Goal: Task Accomplishment & Management: Complete application form

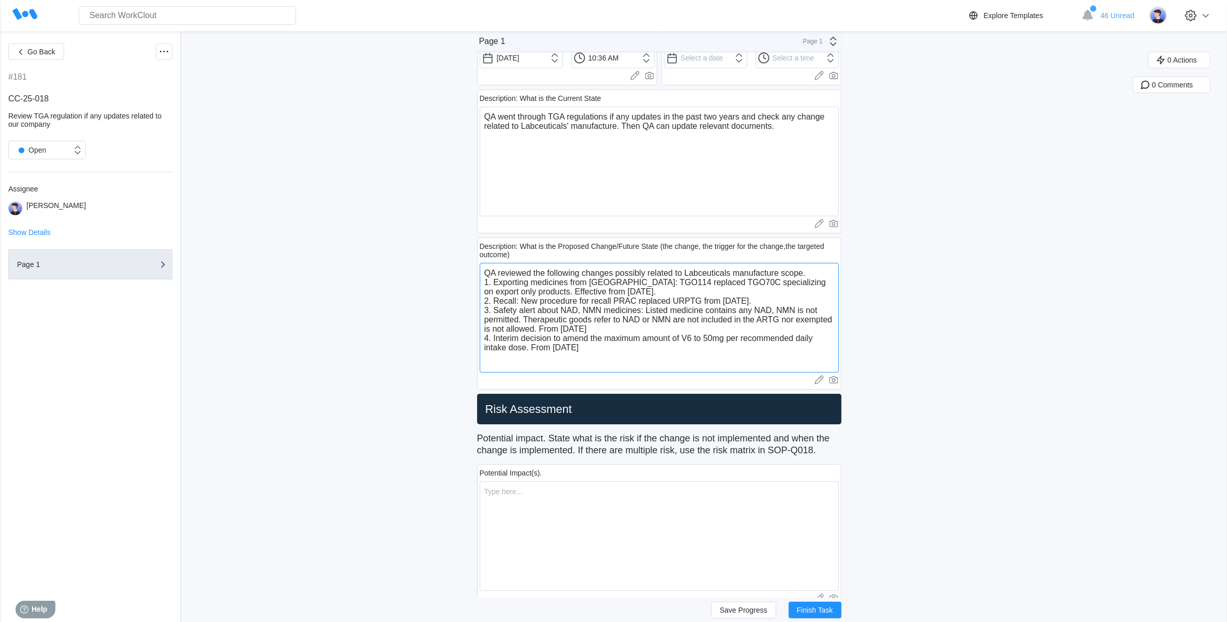
scroll to position [194, 0]
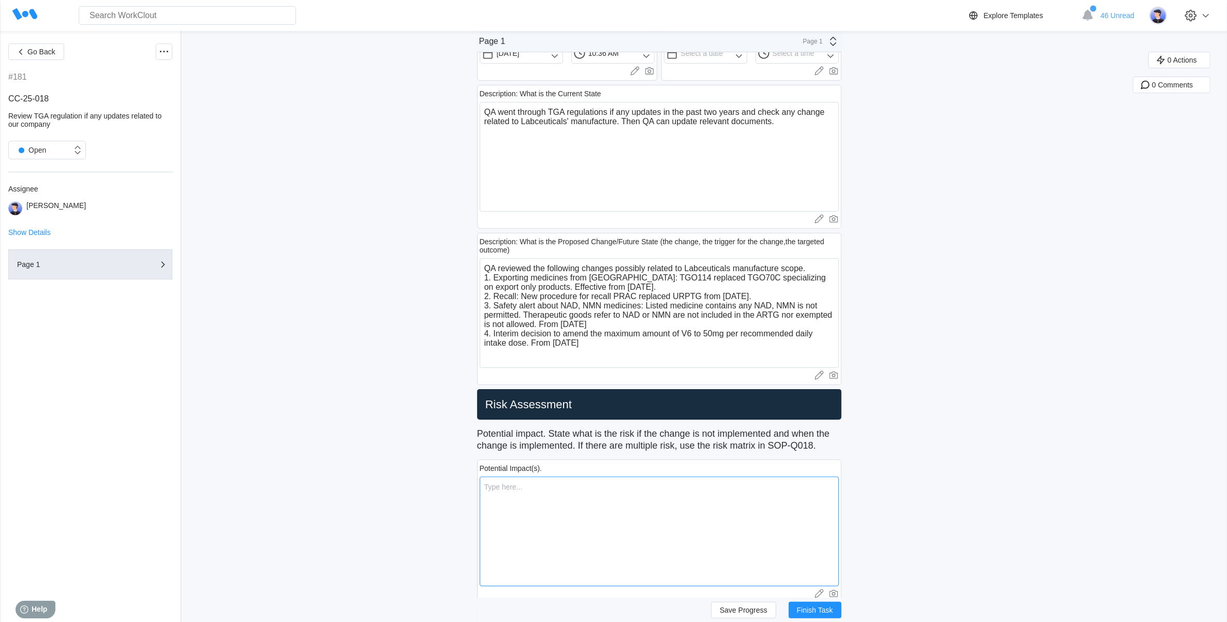
click at [517, 490] on textarea at bounding box center [659, 532] width 359 height 110
click at [612, 345] on textarea "QA reviewed the following changes possibly related to Labceuticals manufacture …" at bounding box center [659, 313] width 359 height 110
type textarea "QA reviewed the following changes possibly related to Labceuticals manufacture …"
drag, startPoint x: 541, startPoint y: 496, endPoint x: 542, endPoint y: 490, distance: 5.8
click at [542, 490] on textarea at bounding box center [659, 532] width 359 height 110
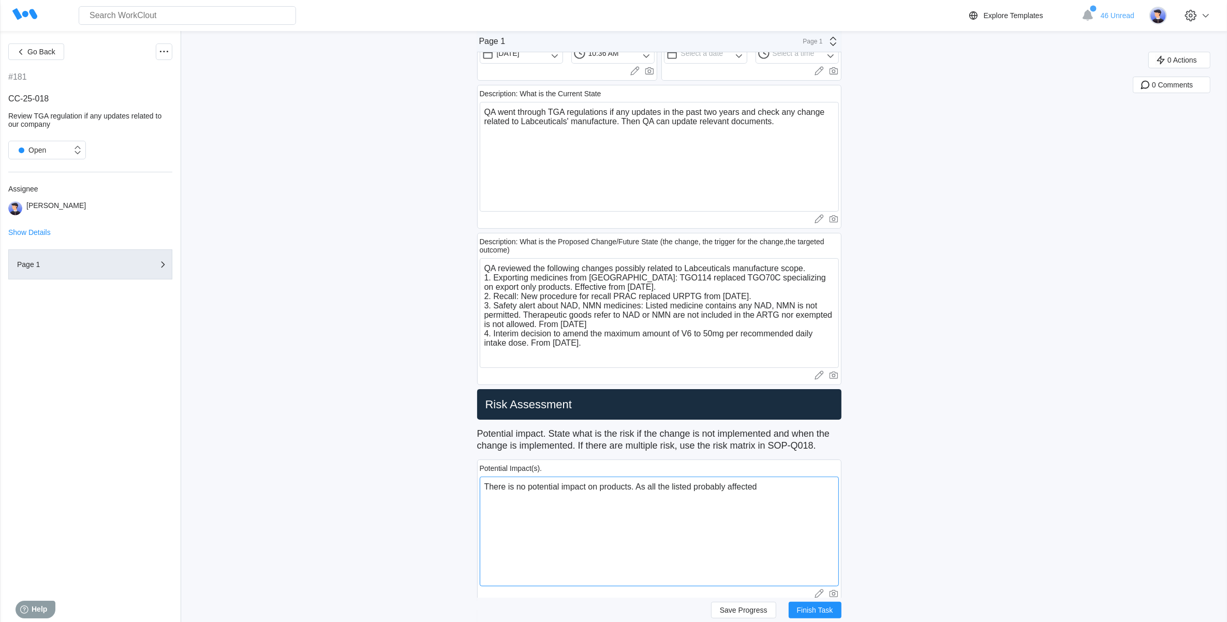
drag, startPoint x: 730, startPoint y: 489, endPoint x: 714, endPoint y: 487, distance: 15.6
click at [710, 489] on textarea "There is no potential impact on products. As all the listed probably affected" at bounding box center [659, 532] width 359 height 110
click at [766, 487] on textarea "There is no potential impact on products. As all the listed possibly affected" at bounding box center [659, 532] width 359 height 110
click at [526, 508] on textarea "There is no potential impact on products. As all the listed possibly affected c…" at bounding box center [659, 532] width 359 height 110
drag, startPoint x: 523, startPoint y: 508, endPoint x: 513, endPoint y: 507, distance: 9.8
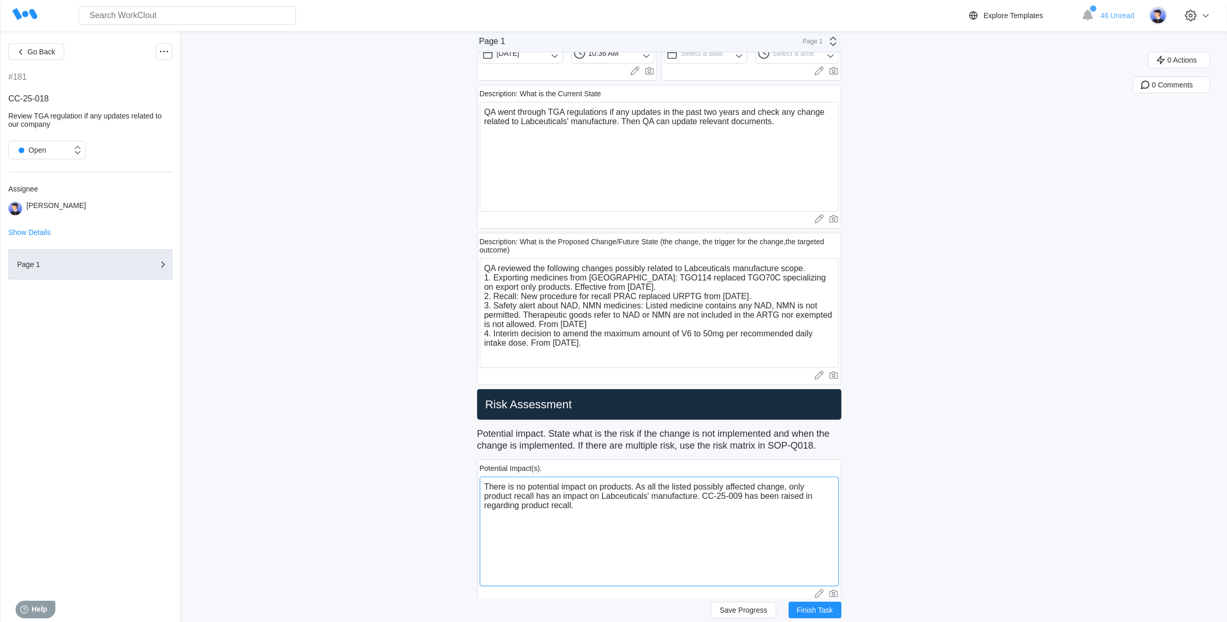
click at [513, 507] on textarea "There is no potential impact on products. As all the listed possibly affected c…" at bounding box center [659, 532] width 359 height 110
click at [629, 569] on textarea "There is no potential impact on products. As all the listed possibly affected c…" at bounding box center [659, 532] width 359 height 110
click at [591, 508] on textarea "There is no potential impact on products. As all the listed possibly affected c…" at bounding box center [659, 532] width 359 height 110
click at [604, 500] on textarea "There is no potential impact on products. As all the listed possibly affected c…" at bounding box center [659, 532] width 359 height 110
click at [612, 508] on textarea "There is no potential impact on products. As all the listed possibly affected c…" at bounding box center [659, 532] width 359 height 110
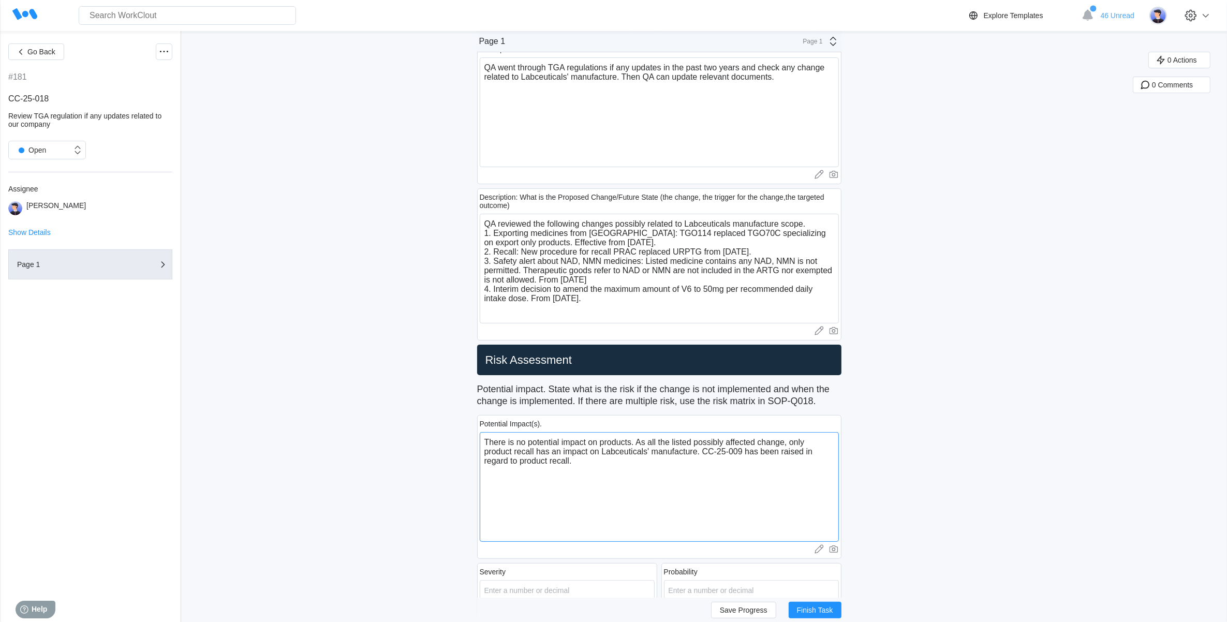
scroll to position [259, 0]
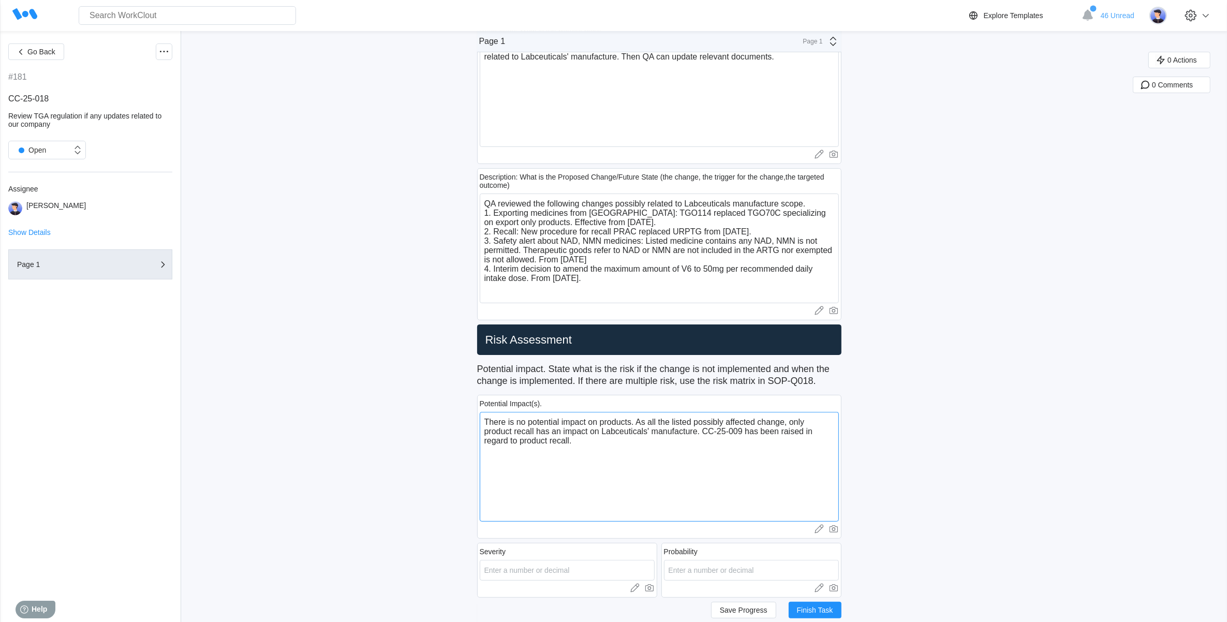
drag, startPoint x: 705, startPoint y: 433, endPoint x: 713, endPoint y: 441, distance: 11.4
click at [705, 433] on textarea "There is no potential impact on products. As all the listed possibly affected c…" at bounding box center [659, 467] width 359 height 110
click at [686, 449] on textarea "There is no potential impact on products. As all the listed possibly affected c…" at bounding box center [659, 467] width 359 height 110
drag, startPoint x: 529, startPoint y: 450, endPoint x: 547, endPoint y: 460, distance: 20.4
click at [530, 451] on textarea "There is no potential impact on products. As all the listed possibly affected c…" at bounding box center [659, 467] width 359 height 110
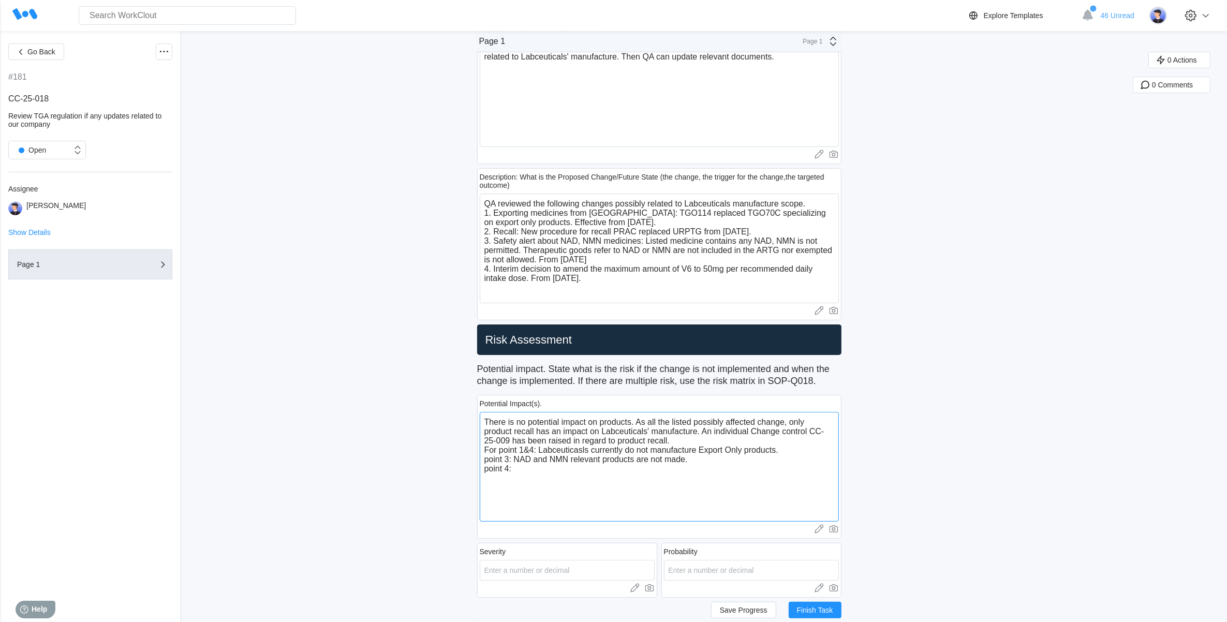
drag, startPoint x: 539, startPoint y: 470, endPoint x: 485, endPoint y: 469, distance: 53.3
click at [485, 469] on textarea "There is no potential impact on products. As all the listed possibly affected c…" at bounding box center [659, 467] width 359 height 110
click at [810, 448] on textarea "There is no potential impact on products. As all the listed possibly affected c…" at bounding box center [659, 467] width 359 height 110
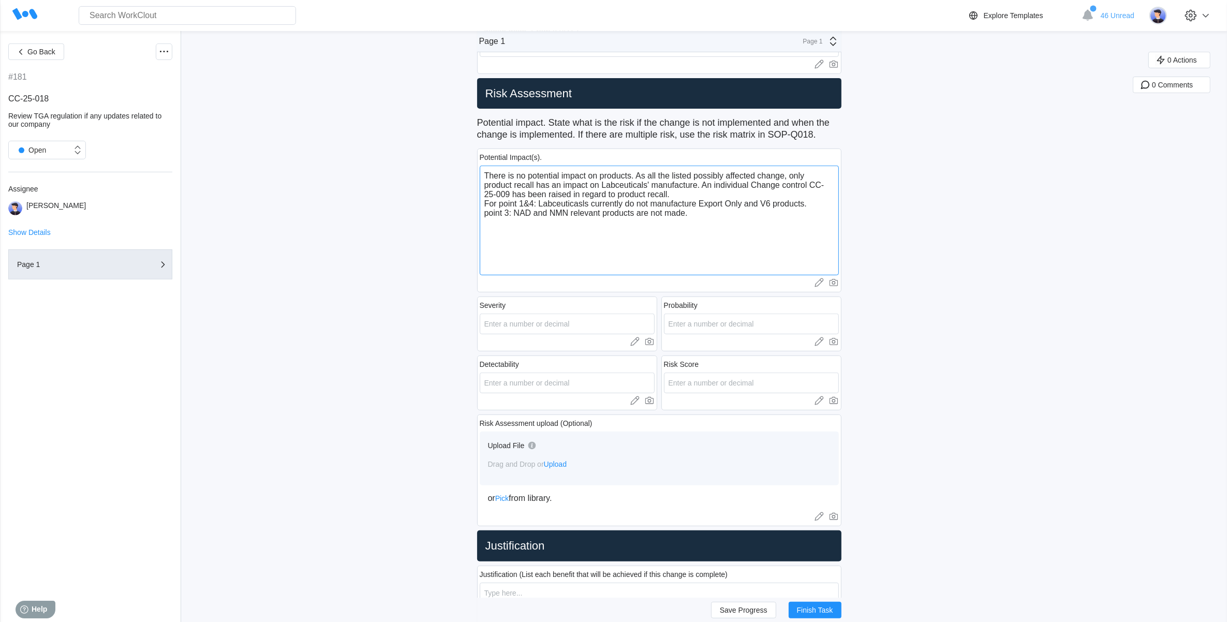
scroll to position [517, 0]
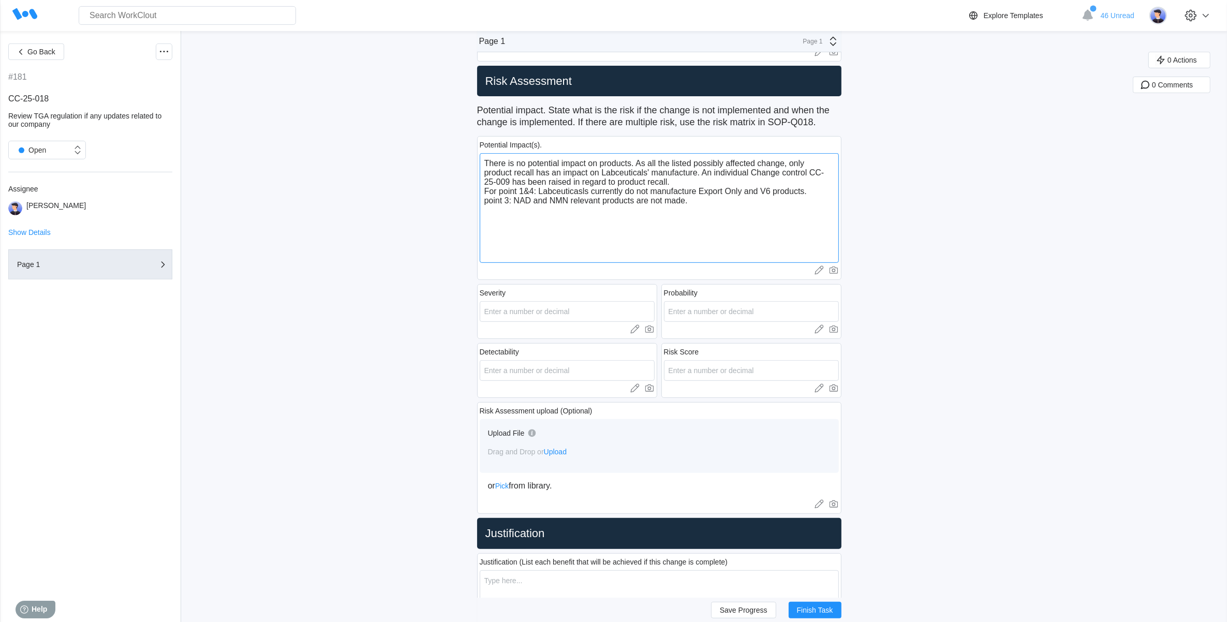
type textarea "There is no potential impact on products. As all the listed possibly affected c…"
click at [523, 311] on input "number" at bounding box center [567, 311] width 175 height 21
click at [640, 329] on icon at bounding box center [635, 329] width 10 height 10
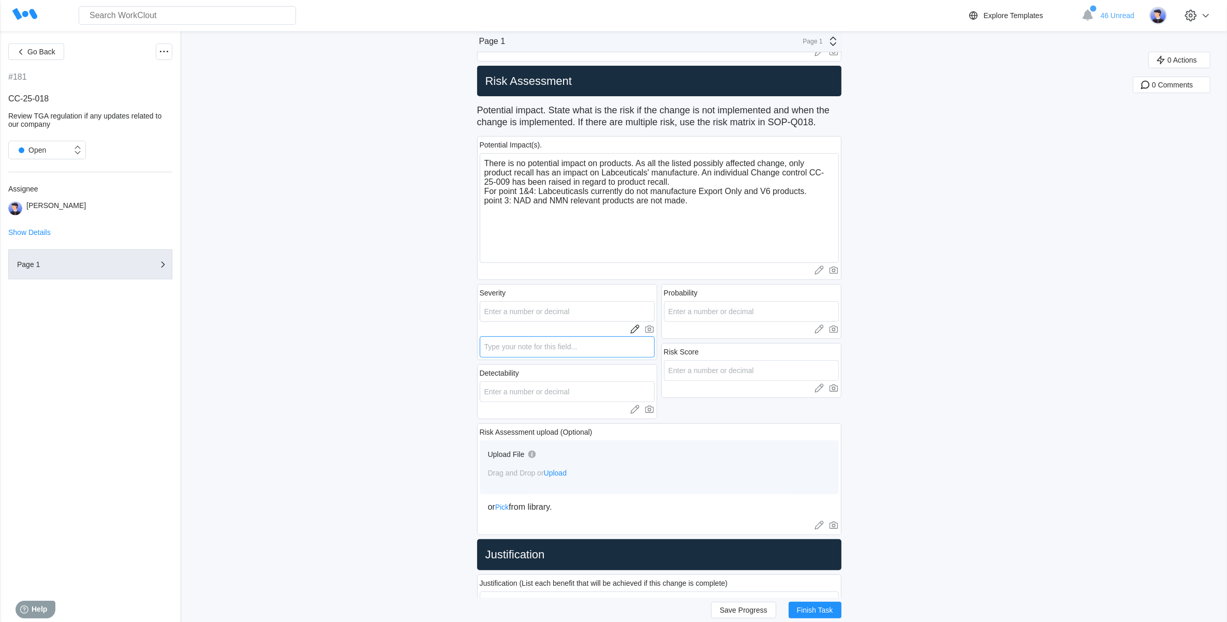
click at [510, 348] on textarea at bounding box center [567, 346] width 175 height 21
type textarea "N"
type textarea "x"
type textarea "N/"
type textarea "x"
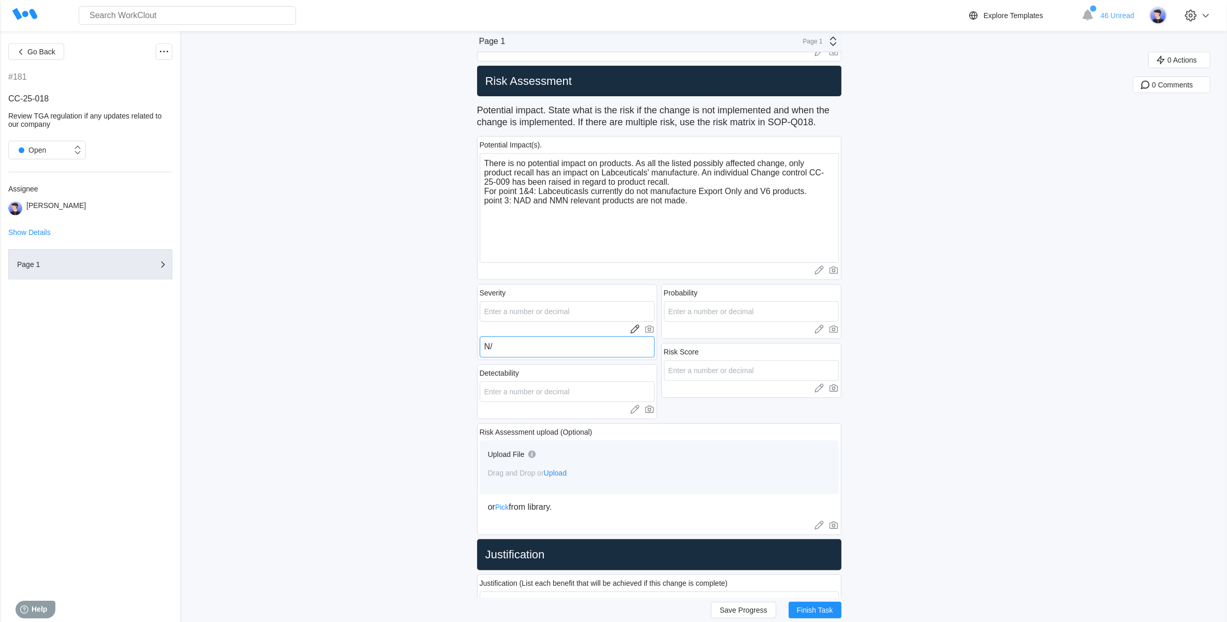
type textarea "N/A"
type textarea "x"
type textarea "N/A"
click at [824, 326] on icon at bounding box center [819, 329] width 10 height 10
click at [701, 344] on textarea at bounding box center [751, 346] width 175 height 21
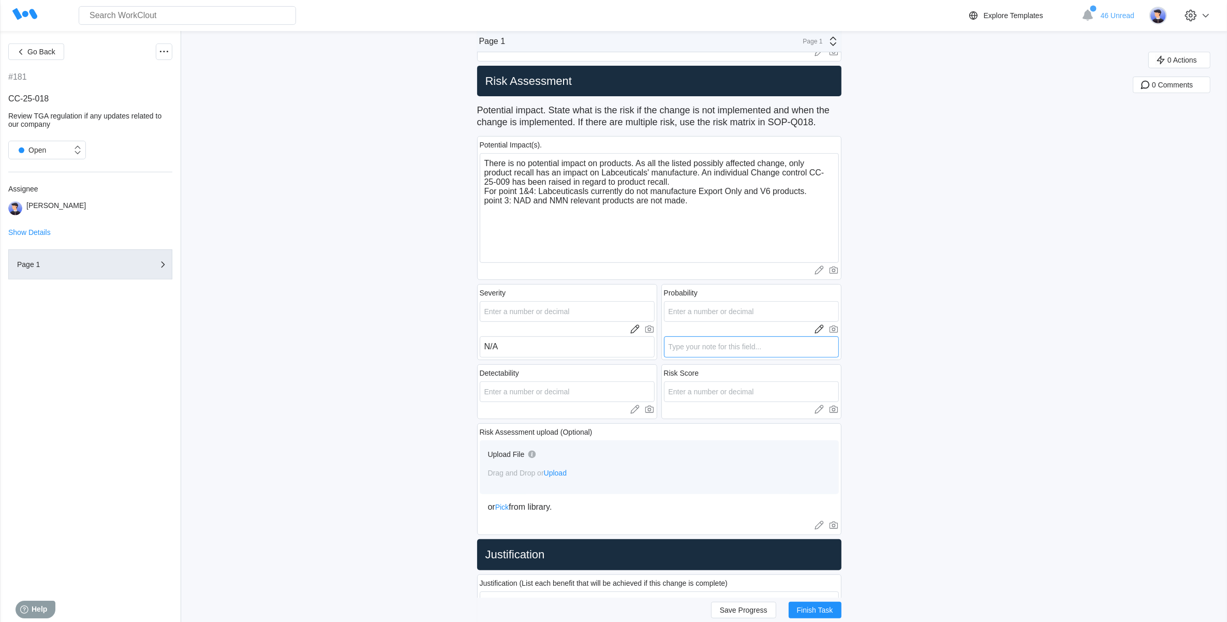
type textarea "N"
type textarea "x"
type textarea "N/"
type textarea "x"
type textarea "N/A"
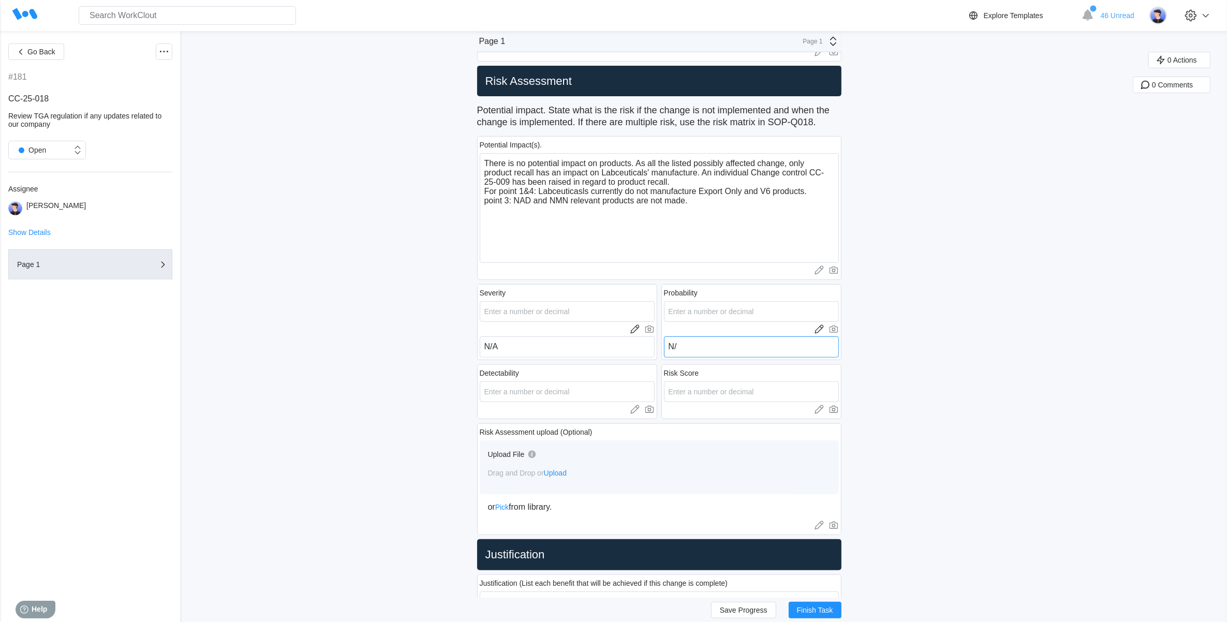
type textarea "x"
type textarea "N/A"
click at [640, 412] on icon at bounding box center [635, 409] width 10 height 10
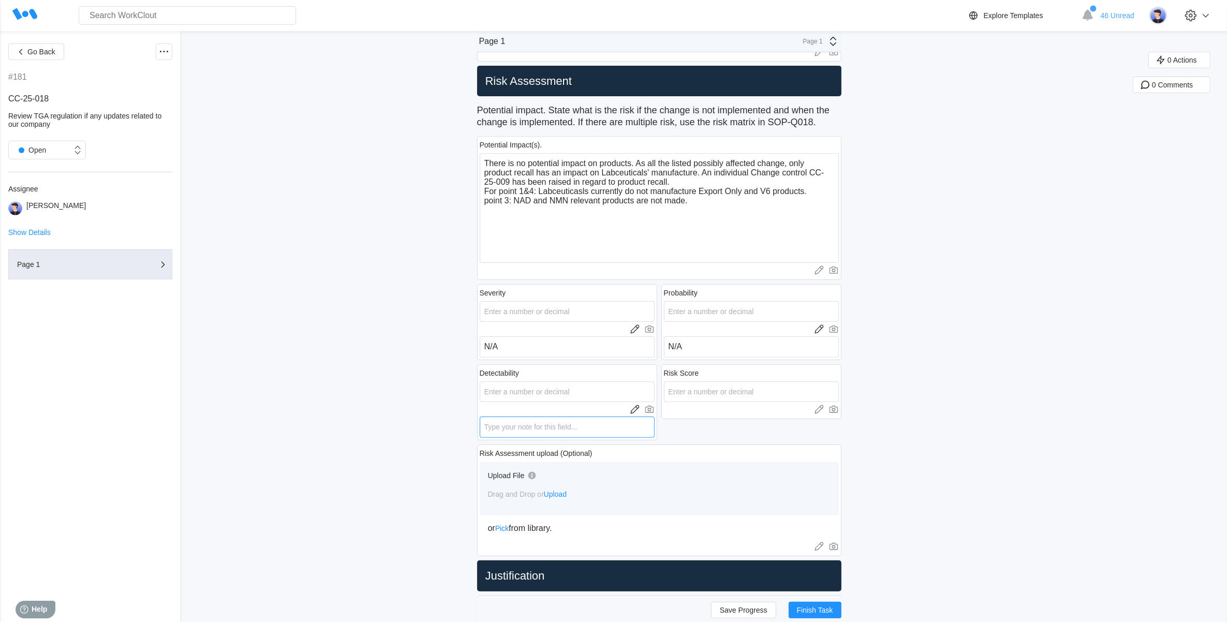
click at [527, 422] on textarea at bounding box center [567, 427] width 175 height 21
type textarea "N"
type textarea "x"
type textarea "N/"
type textarea "x"
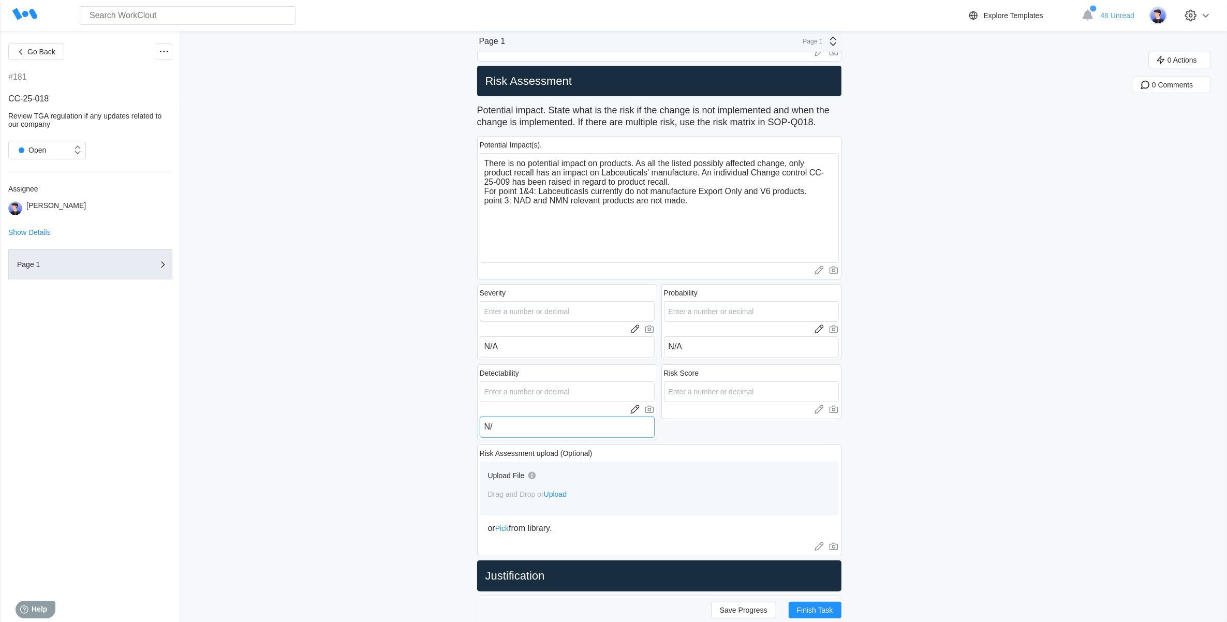
type textarea "N/A"
type textarea "x"
type textarea "N/A"
click at [819, 407] on icon at bounding box center [819, 409] width 10 height 10
click at [731, 433] on textarea at bounding box center [751, 427] width 175 height 21
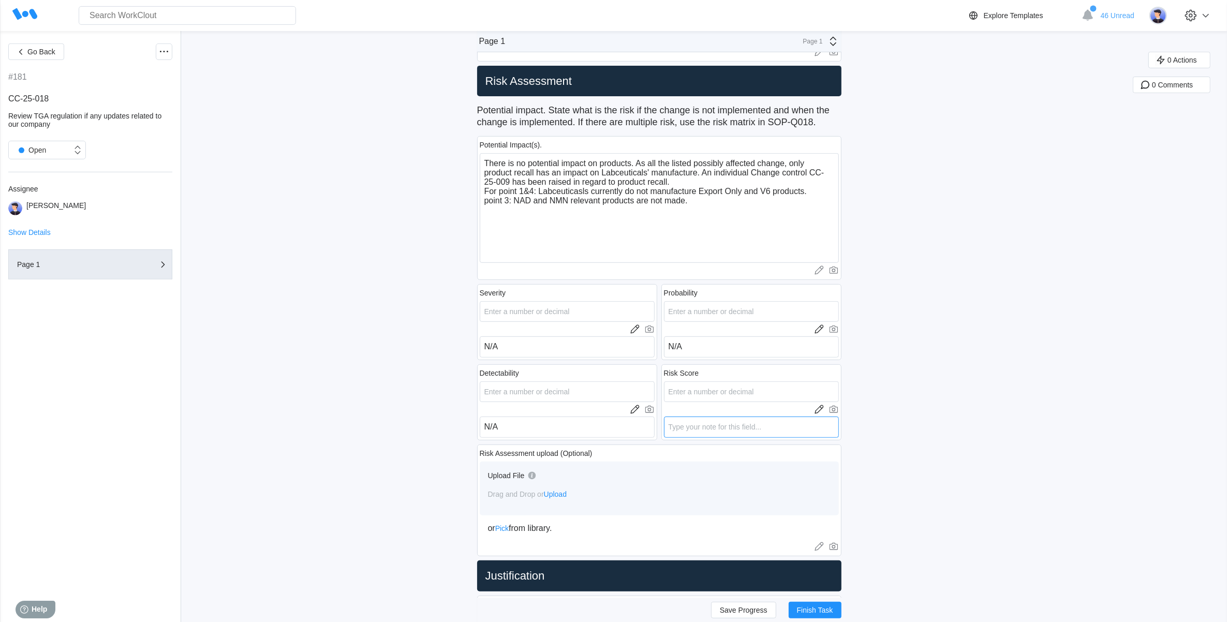
type textarea "N"
type textarea "x"
type textarea "N/"
type textarea "x"
type textarea "N/A"
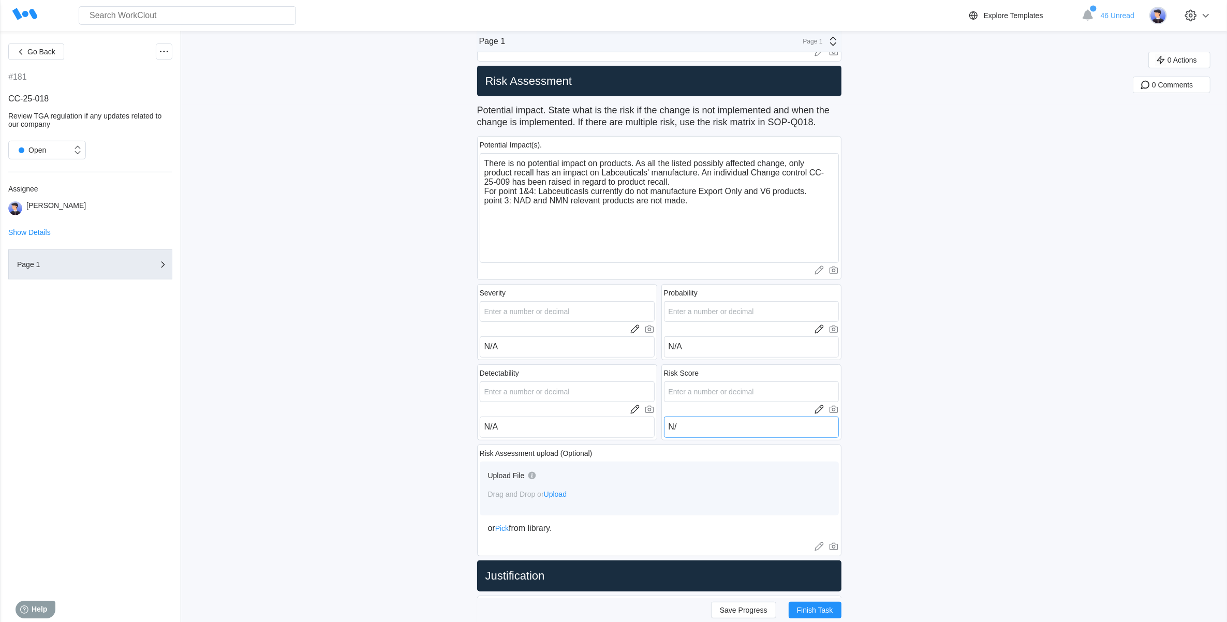
type textarea "x"
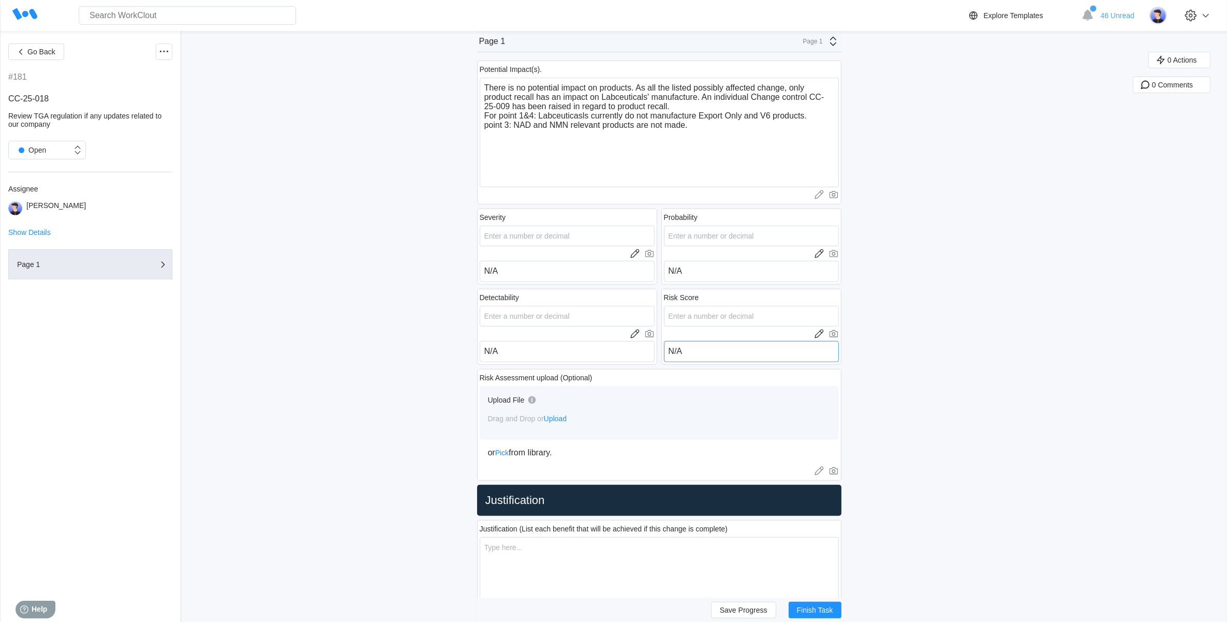
scroll to position [712, 0]
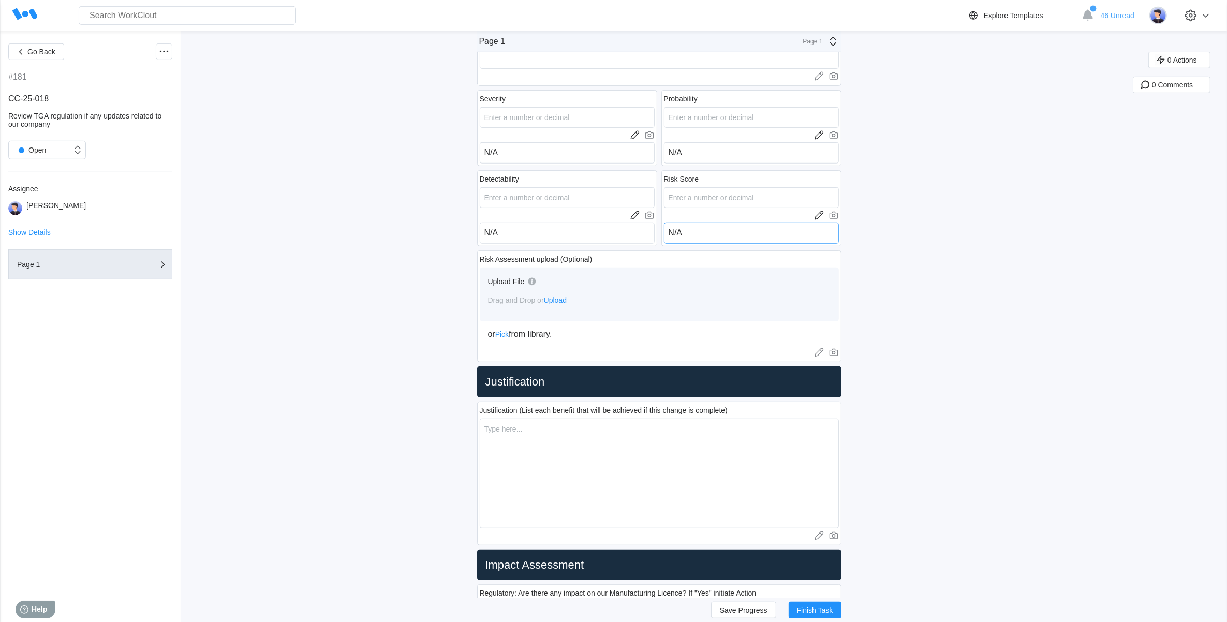
type textarea "N/A"
click at [538, 427] on textarea at bounding box center [659, 474] width 359 height 110
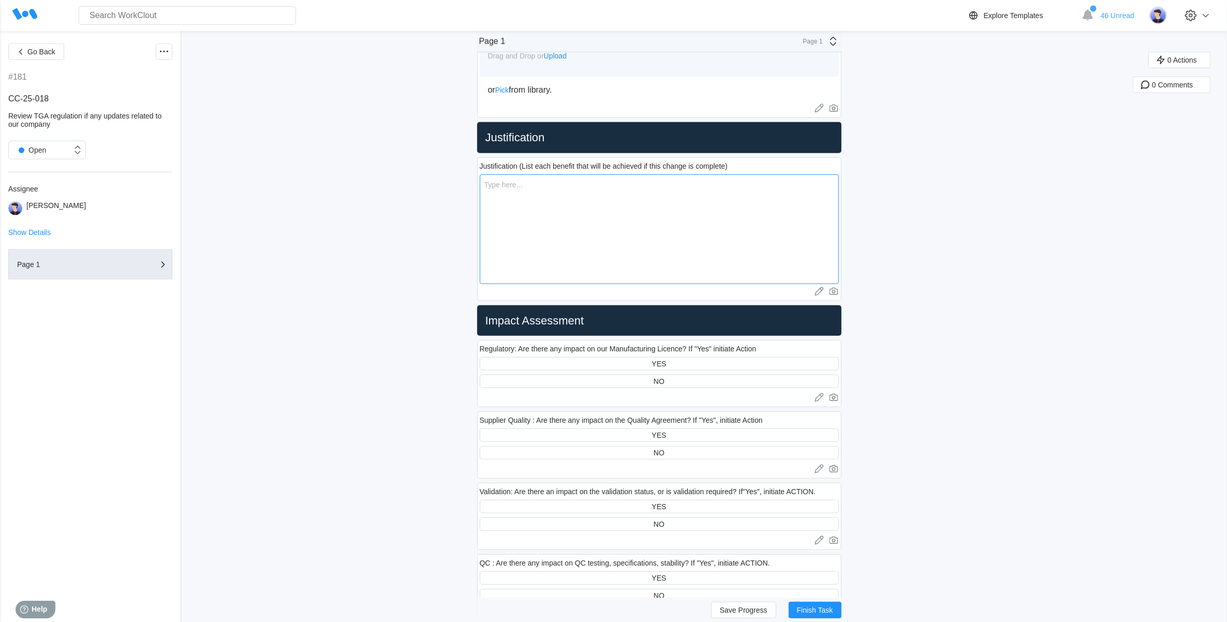
scroll to position [970, 0]
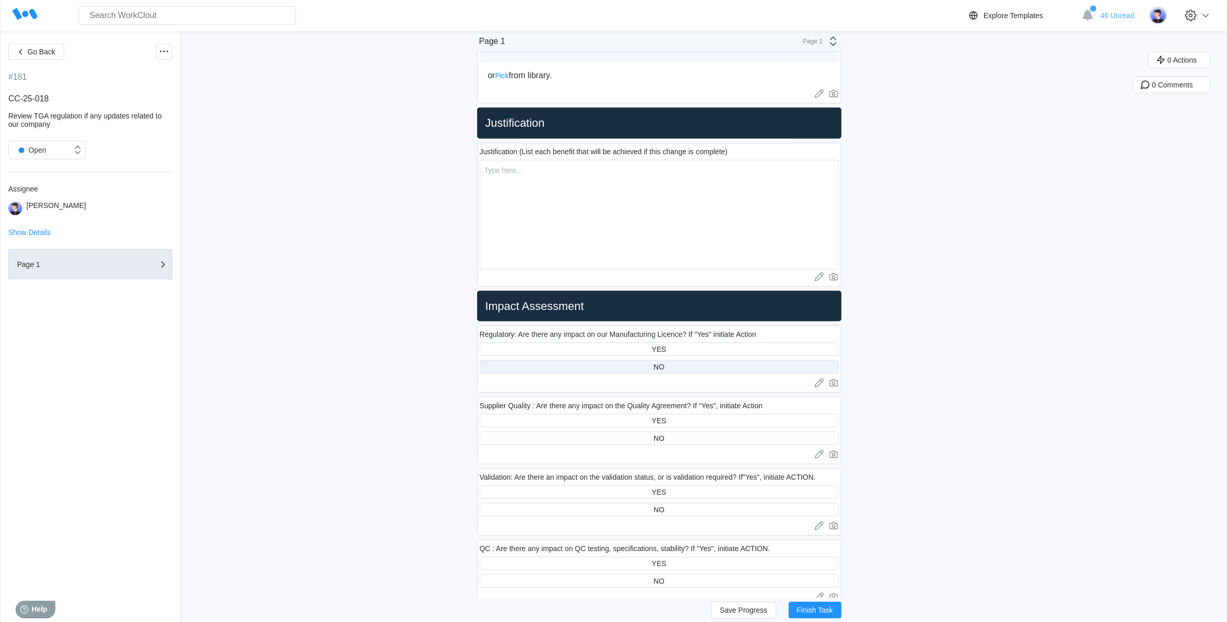
click at [669, 369] on div "NO" at bounding box center [659, 366] width 359 height 13
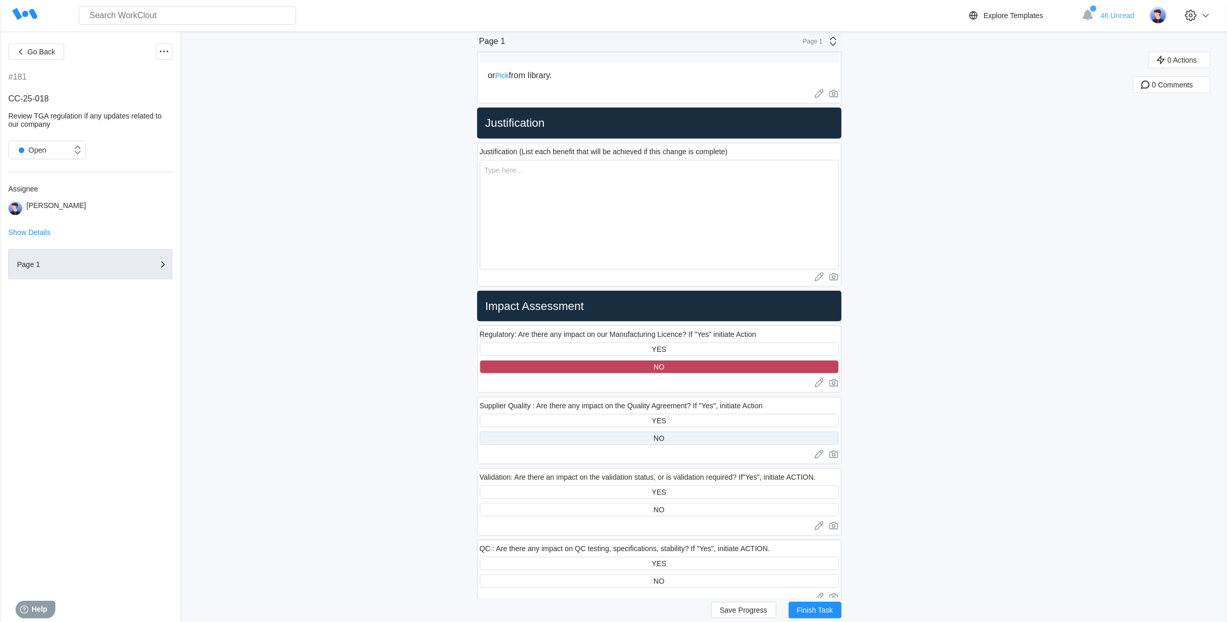
click at [660, 433] on div "NO" at bounding box center [659, 438] width 359 height 13
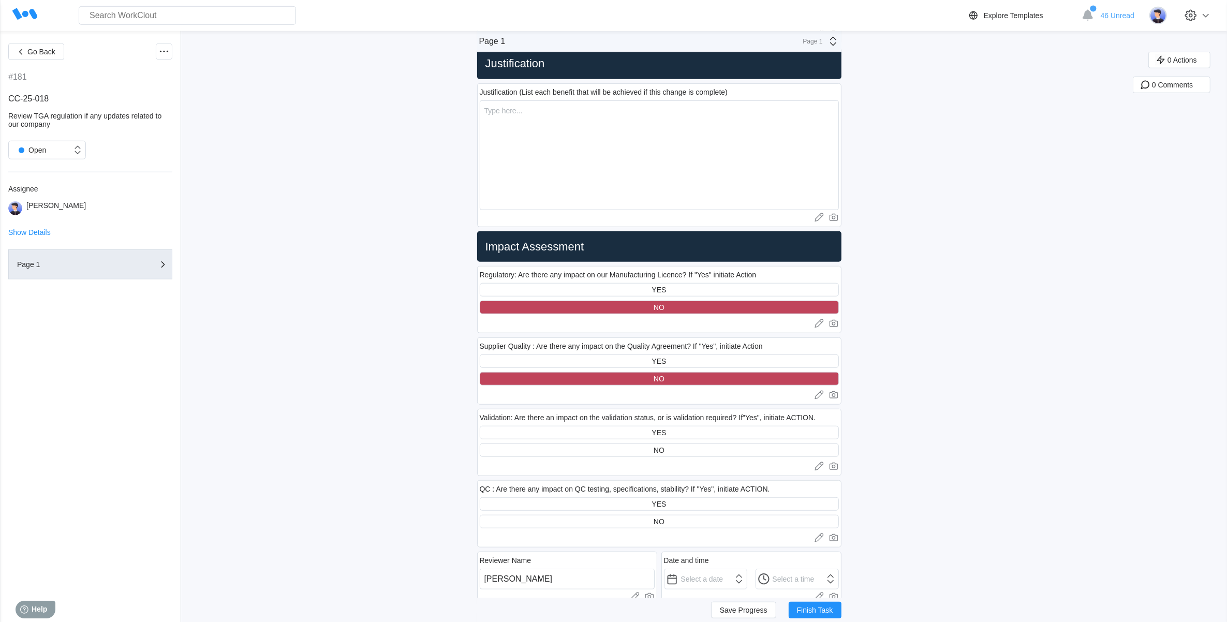
scroll to position [1100, 0]
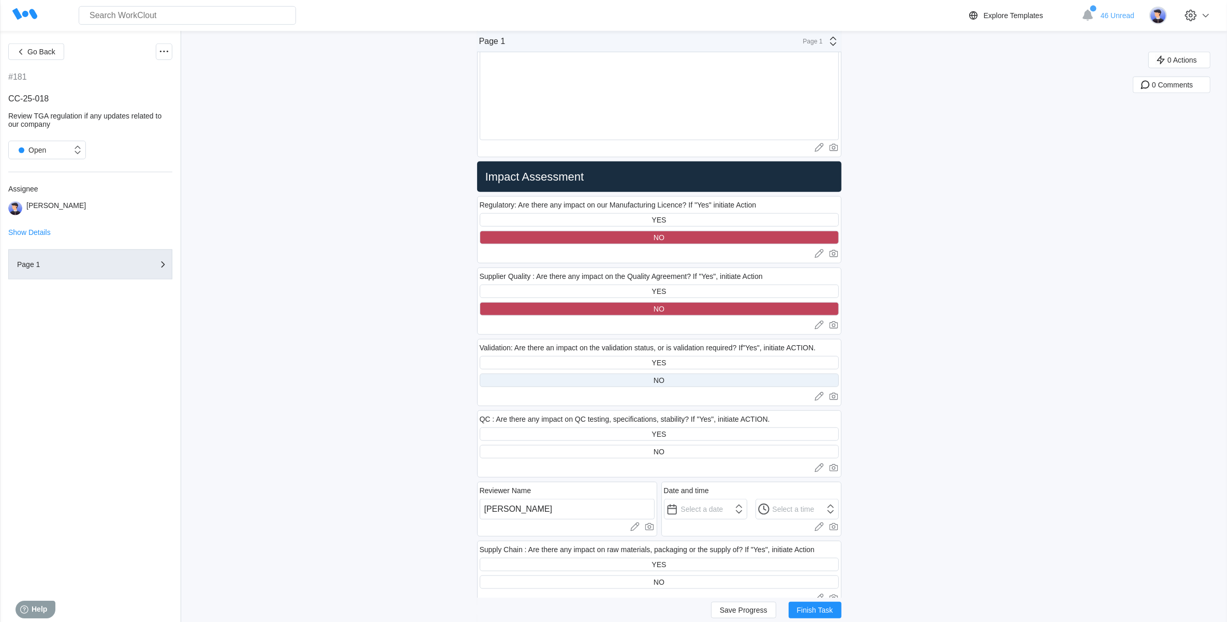
click at [664, 382] on div "NO" at bounding box center [659, 380] width 11 height 8
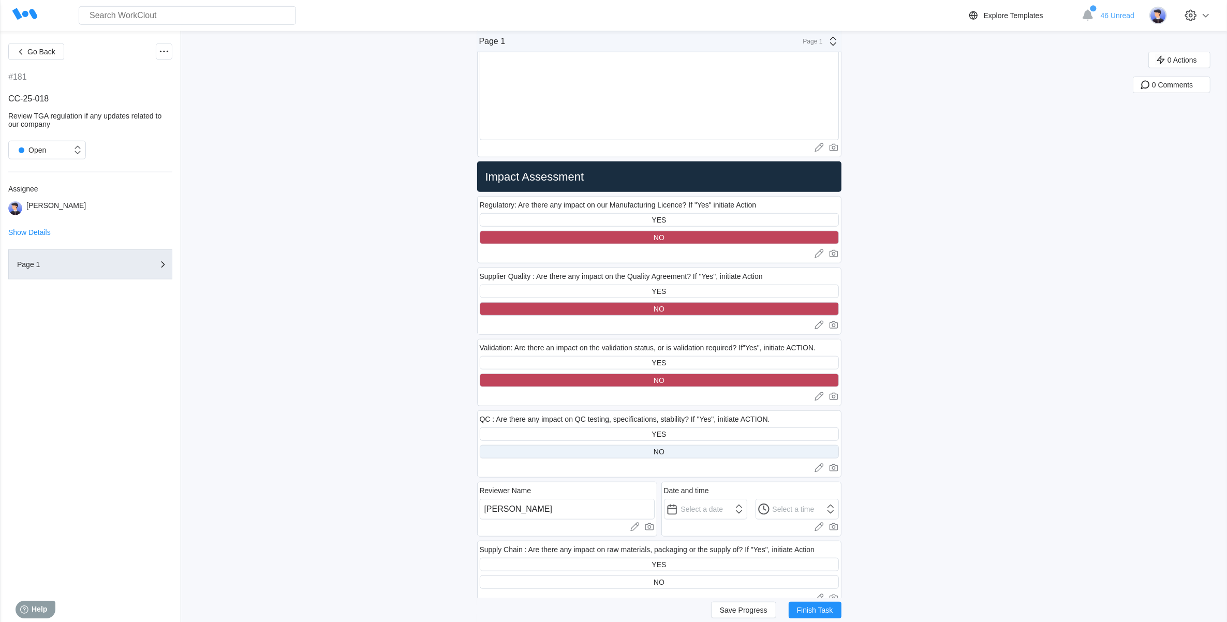
click at [643, 448] on div "NO" at bounding box center [659, 451] width 359 height 13
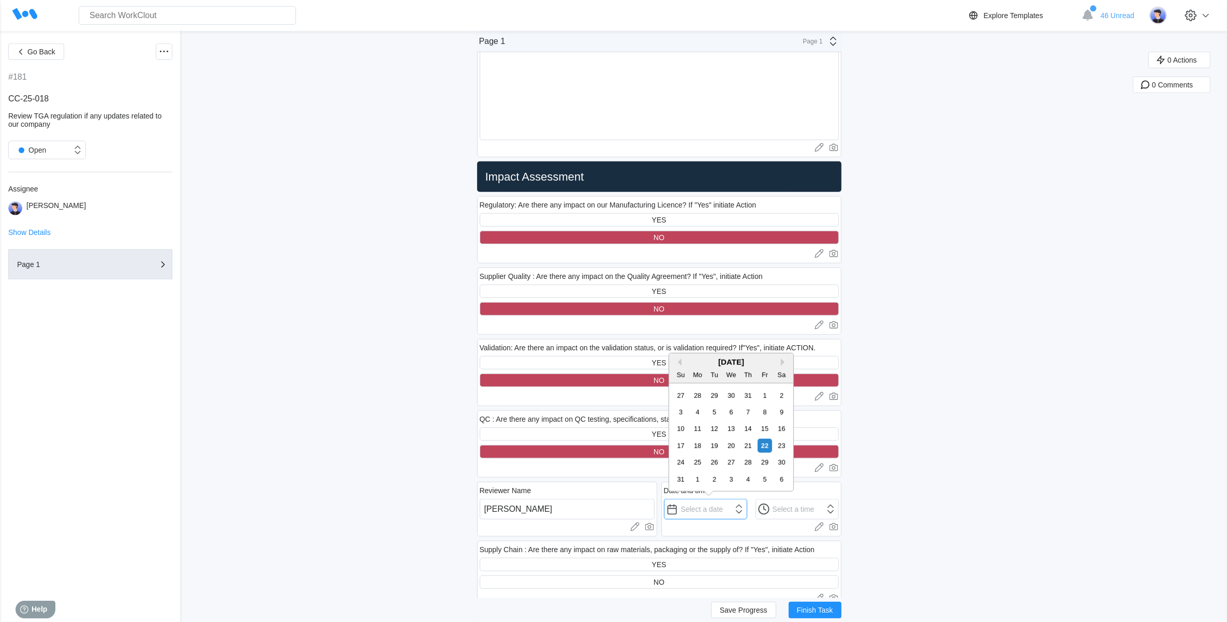
click at [742, 512] on input "text" at bounding box center [705, 509] width 83 height 21
click at [764, 447] on div "22" at bounding box center [765, 446] width 14 height 14
type input "[DATE]"
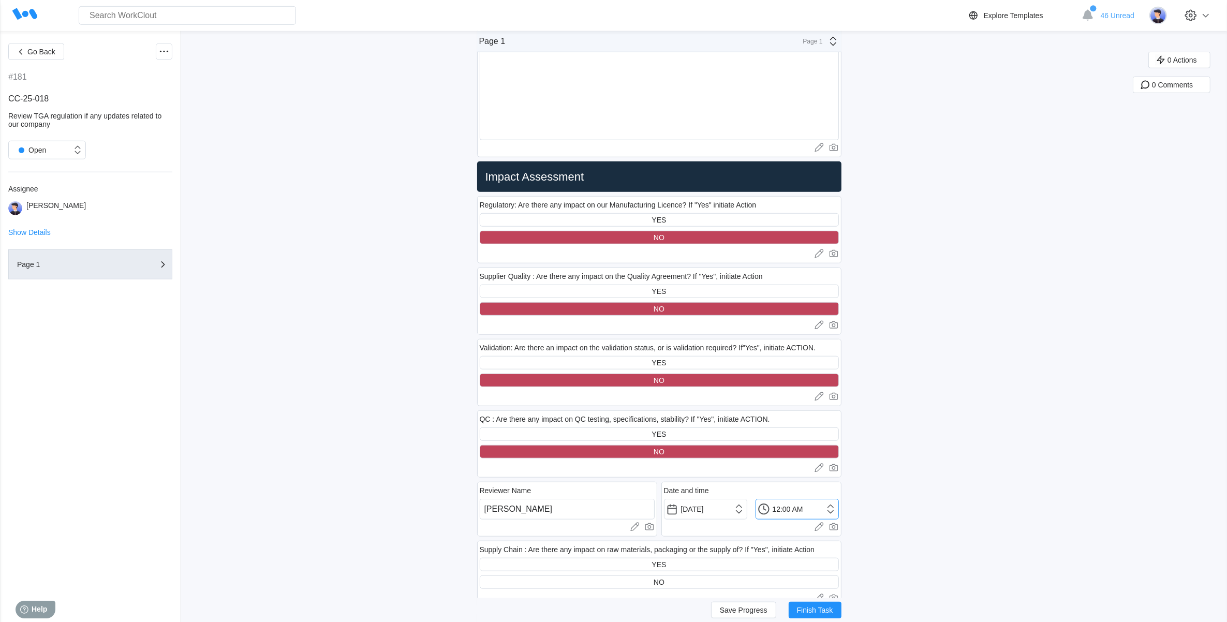
click at [747, 505] on input "12:00 AM" at bounding box center [705, 509] width 83 height 21
click at [770, 478] on li "3:00 PM" at bounding box center [783, 479] width 44 height 16
click at [790, 512] on input "3:00 PM" at bounding box center [796, 509] width 83 height 21
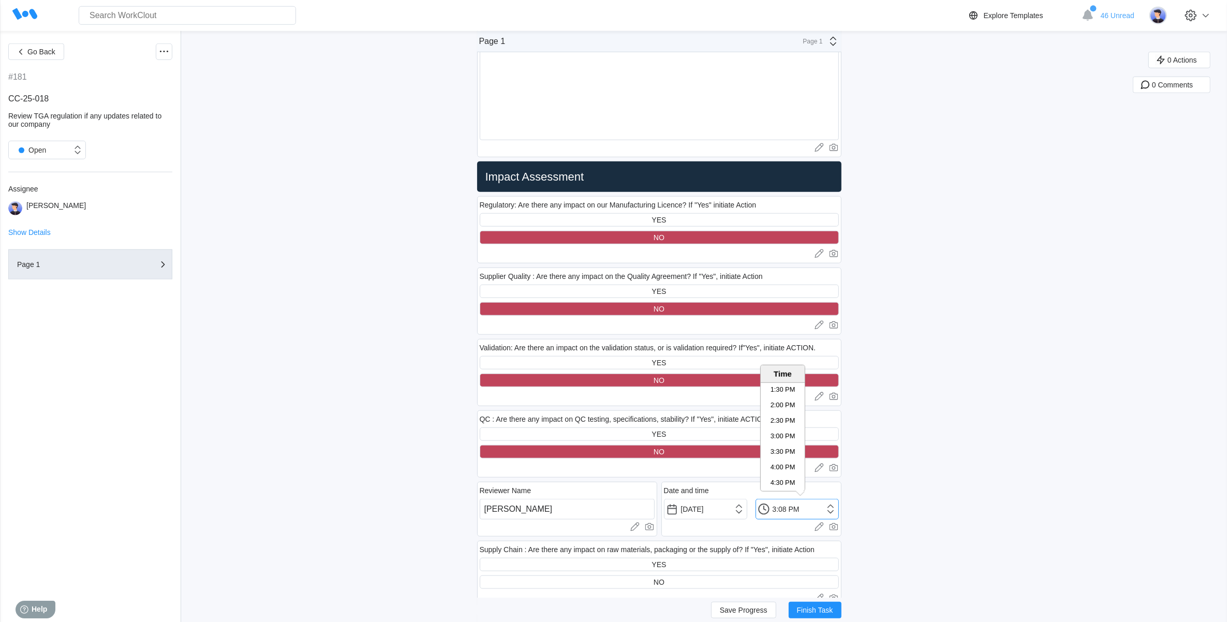
type input "3:08 PM"
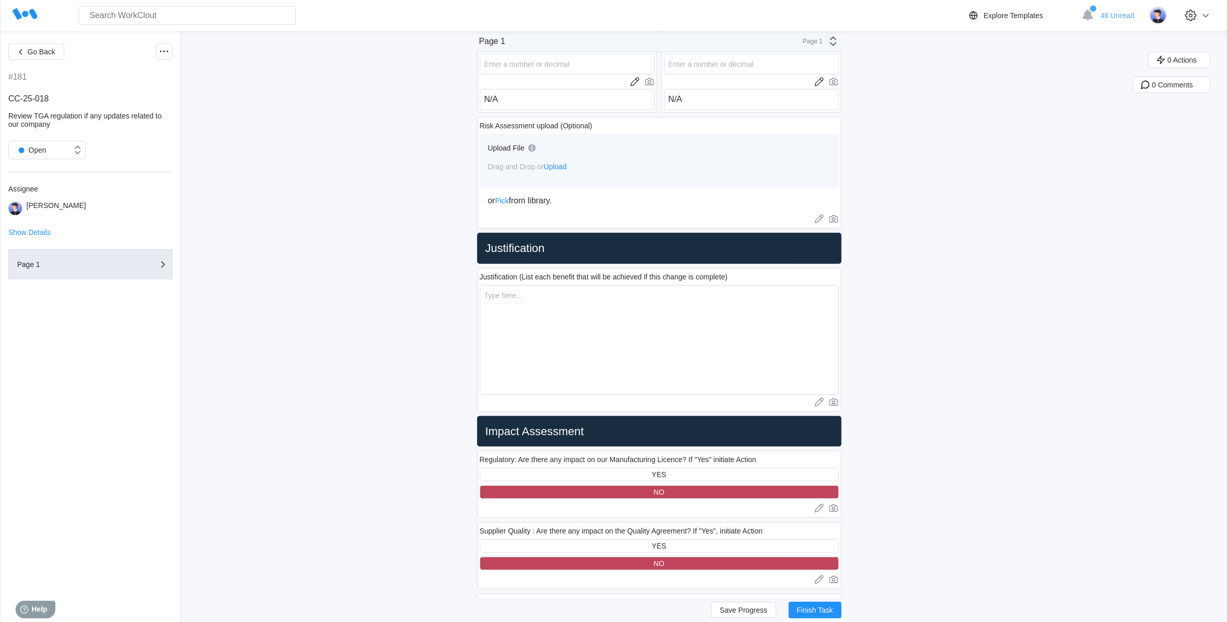
scroll to position [776, 0]
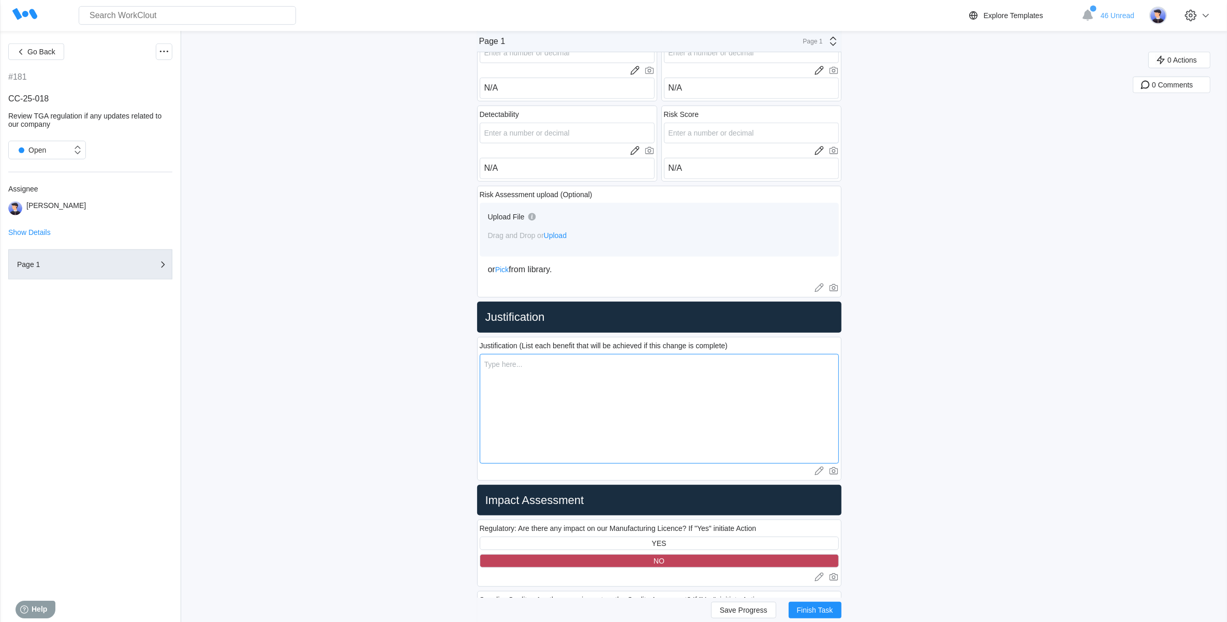
click at [525, 368] on textarea at bounding box center [659, 409] width 359 height 110
drag, startPoint x: 818, startPoint y: 361, endPoint x: 826, endPoint y: 366, distance: 9.8
click at [826, 366] on textarea "Make sure Labceuticals documents are up to date and follow the latest TGA requi…" at bounding box center [659, 409] width 359 height 110
click at [626, 367] on textarea "Make sure Labceuticals documents are up to date and follow the latest TGA requi…" at bounding box center [659, 409] width 359 height 110
click at [507, 374] on textarea "Make sure Labceuticals documents are up to date and follow the latest TGA requi…" at bounding box center [659, 409] width 359 height 110
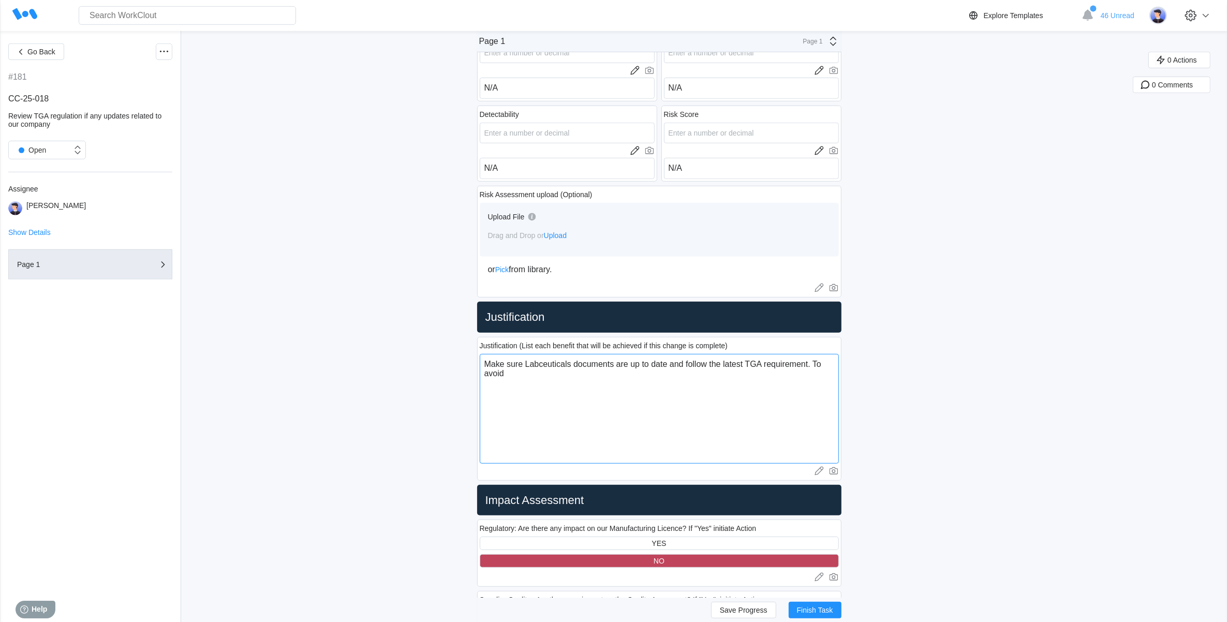
click at [523, 375] on textarea "Make sure Labceuticals documents are up to date and follow the latest TGA requi…" at bounding box center [659, 409] width 359 height 110
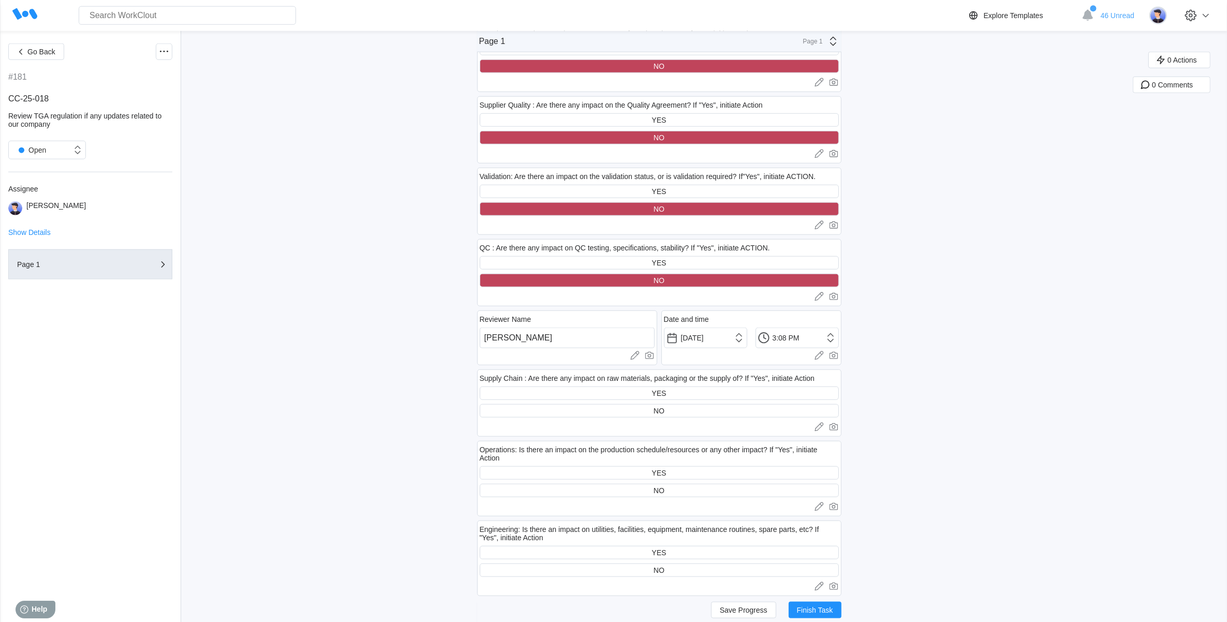
scroll to position [1294, 0]
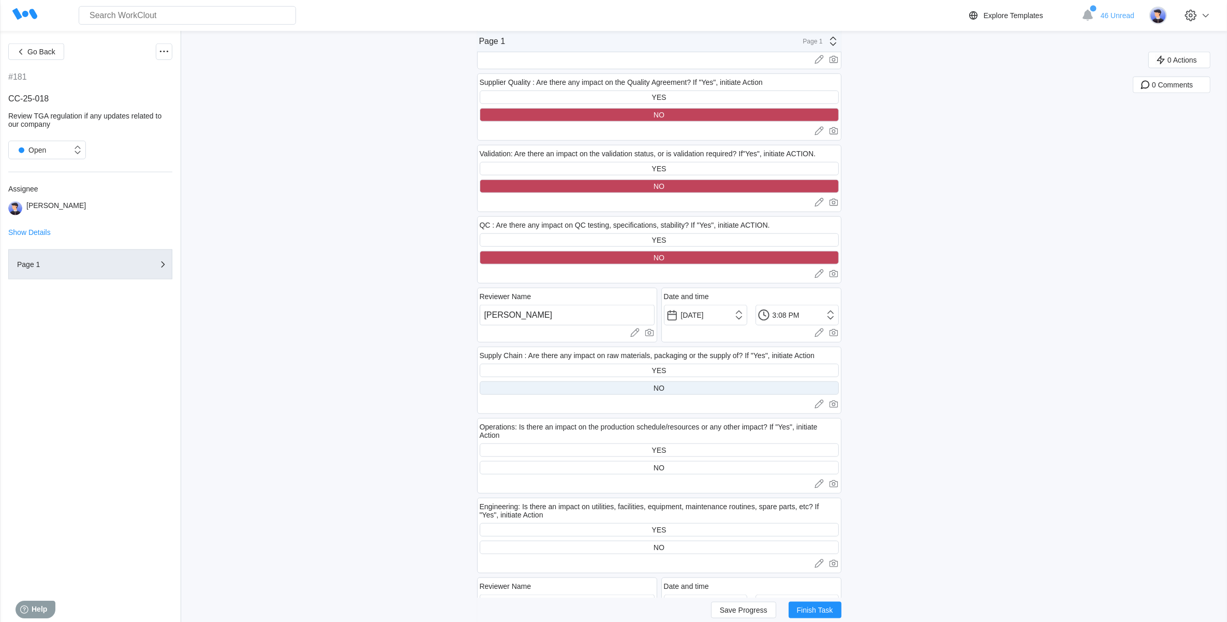
type textarea "Make sure Labceuticals documents are up to date and follow the latest TGA requi…"
click at [615, 387] on div "NO" at bounding box center [659, 387] width 359 height 13
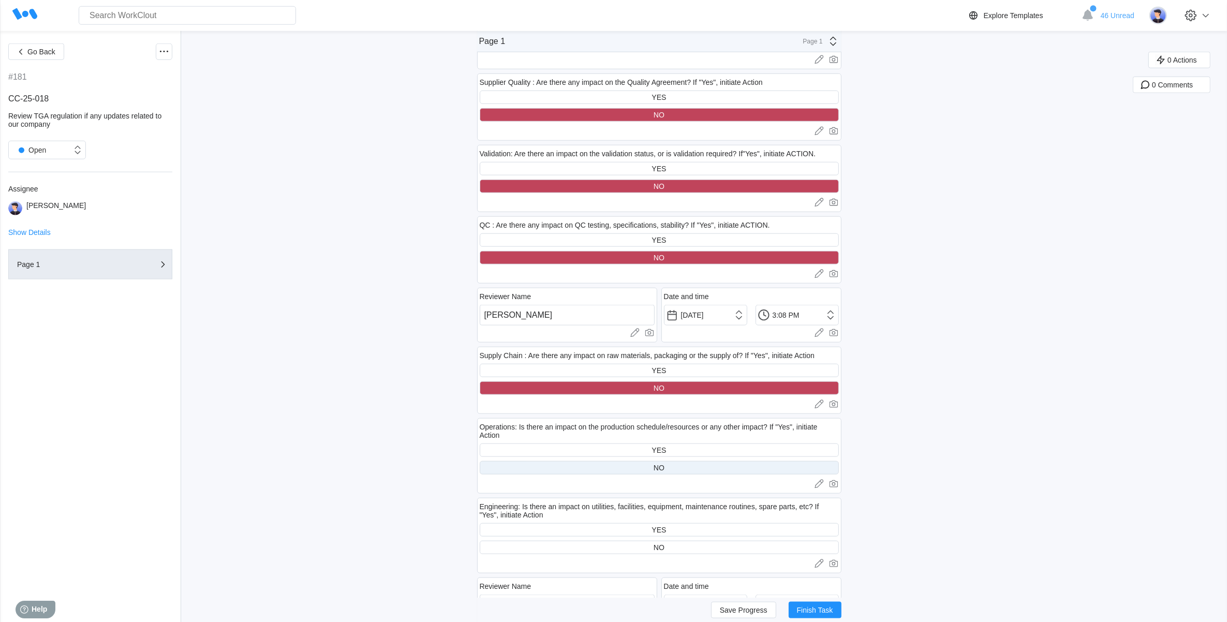
click at [620, 468] on div "NO" at bounding box center [659, 467] width 359 height 13
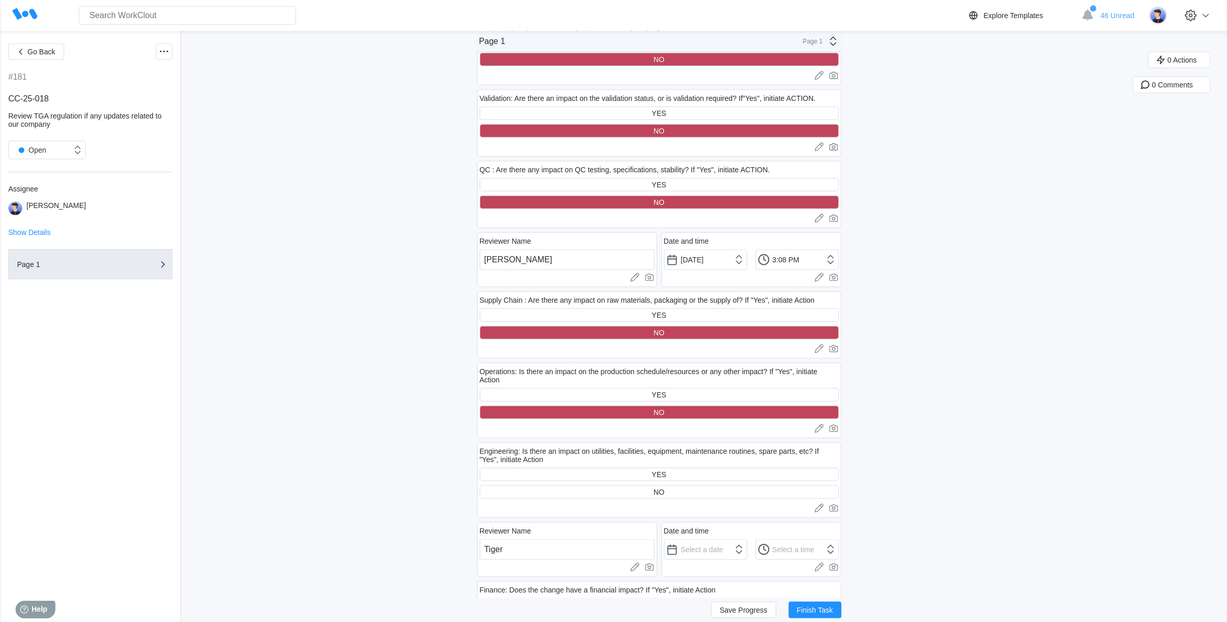
scroll to position [1423, 0]
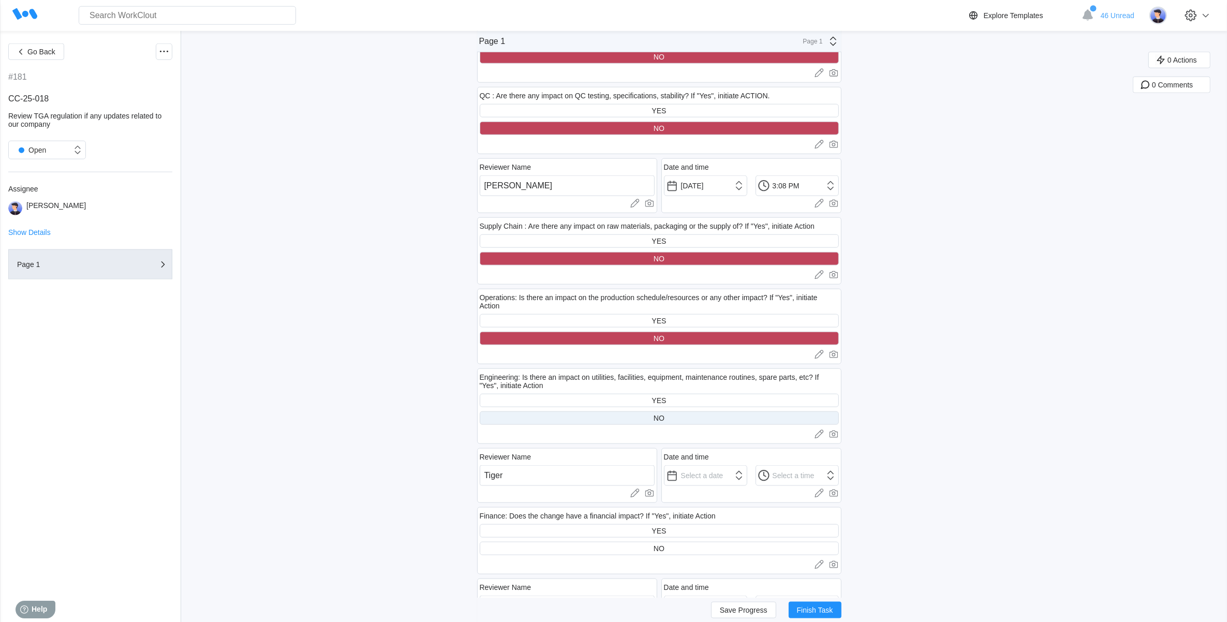
click at [598, 412] on div "NO" at bounding box center [659, 417] width 359 height 13
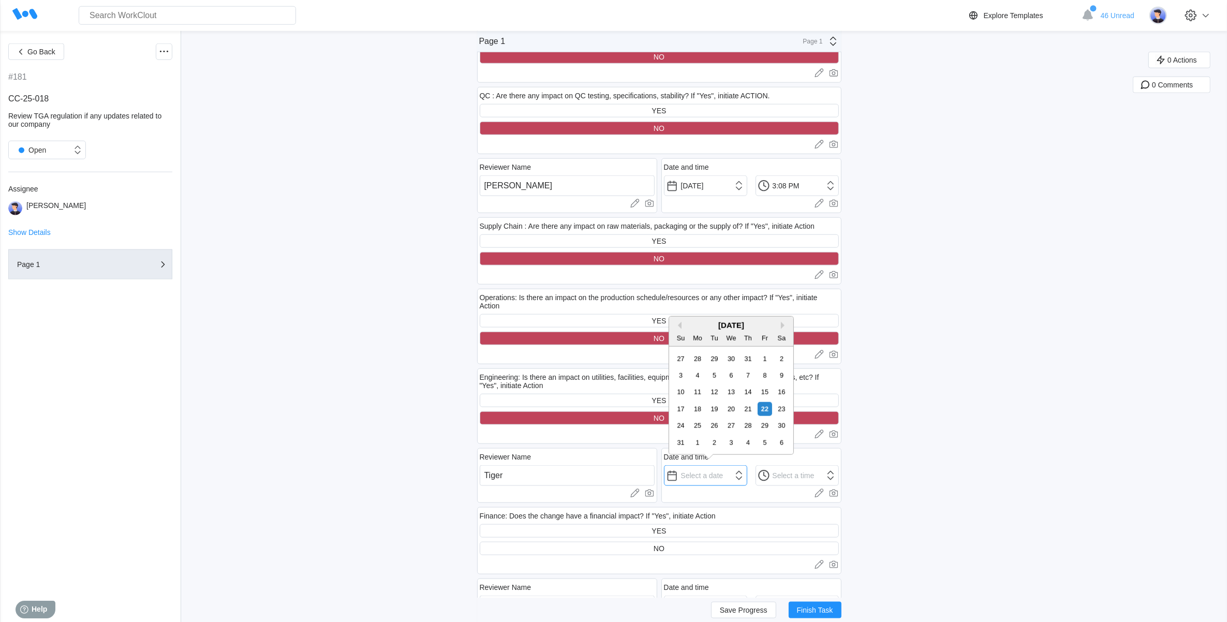
click at [704, 475] on input "text" at bounding box center [705, 475] width 83 height 21
click at [766, 406] on div "22" at bounding box center [765, 409] width 14 height 14
type input "[DATE]"
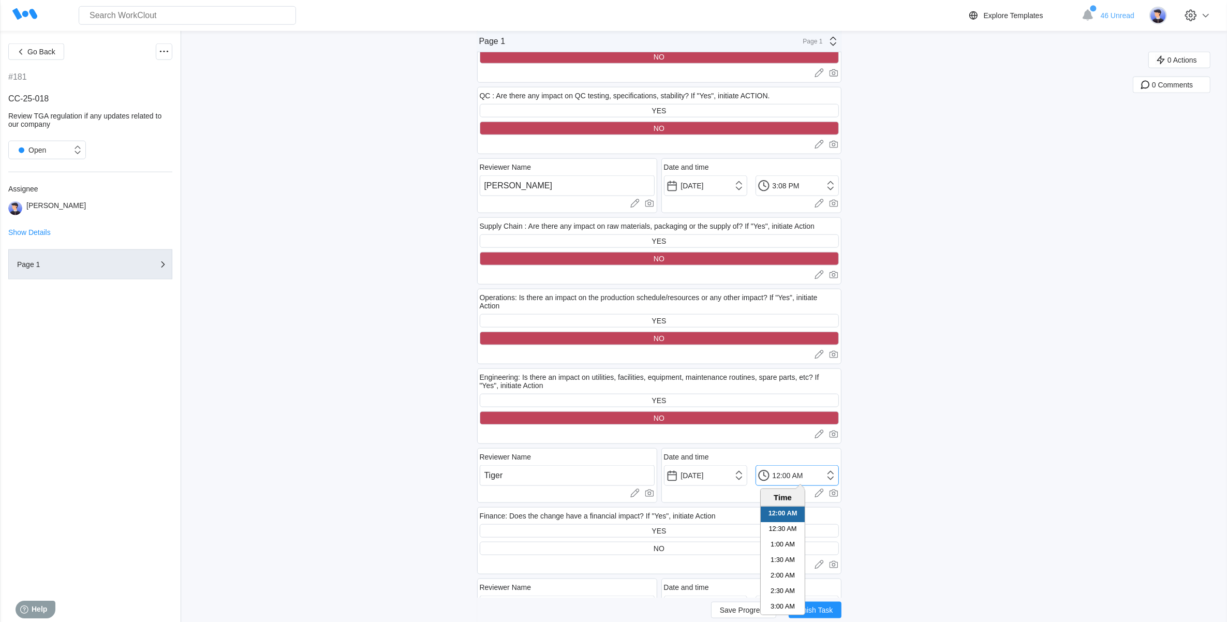
click at [835, 472] on input "12:00 AM" at bounding box center [796, 475] width 83 height 21
click at [775, 598] on li "3:00 PM" at bounding box center [783, 603] width 44 height 16
click at [787, 473] on input "3:00 PM" at bounding box center [796, 475] width 83 height 21
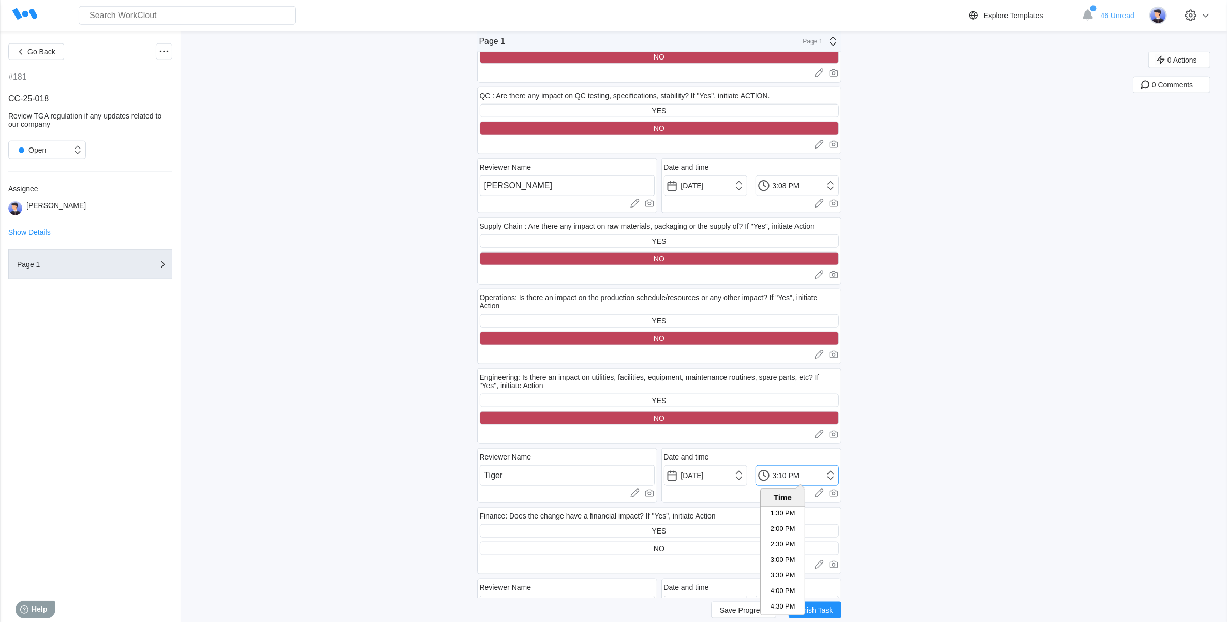
type input "3:10 PM"
click at [987, 442] on div "Go Back #181 CC-25-018 Review TGA regulation if any updates related to our comp…" at bounding box center [613, 338] width 1227 height 3460
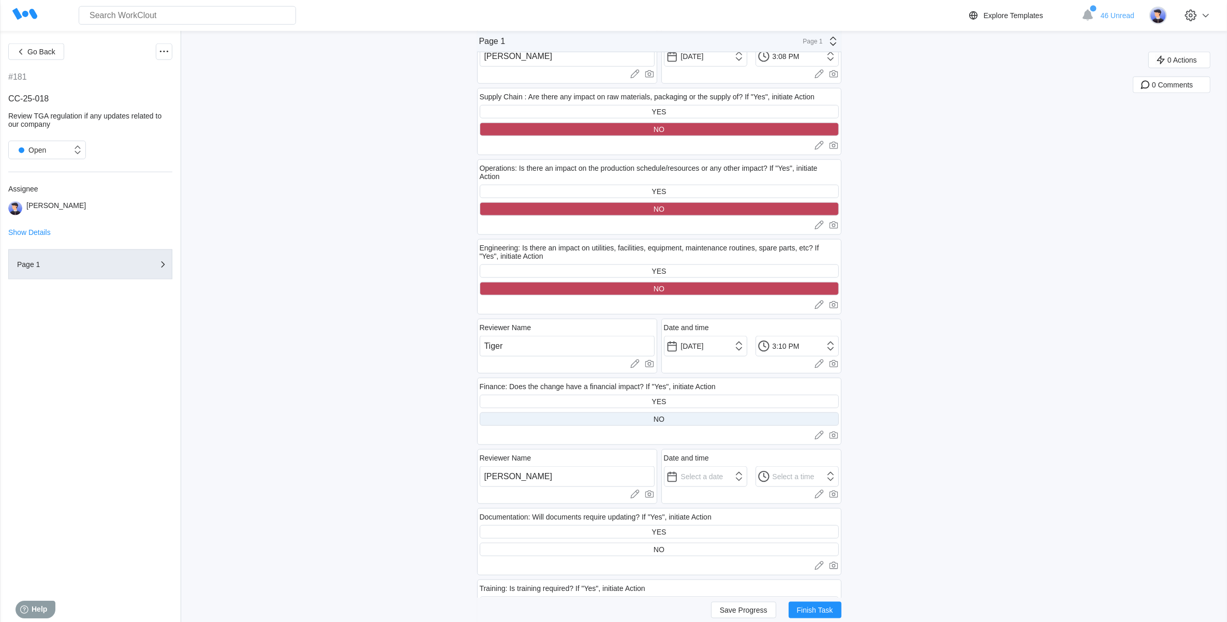
click at [606, 417] on div "NO" at bounding box center [659, 418] width 359 height 13
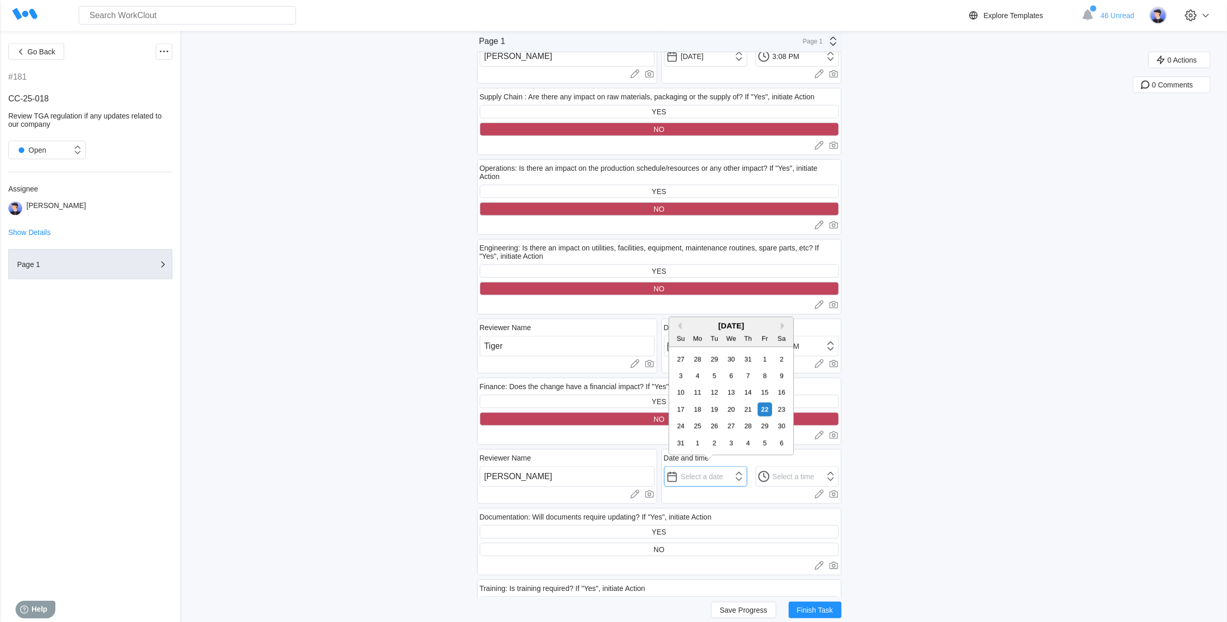
click at [720, 476] on input "text" at bounding box center [705, 476] width 83 height 21
click at [764, 407] on div "22" at bounding box center [765, 410] width 14 height 14
type input "[DATE]"
click at [747, 472] on input "12:00 AM" at bounding box center [705, 476] width 83 height 21
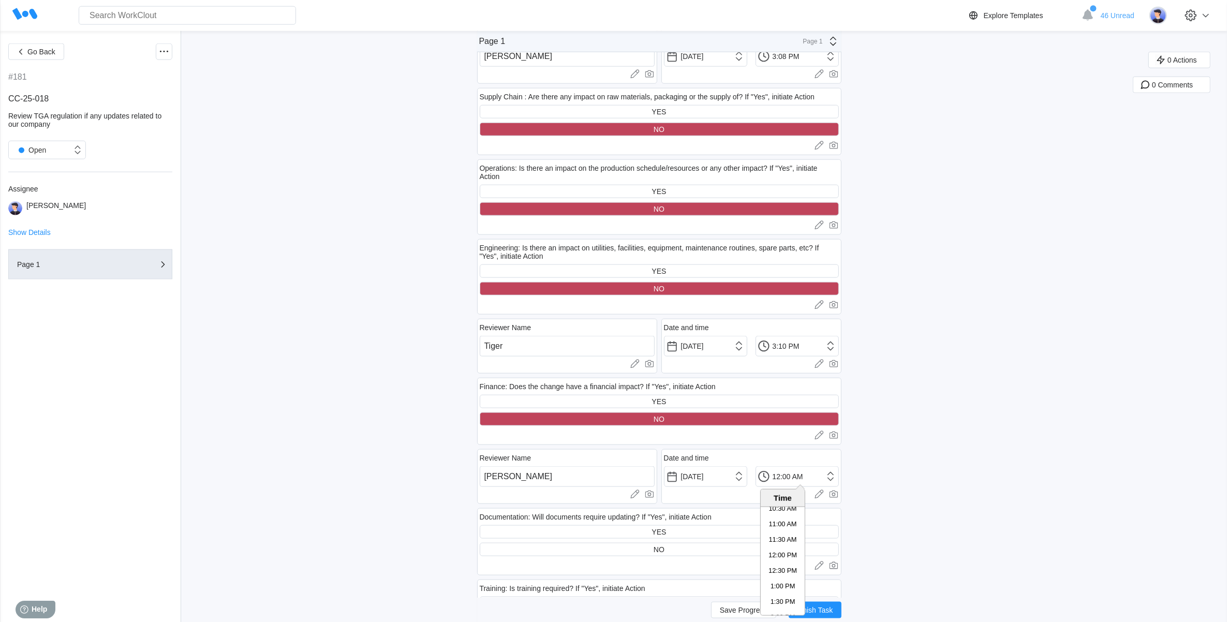
scroll to position [430, 0]
click at [788, 547] on li "3:00 PM" at bounding box center [783, 551] width 44 height 16
click at [787, 476] on input "3:00 PM" at bounding box center [796, 476] width 83 height 21
type input "3:10 PM"
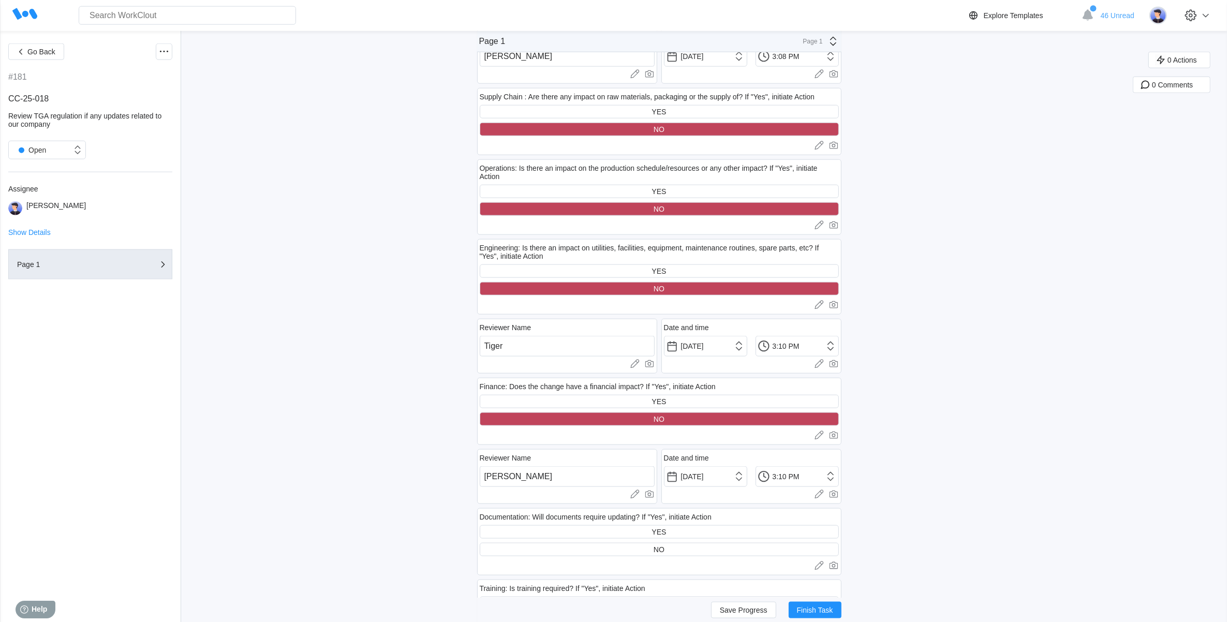
click at [940, 425] on div "Go Back #181 CC-25-018 Review TGA regulation if any updates related to our comp…" at bounding box center [613, 209] width 1227 height 3460
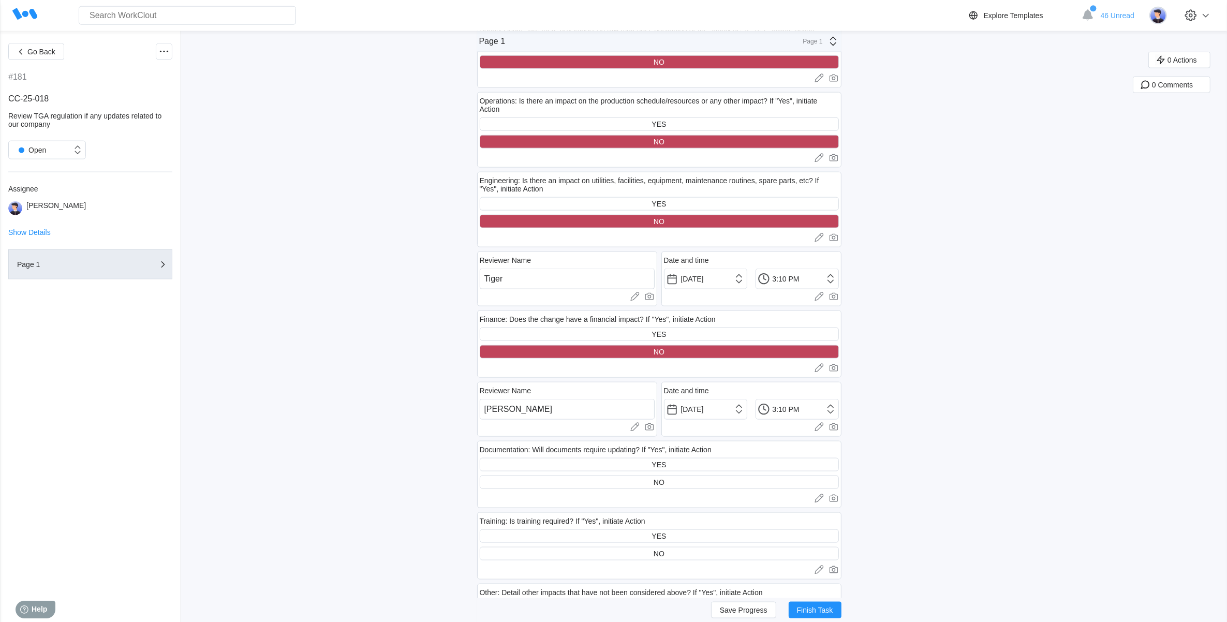
scroll to position [1746, 0]
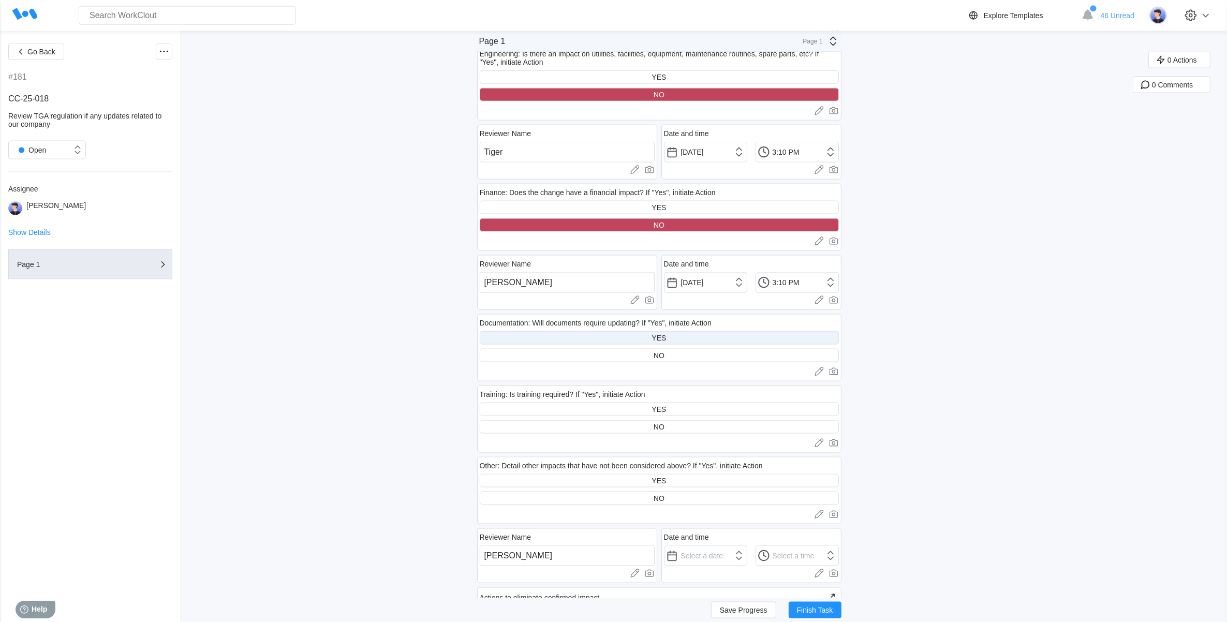
click at [692, 333] on div "YES" at bounding box center [659, 337] width 359 height 13
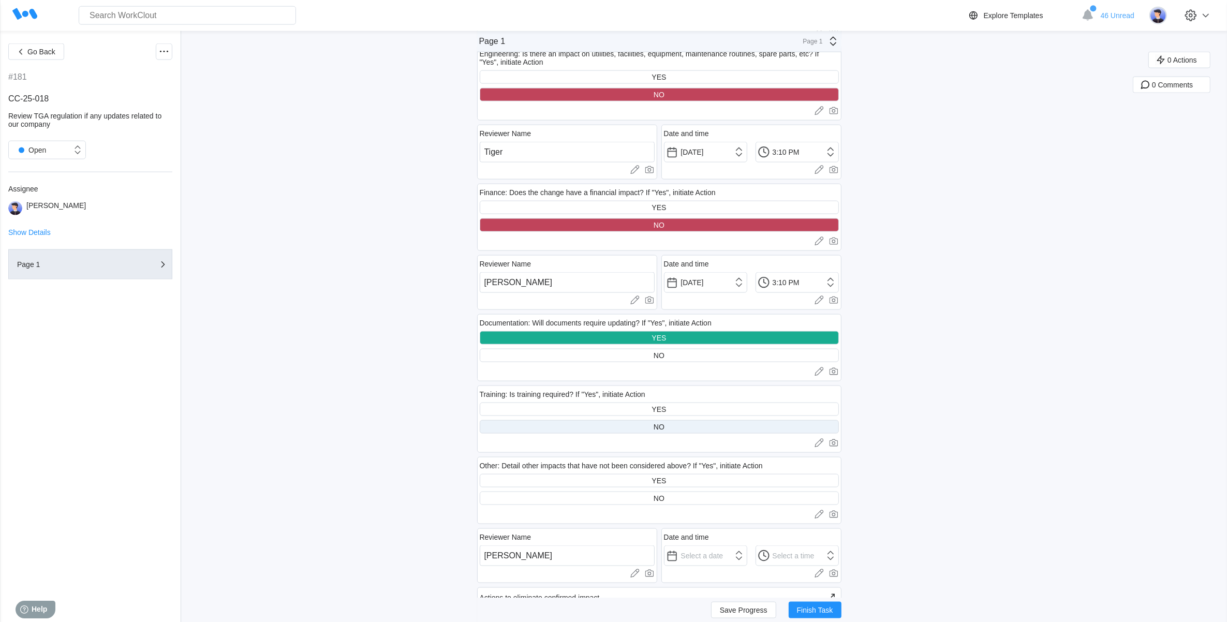
click at [664, 427] on div "NO" at bounding box center [659, 427] width 11 height 8
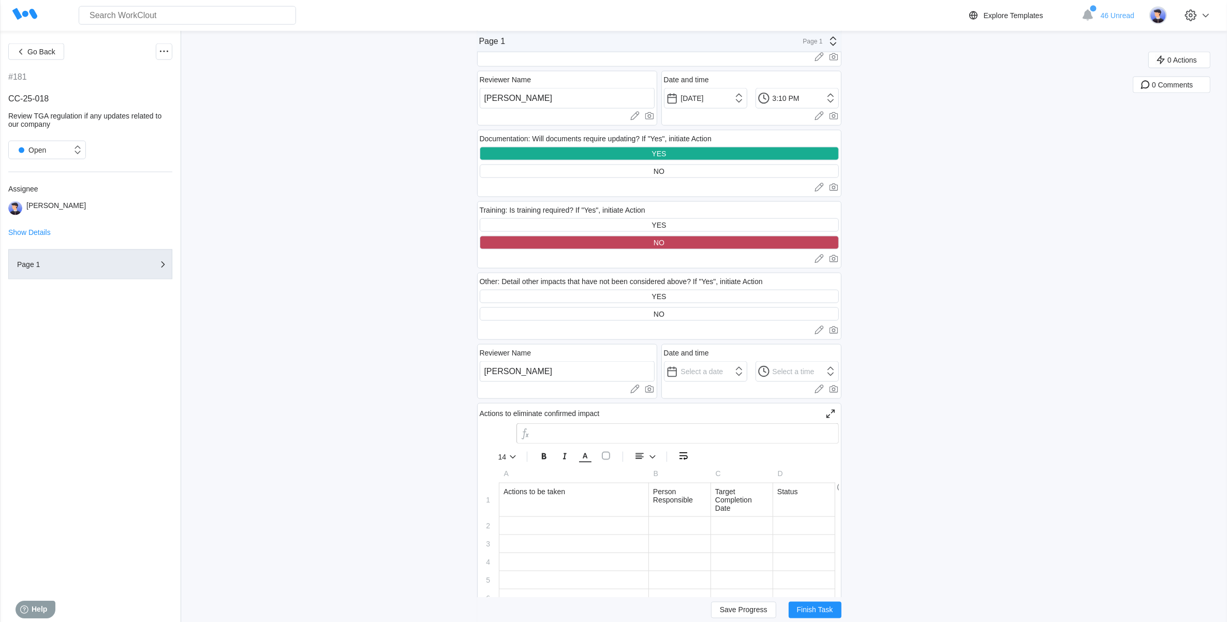
scroll to position [1940, 0]
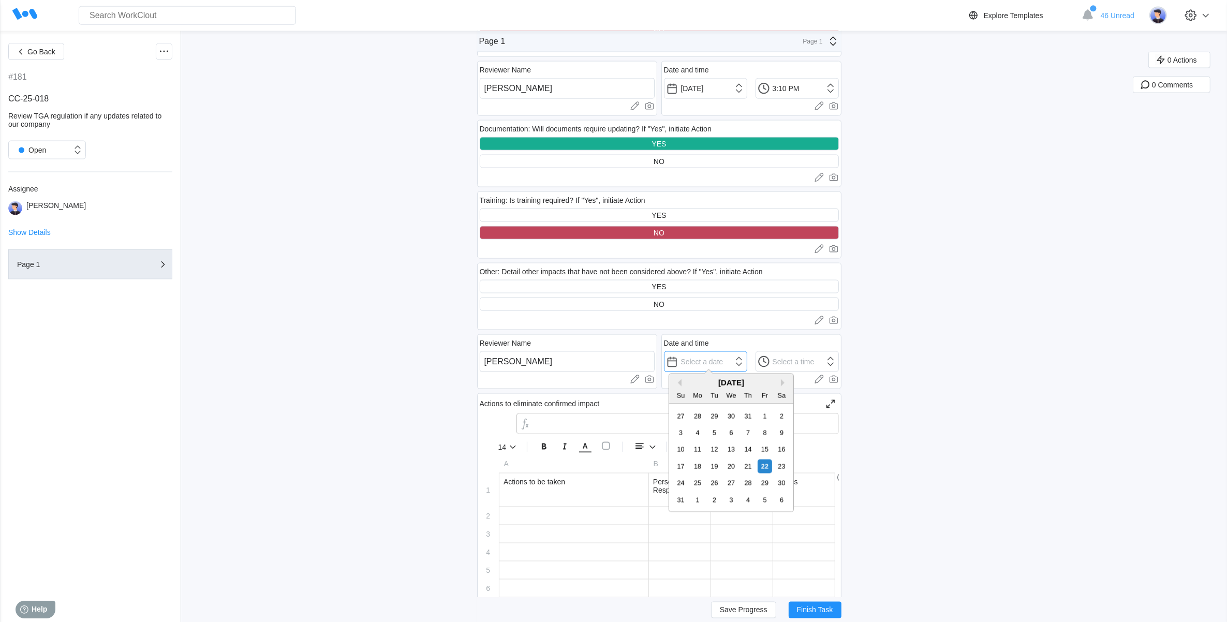
click at [733, 363] on input "text" at bounding box center [705, 361] width 83 height 21
click at [768, 458] on div "17 18 19 20 21 22 23" at bounding box center [730, 466] width 117 height 17
click at [768, 465] on div "22" at bounding box center [765, 467] width 14 height 14
type input "[DATE]"
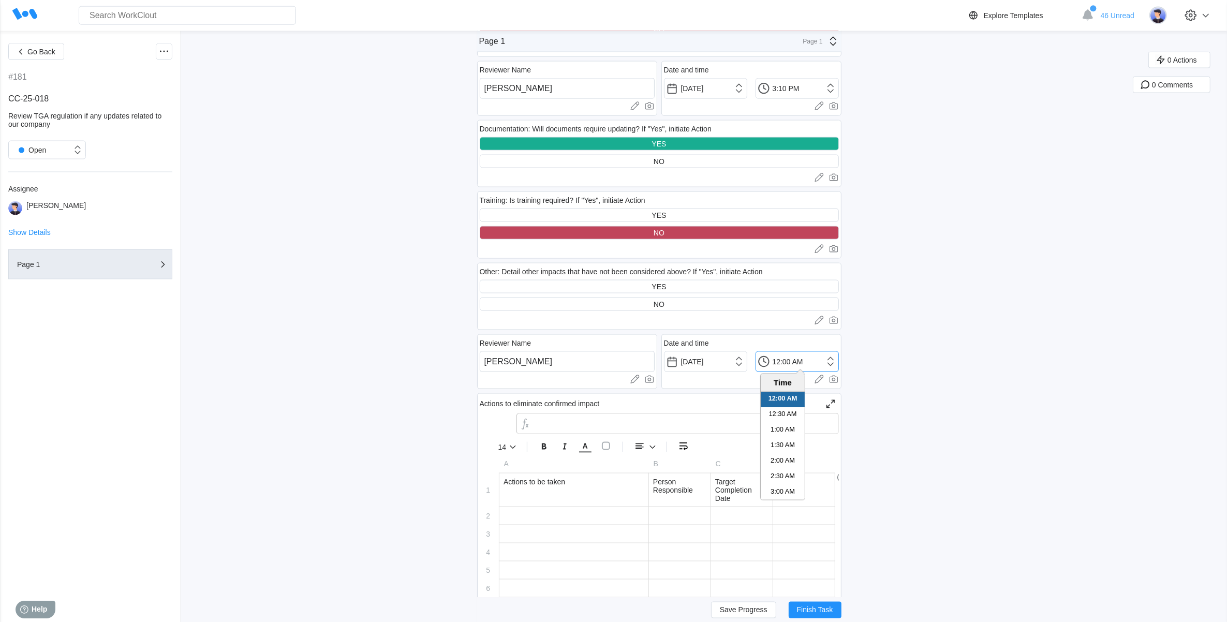
click at [833, 356] on input "12:00 AM" at bounding box center [796, 361] width 83 height 21
click at [782, 484] on li "3:00 PM" at bounding box center [783, 488] width 44 height 16
drag, startPoint x: 790, startPoint y: 354, endPoint x: 784, endPoint y: 354, distance: 5.7
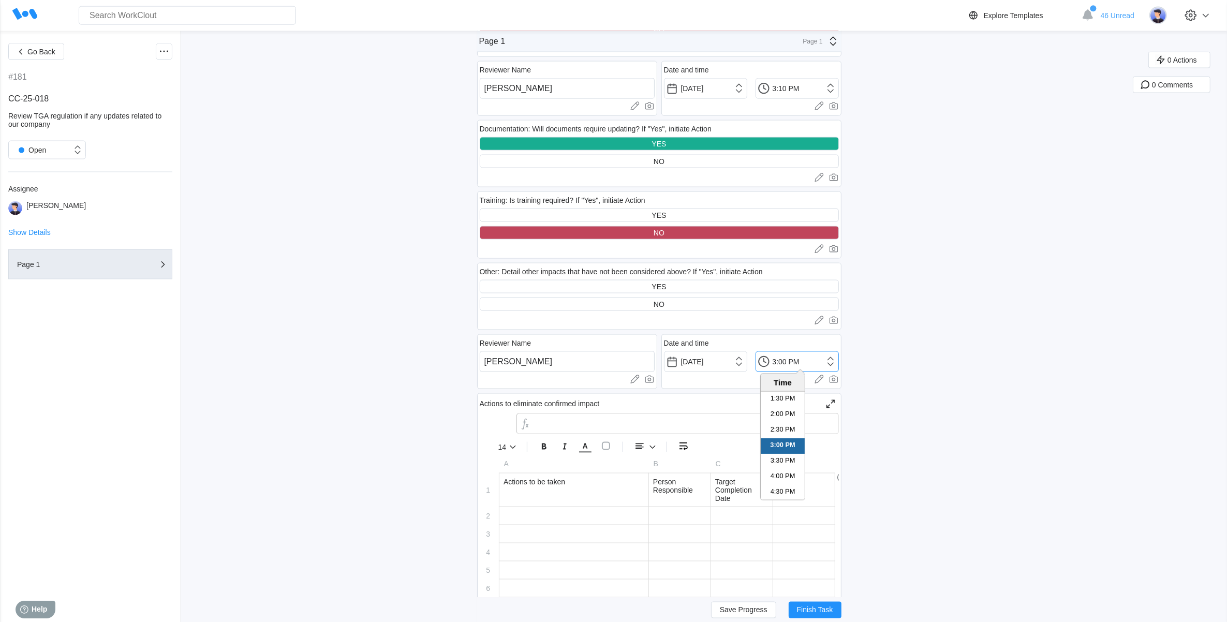
click at [784, 354] on input "3:00 PM" at bounding box center [796, 361] width 83 height 21
type input "3:11 PM"
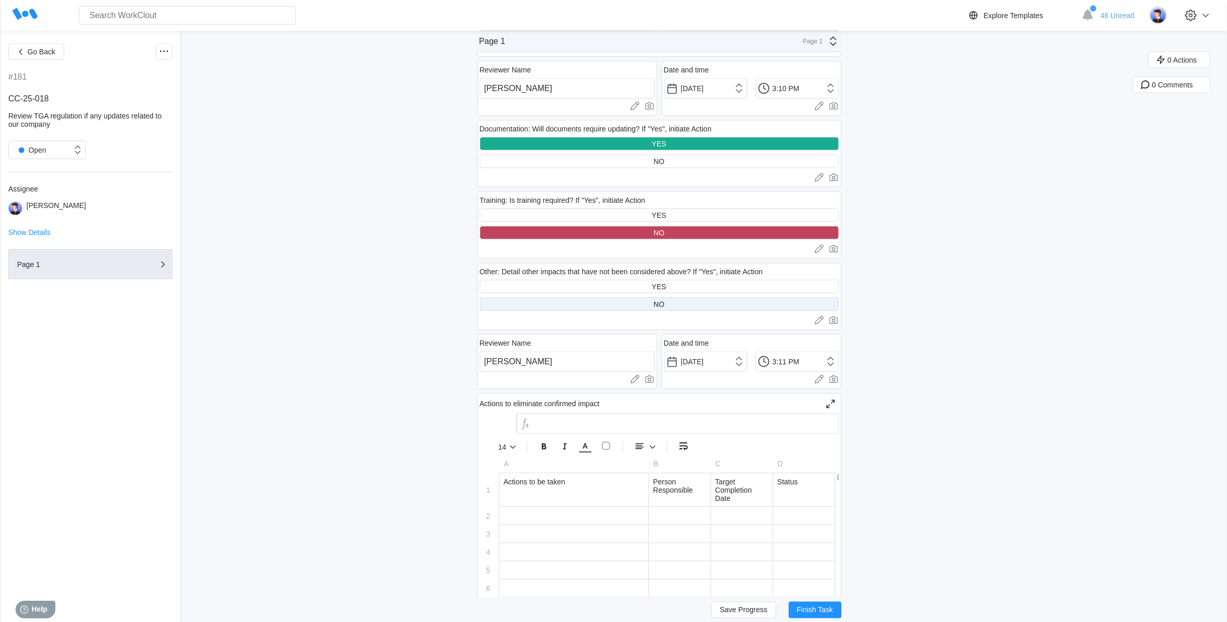
click at [598, 300] on div "NO" at bounding box center [659, 304] width 359 height 13
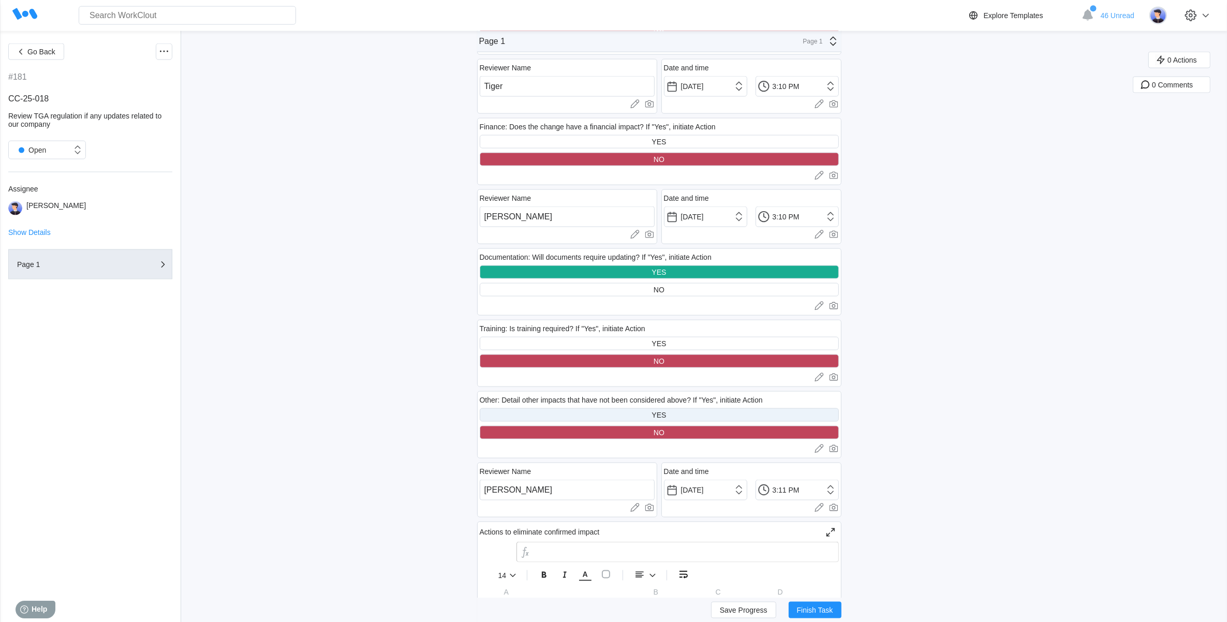
scroll to position [1811, 0]
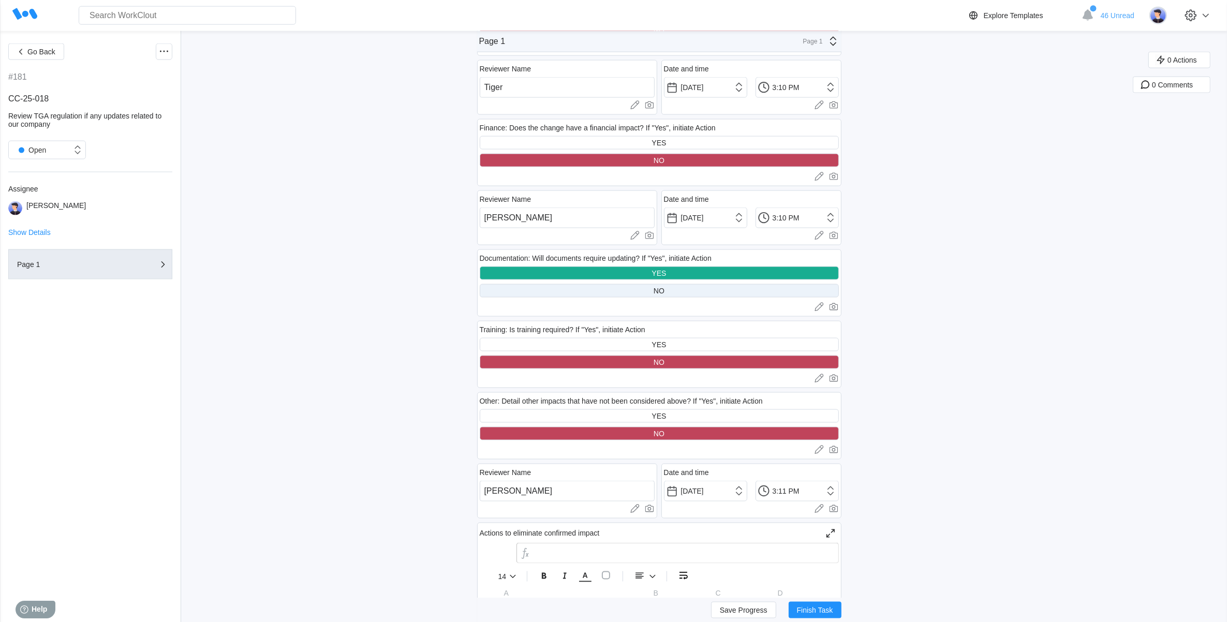
click at [594, 290] on div "NO" at bounding box center [659, 290] width 359 height 13
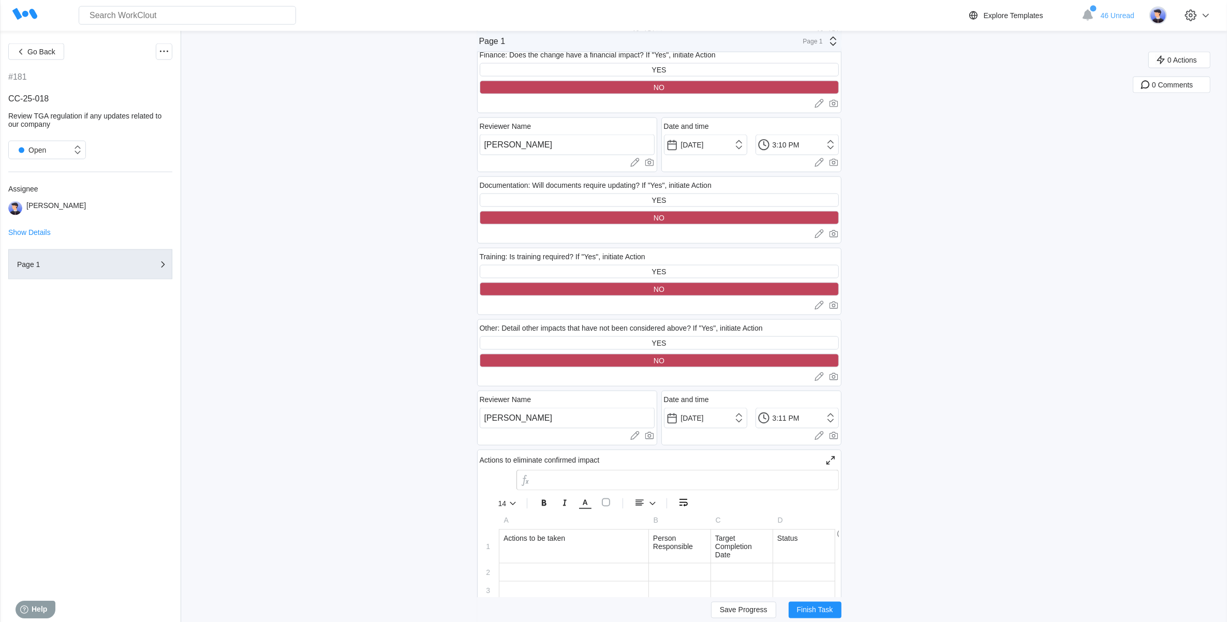
scroll to position [2005, 0]
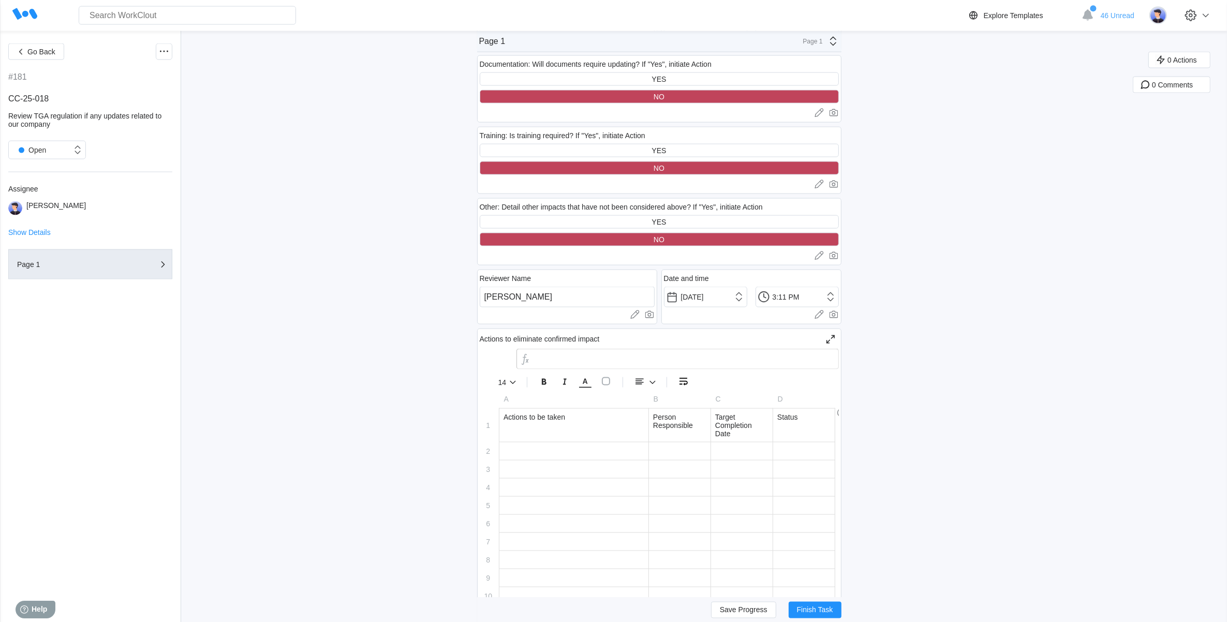
click at [541, 443] on div at bounding box center [573, 451] width 149 height 18
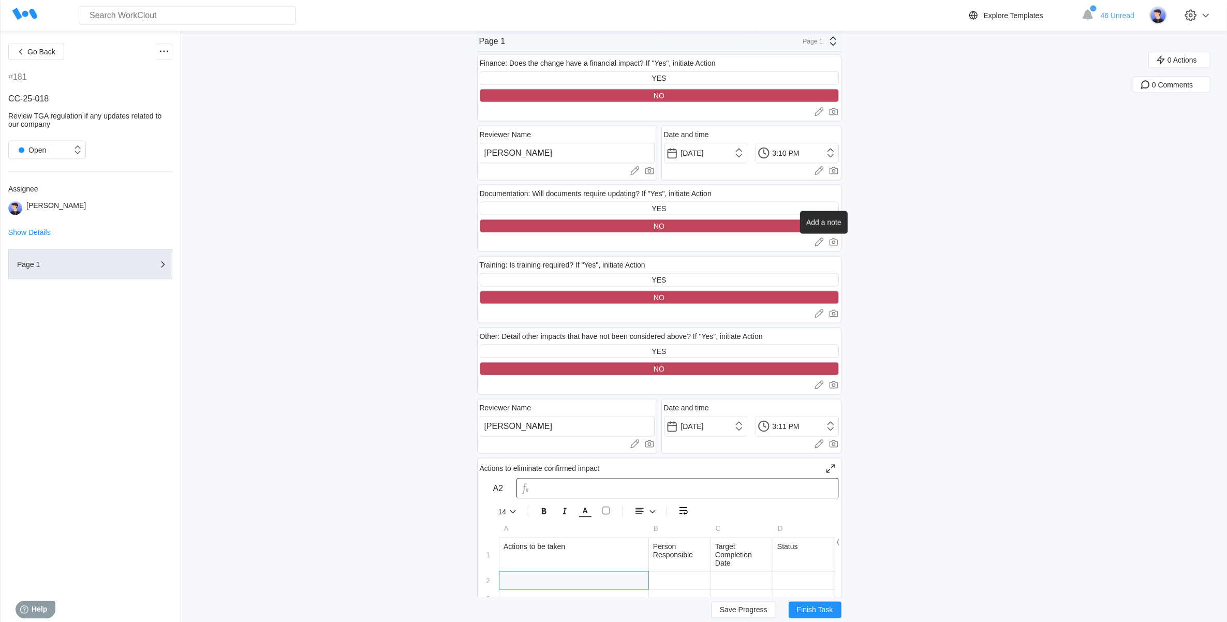
click at [824, 239] on icon at bounding box center [819, 242] width 10 height 10
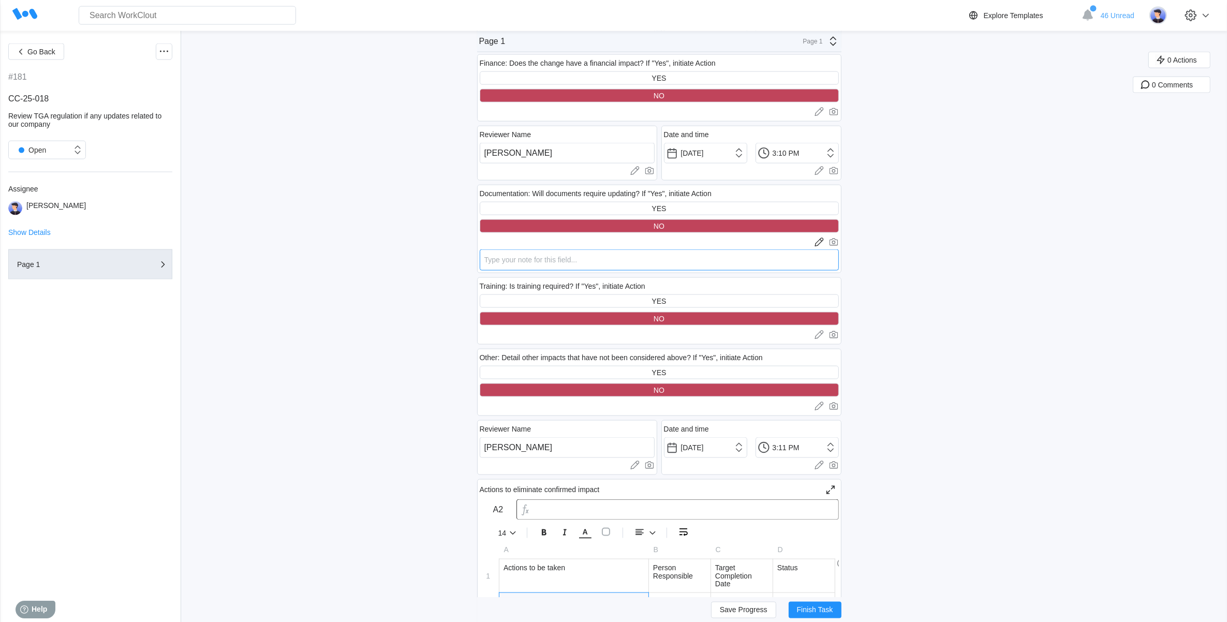
click at [567, 260] on textarea at bounding box center [659, 259] width 359 height 21
type textarea "C"
type textarea "x"
type textarea "CC"
type textarea "x"
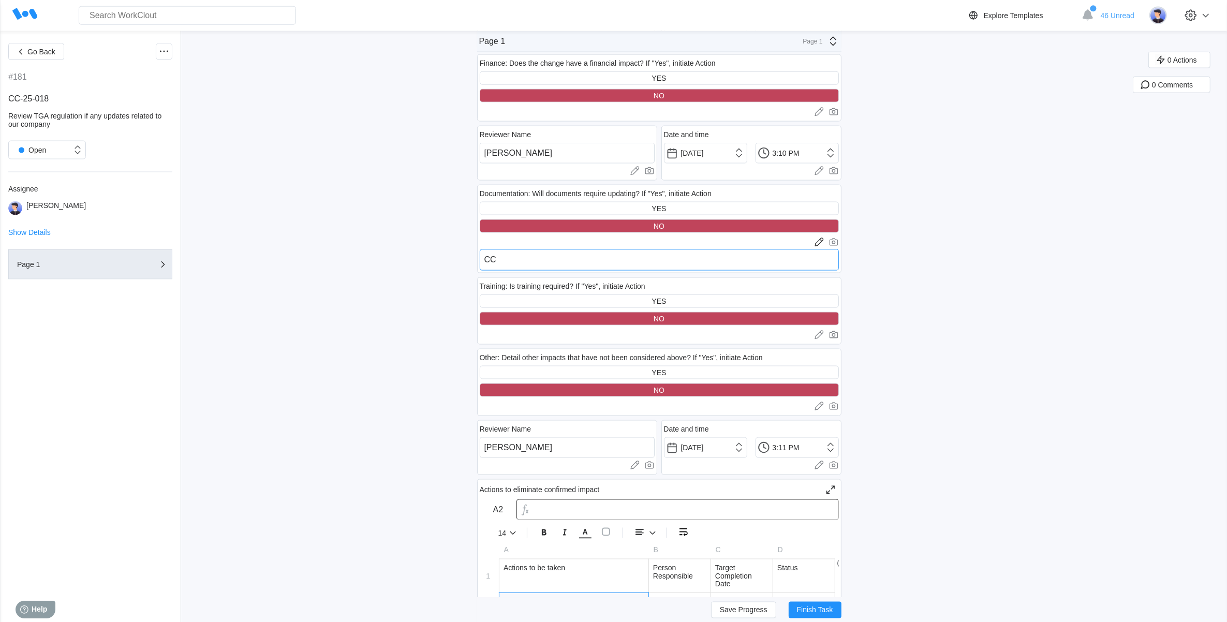
type textarea "CC-"
type textarea "x"
type textarea "CC-3"
type textarea "x"
type textarea "CC-"
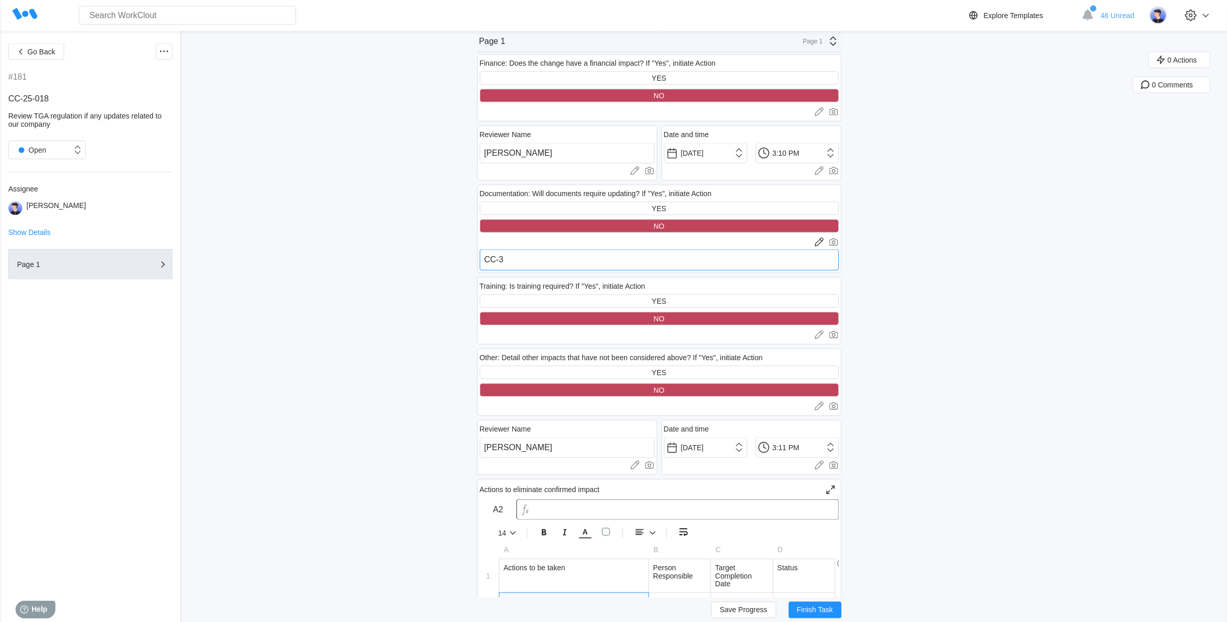
type textarea "x"
type textarea "CC-2"
type textarea "x"
type textarea "CC-25"
type textarea "x"
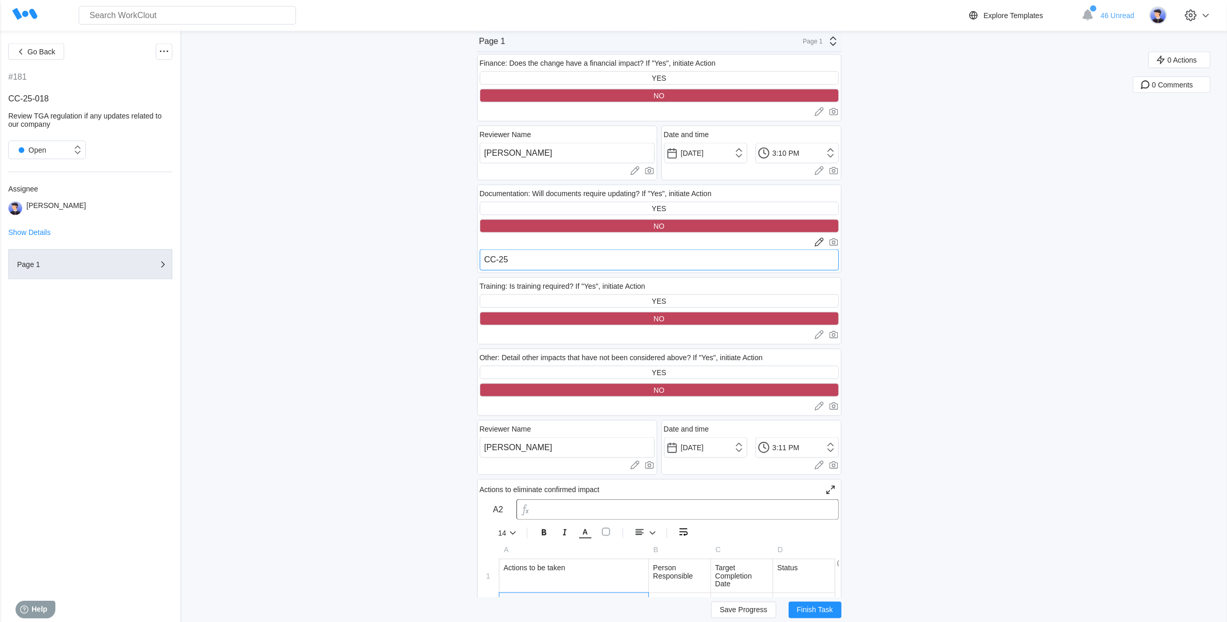
type textarea "CC-25-"
type textarea "x"
type textarea "CC-25-0"
type textarea "x"
type textarea "CC-25-"
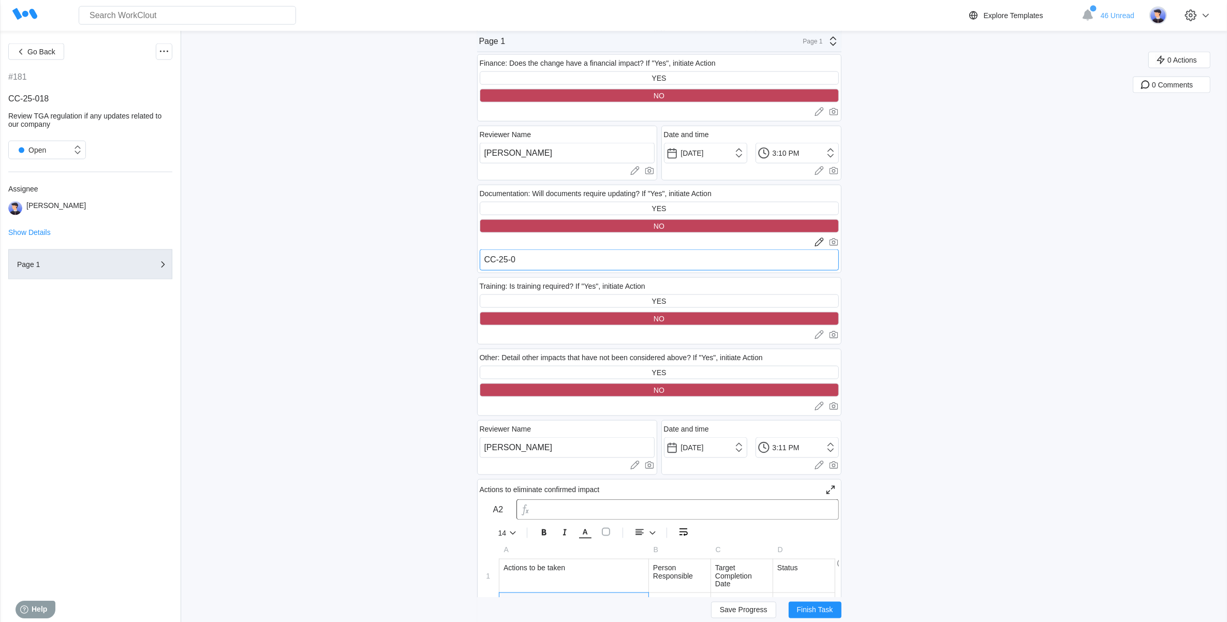
type textarea "x"
type textarea "CC-25-0"
type textarea "x"
type textarea "CC-25-00"
type textarea "x"
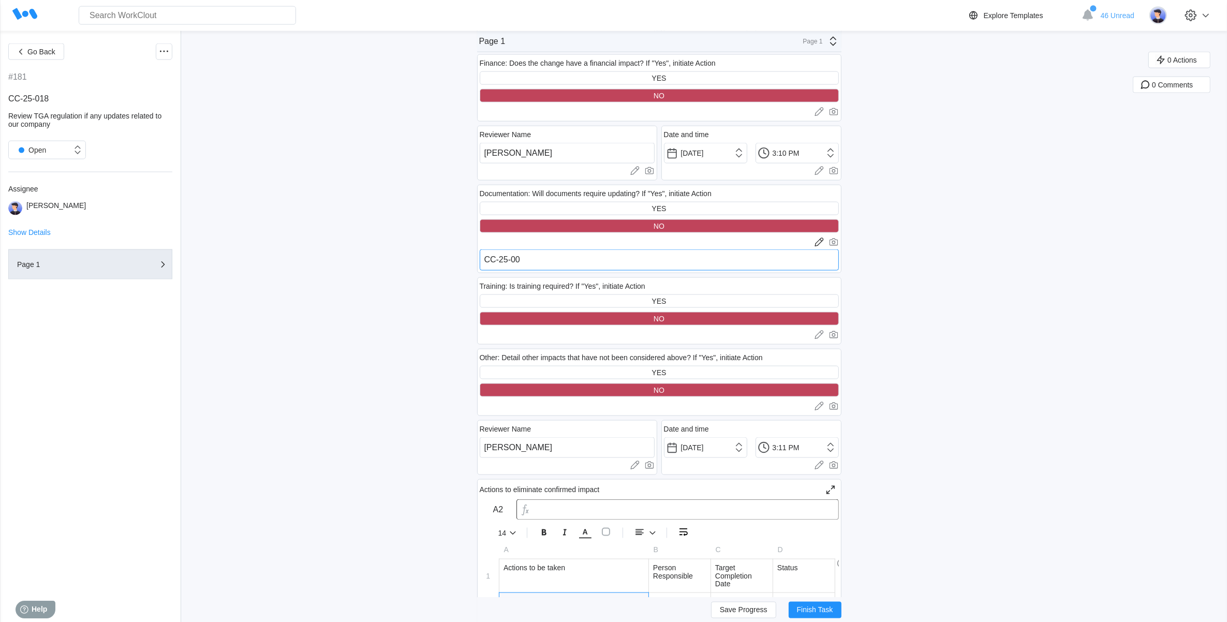
type textarea "CC-25-009"
type textarea "x"
type textarea "CC-25-009"
type textarea "x"
type textarea "CC-25-009 H"
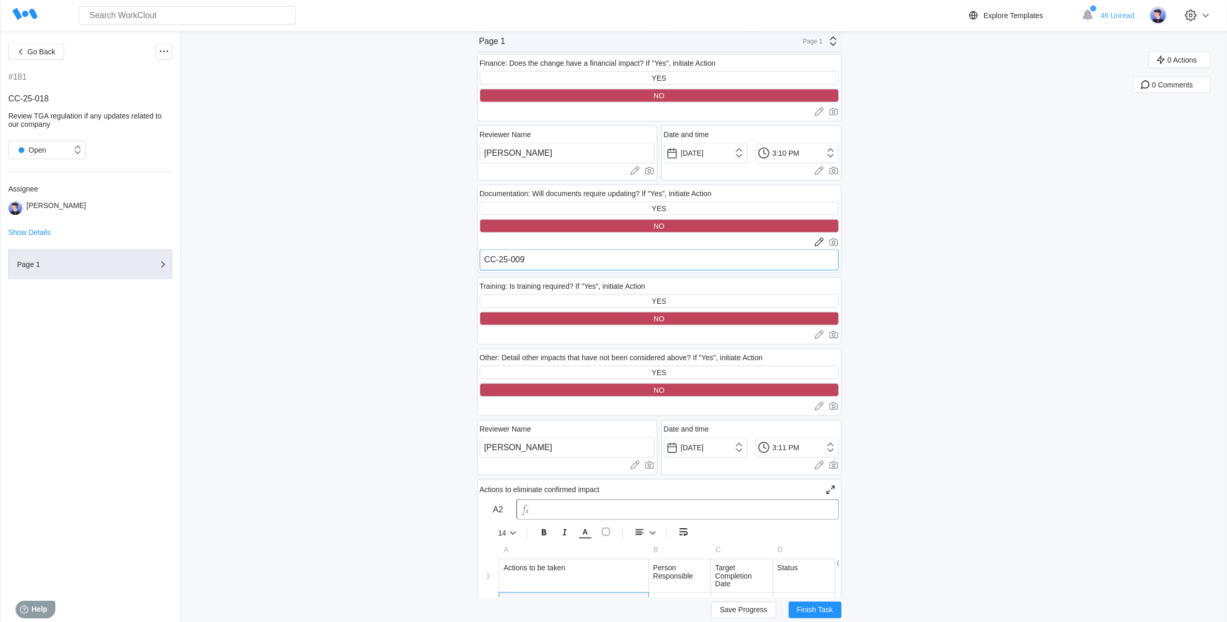
type textarea "x"
type textarea "CC-25-009"
type textarea "x"
type textarea "CC-25-009 h"
type textarea "x"
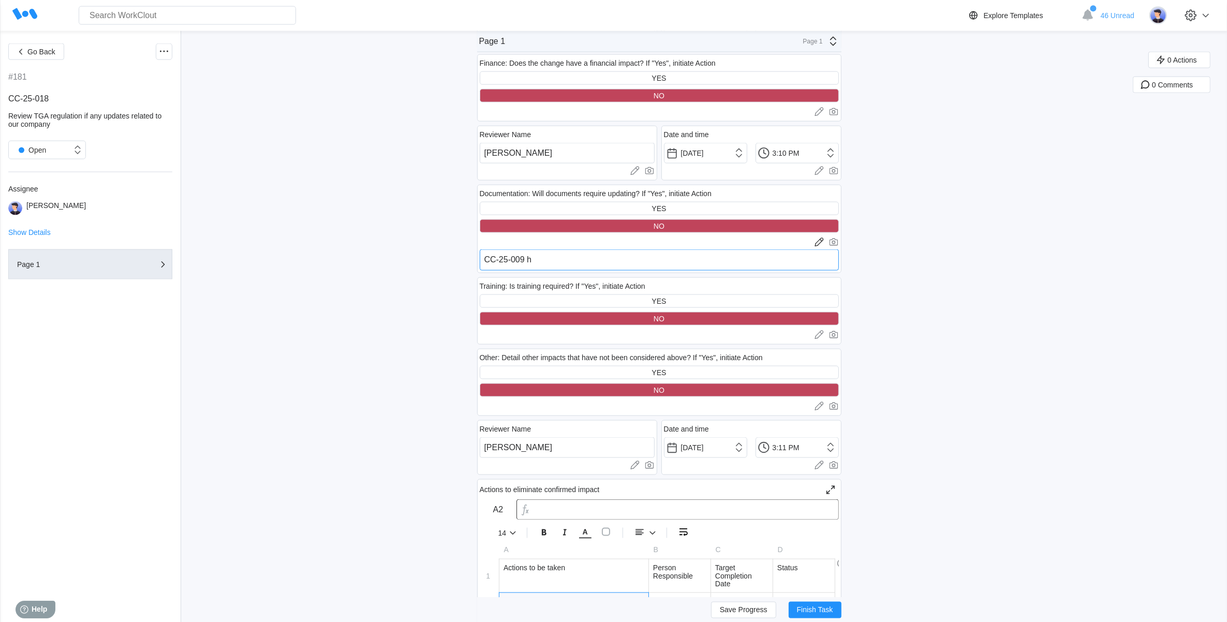
type textarea "CC-25-009 ha"
type textarea "x"
type textarea "CC-25-009 has"
type textarea "x"
type textarea "CC-25-009 has"
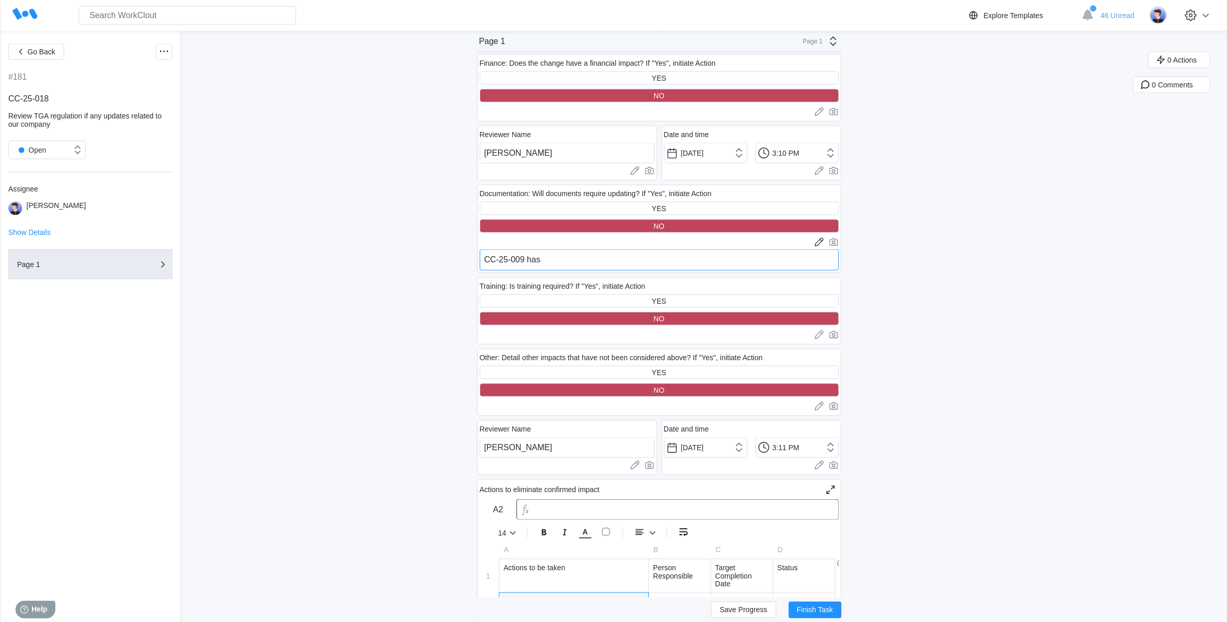
type textarea "x"
type textarea "CC-25-009 has b"
type textarea "x"
type textarea "CC-25-009 has be"
type textarea "x"
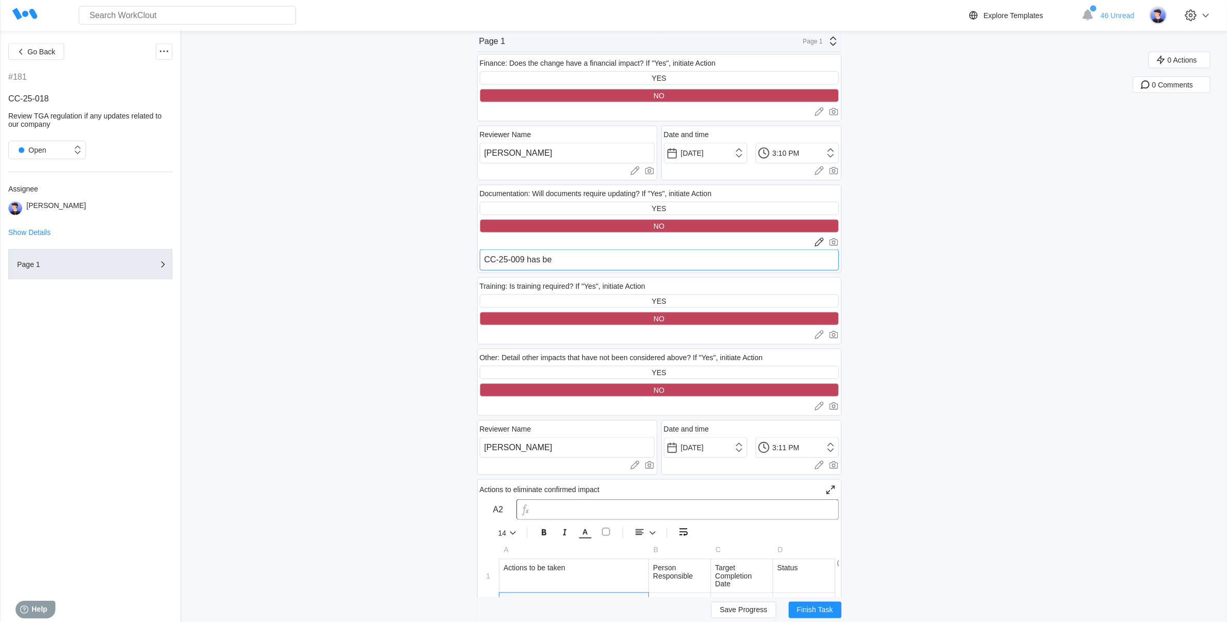
type textarea "CC-25-009 has bee"
type textarea "x"
type textarea "CC-25-009 has been"
type textarea "x"
type textarea "CC-25-009 has been"
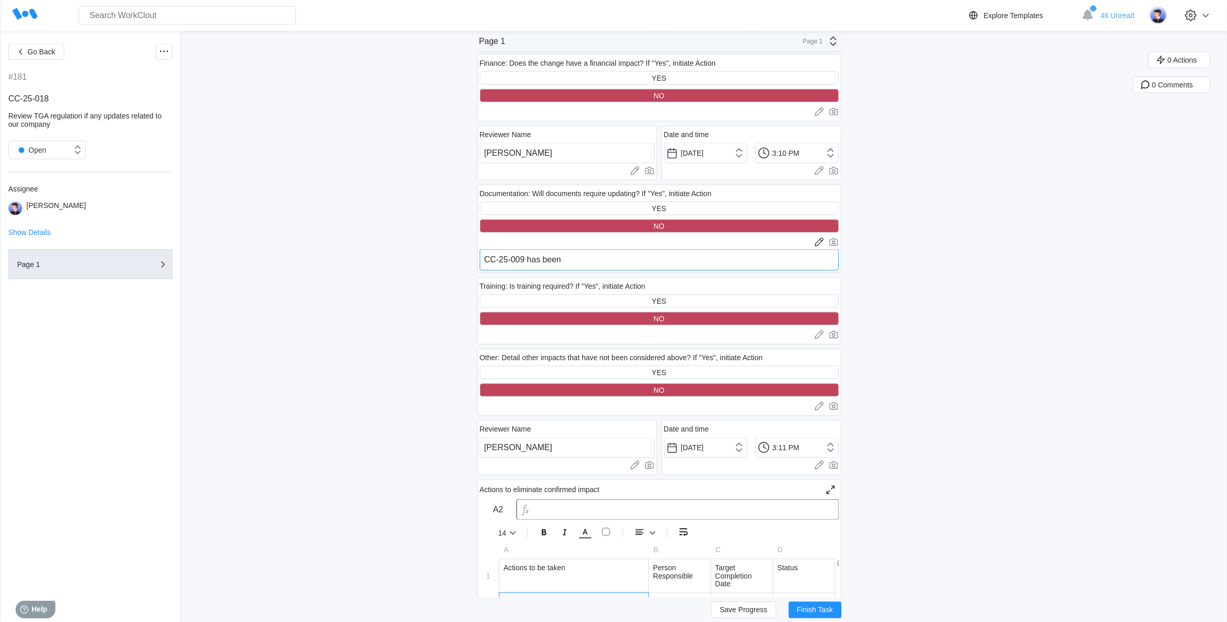
type textarea "x"
type textarea "CC-25-009 has been u"
type textarea "x"
type textarea "CC-25-009 has been up"
type textarea "x"
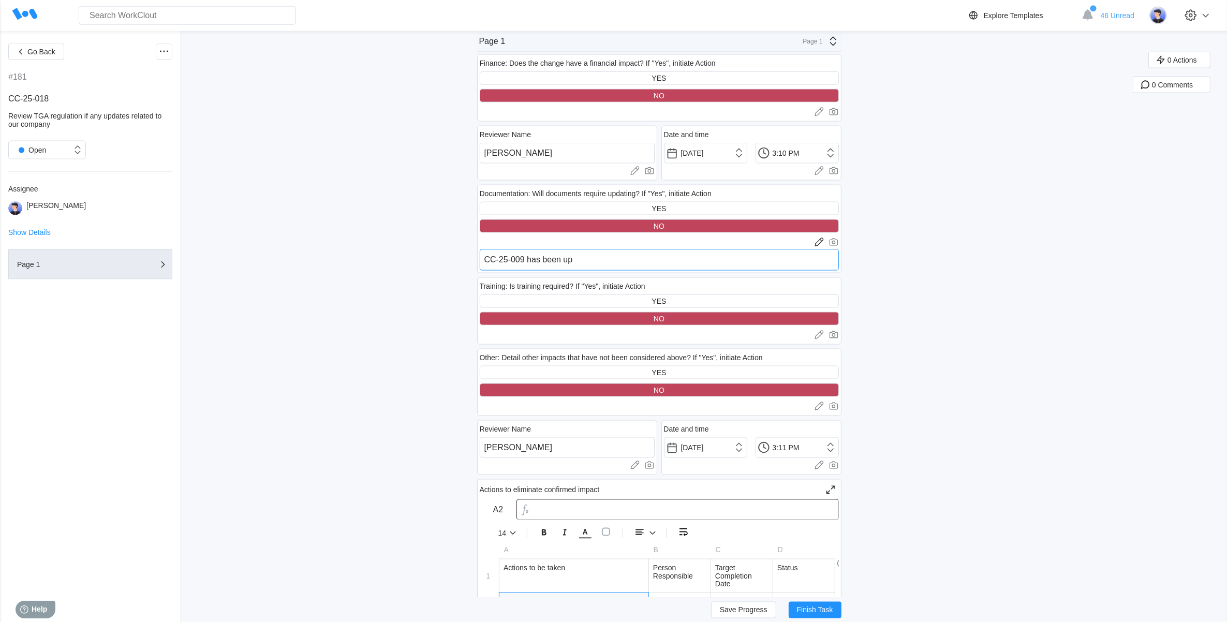
type textarea "CC-25-009 has been upd"
type textarea "x"
type textarea "CC-25-009 has been upda"
type textarea "x"
type textarea "CC-25-009 has been updat"
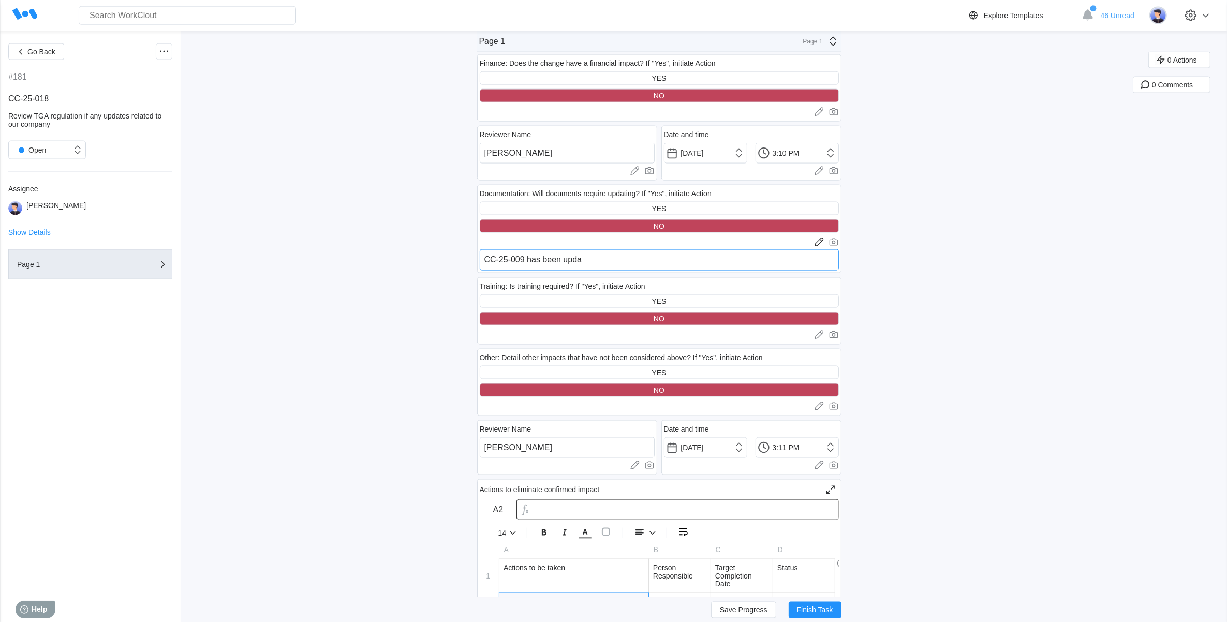
type textarea "x"
type textarea "CC-25-009 has been update"
type textarea "x"
type textarea "CC-25-009 has been updated"
type textarea "x"
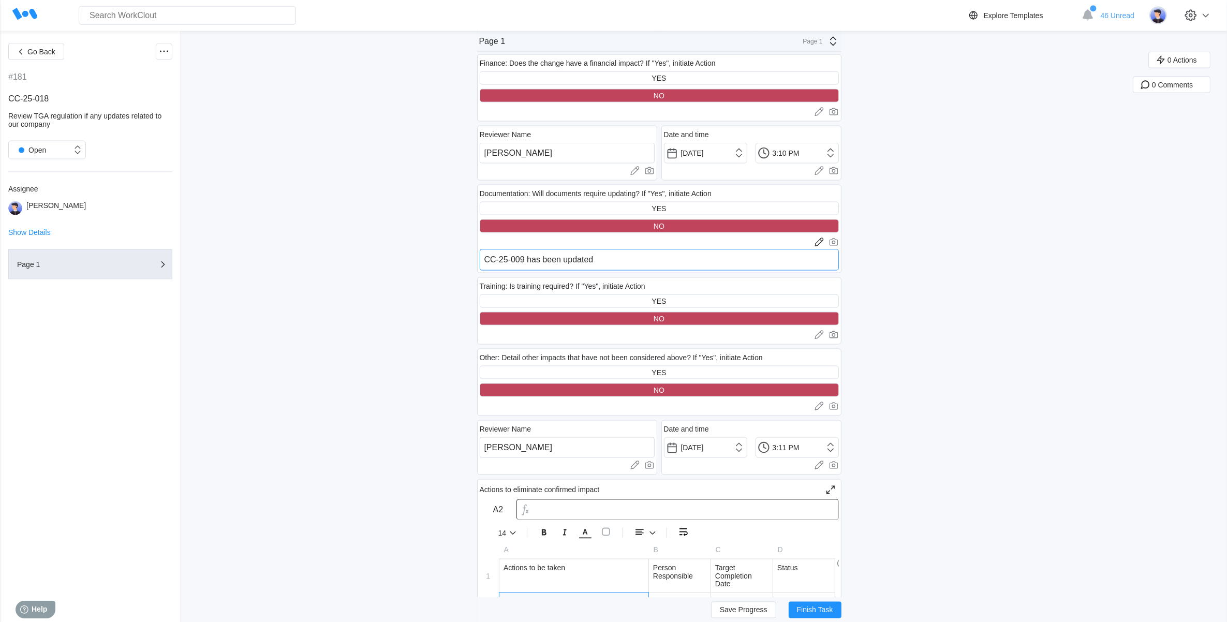
type textarea "CC-25-009 has been update"
type textarea "x"
type textarea "CC-25-009 has been updat"
type textarea "x"
type textarea "CC-25-009 has been upda"
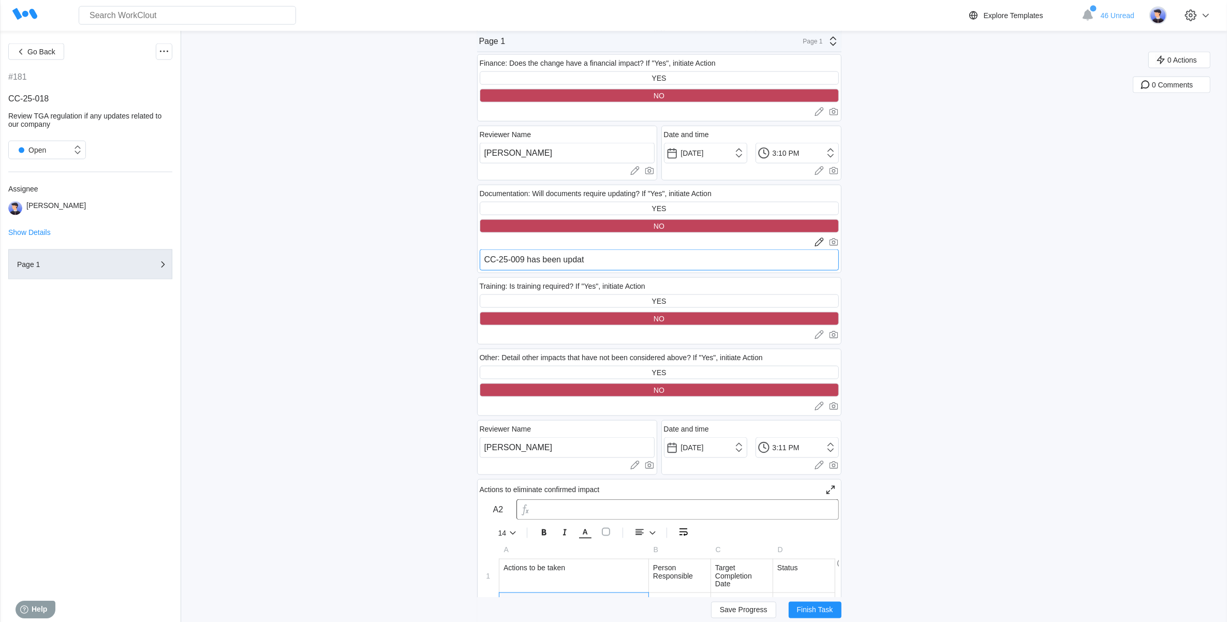
type textarea "x"
type textarea "CC-25-009 has been upd"
type textarea "x"
type textarea "CC-25-009 has been up"
type textarea "x"
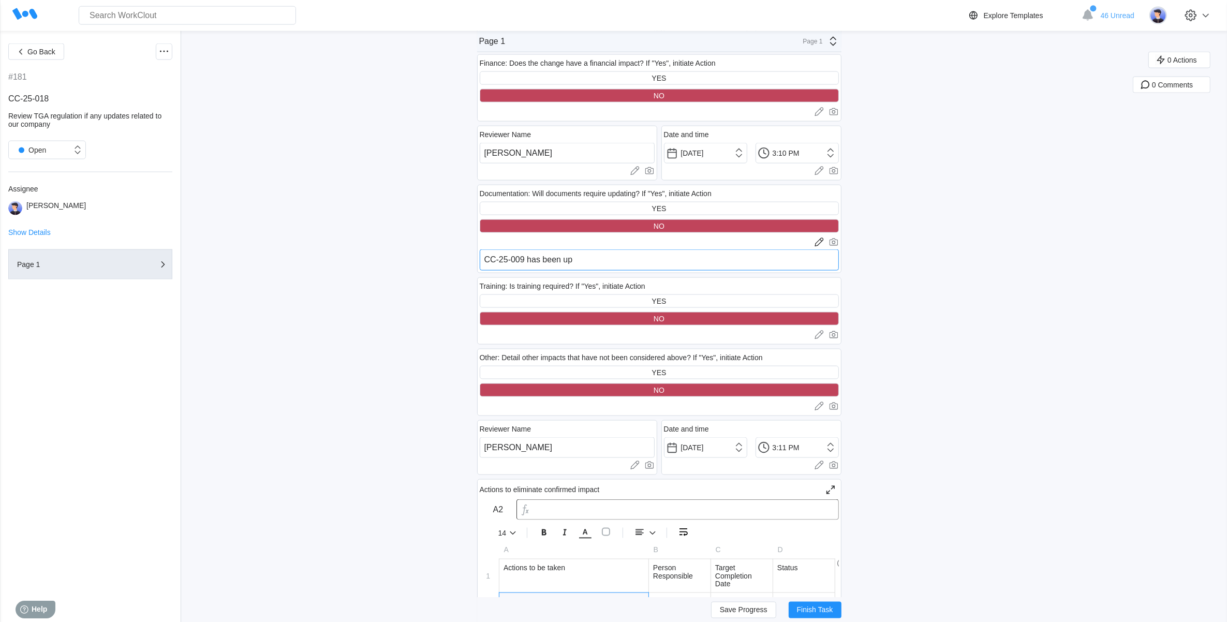
type textarea "CC-25-009 has been u"
type textarea "x"
type textarea "CC-25-009 has been"
type textarea "x"
type textarea "CC-25-009 has been c"
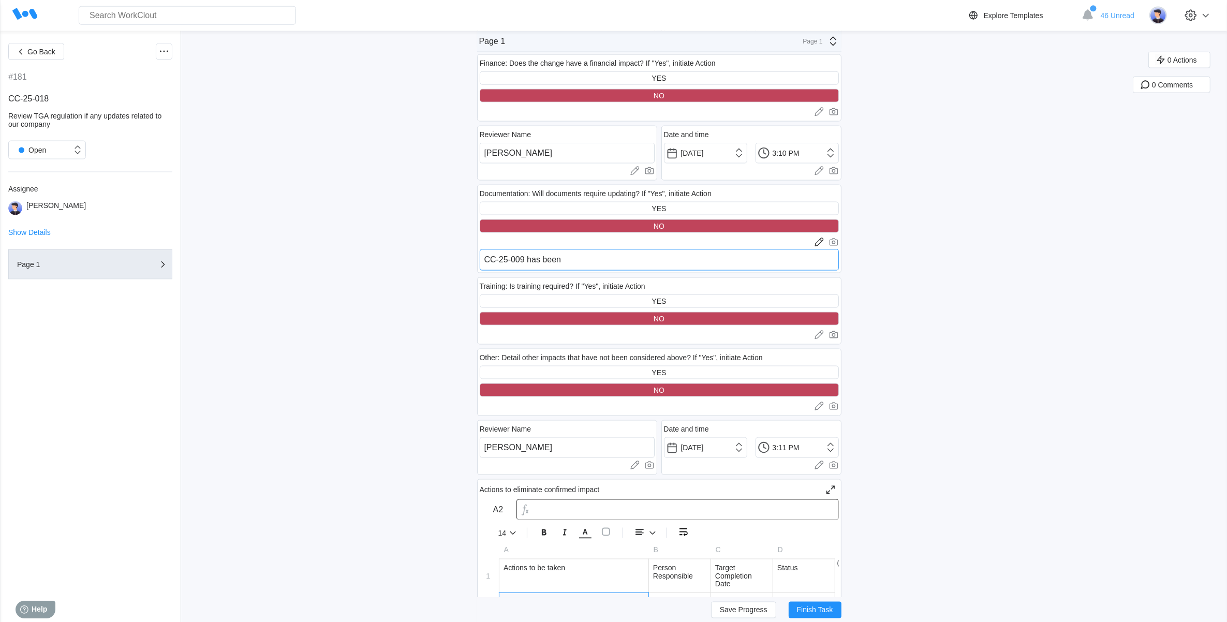
type textarea "x"
type textarea "CC-25-009 has been co"
type textarea "x"
type textarea "CC-25-009 has been com"
type textarea "x"
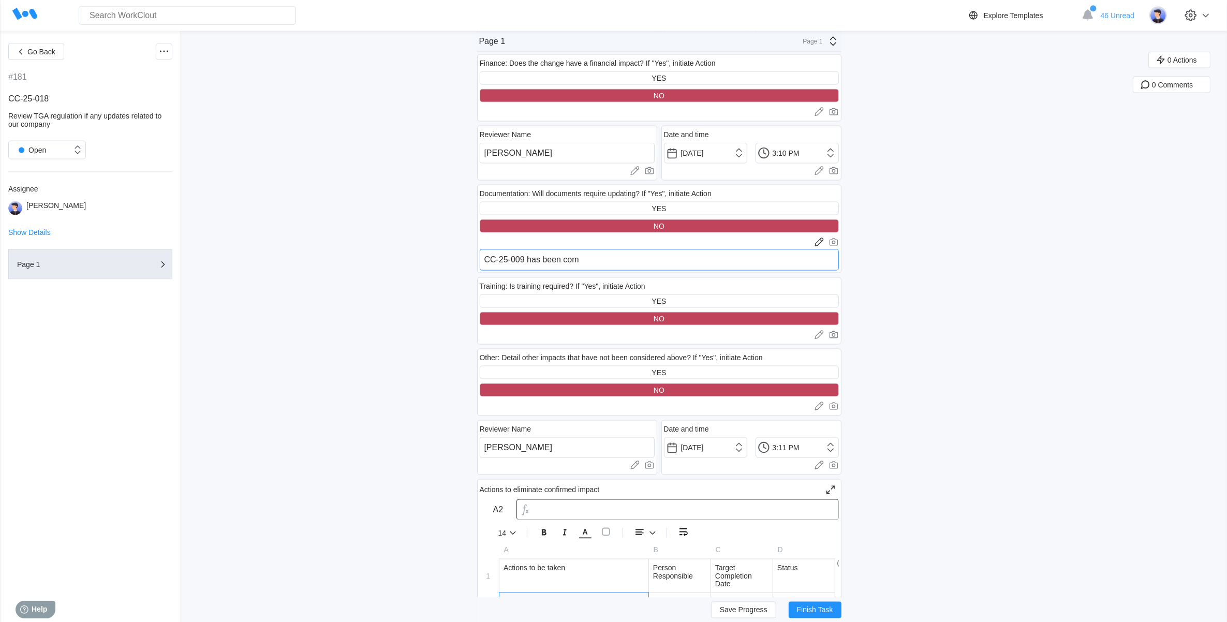
type textarea "CC-25-009 has been comp"
type textarea "x"
type textarea "CC-25-009 has been compl"
type textarea "x"
type textarea "CC-25-009 has been comple"
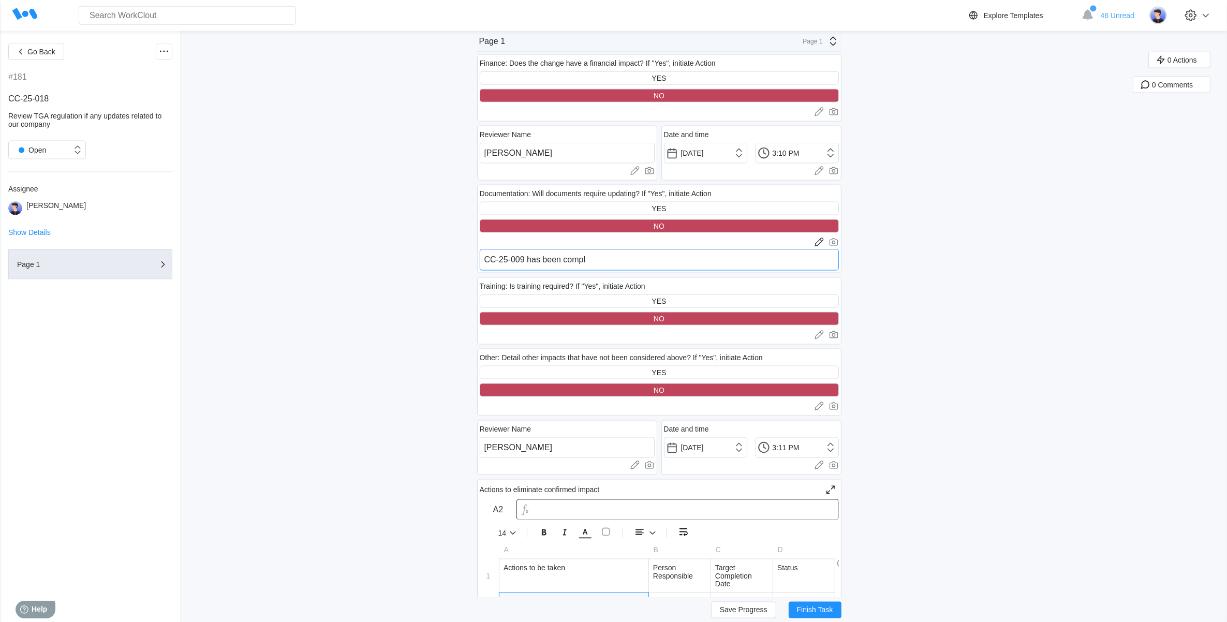
type textarea "x"
type textarea "CC-25-009 has been complet"
type textarea "x"
type textarea "CC-25-009 has been completd"
type textarea "x"
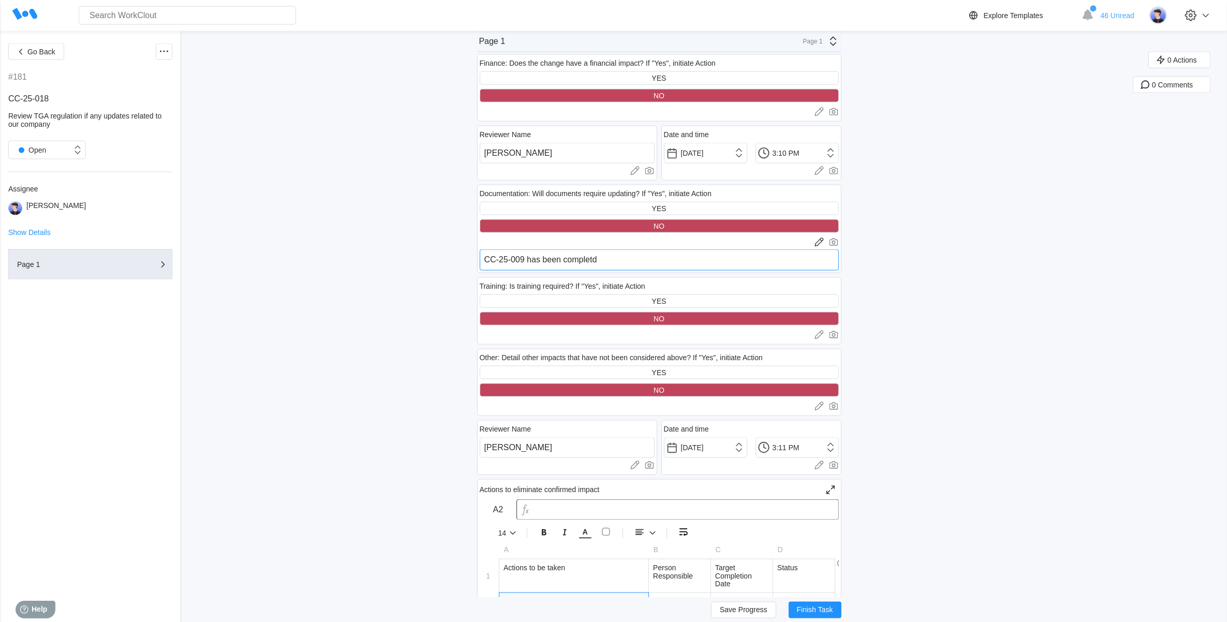
type textarea "CC-25-009 has been complet"
type textarea "x"
type textarea "CC-25-009 has been complete"
type textarea "x"
type textarea "CC-25-009 has been completed"
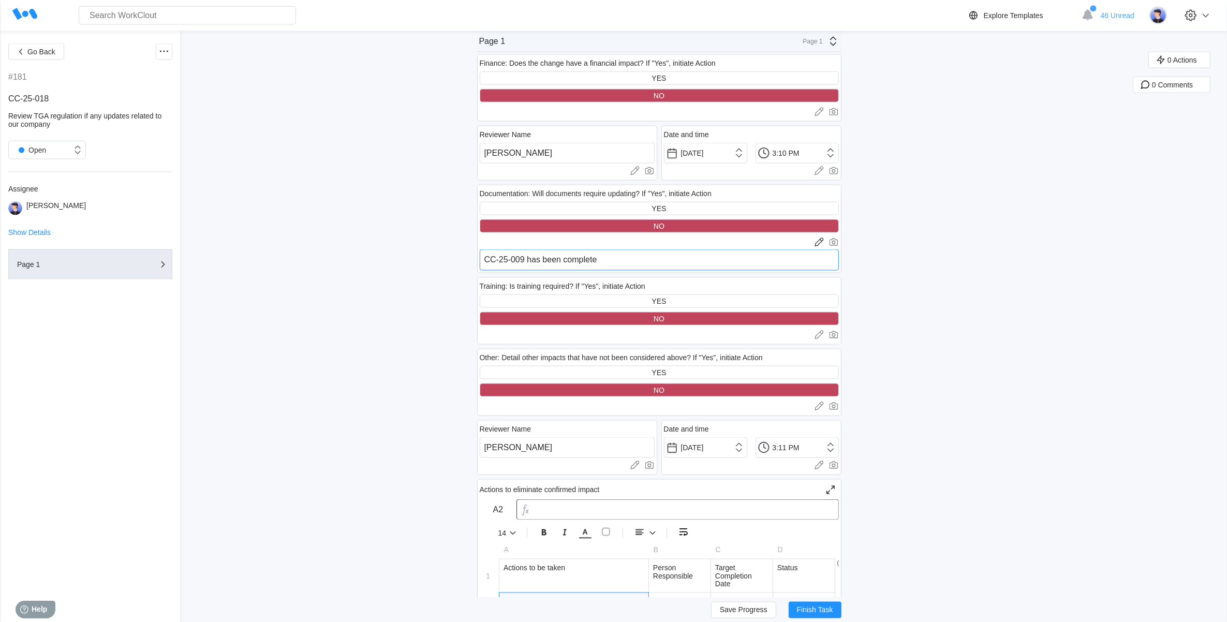
type textarea "x"
type textarea "CC-25-009 has been completed"
type textarea "x"
type textarea "CC-25-009 has been completed a"
type textarea "x"
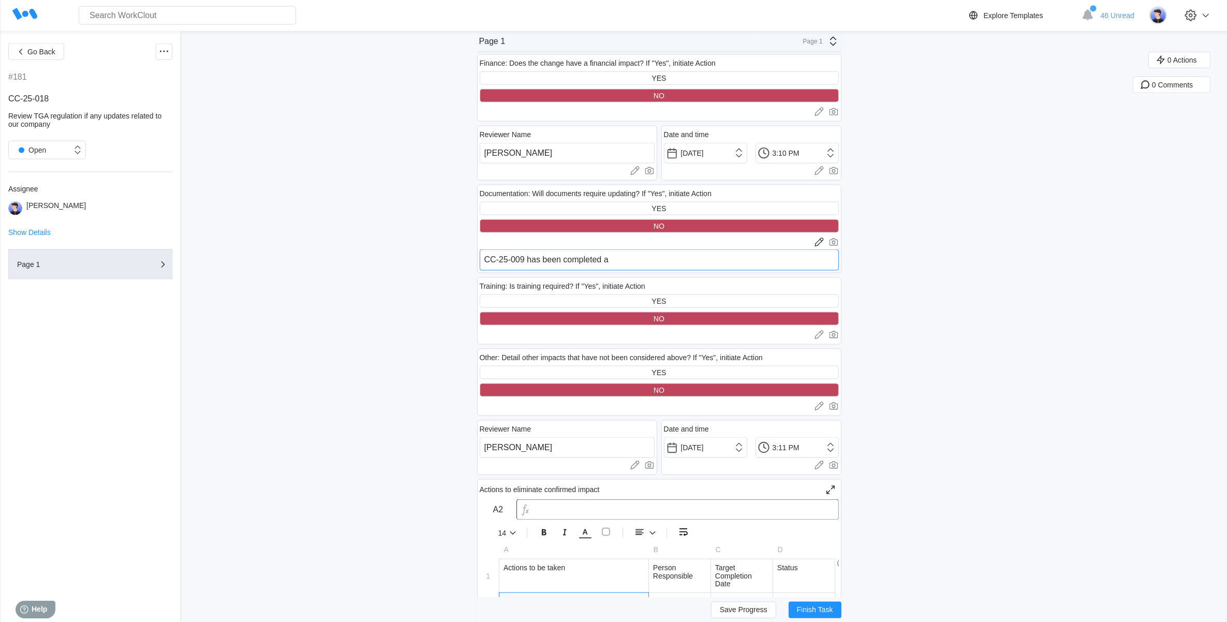
type textarea "CC-25-009 has been completed an"
type textarea "x"
type textarea "CC-25-009 has been completed and"
type textarea "x"
type textarea "CC-25-009 has been completed and"
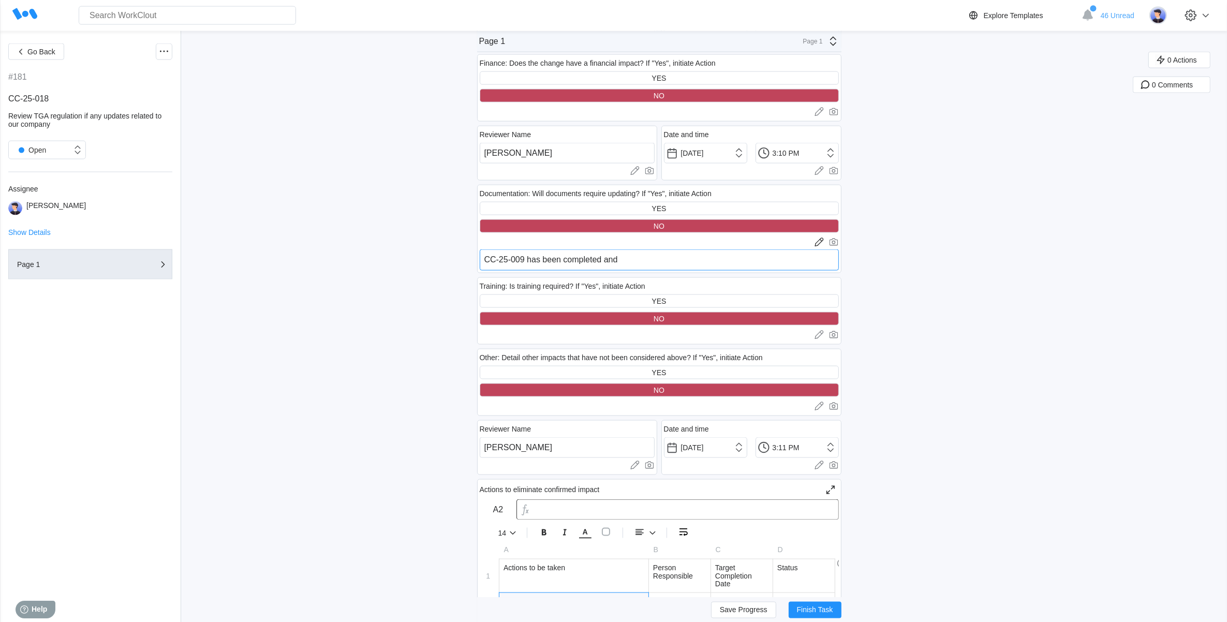
type textarea "x"
type textarea "CC-25-009 has been completed and c"
type textarea "x"
type textarea "CC-25-009 has been completed and cl"
type textarea "x"
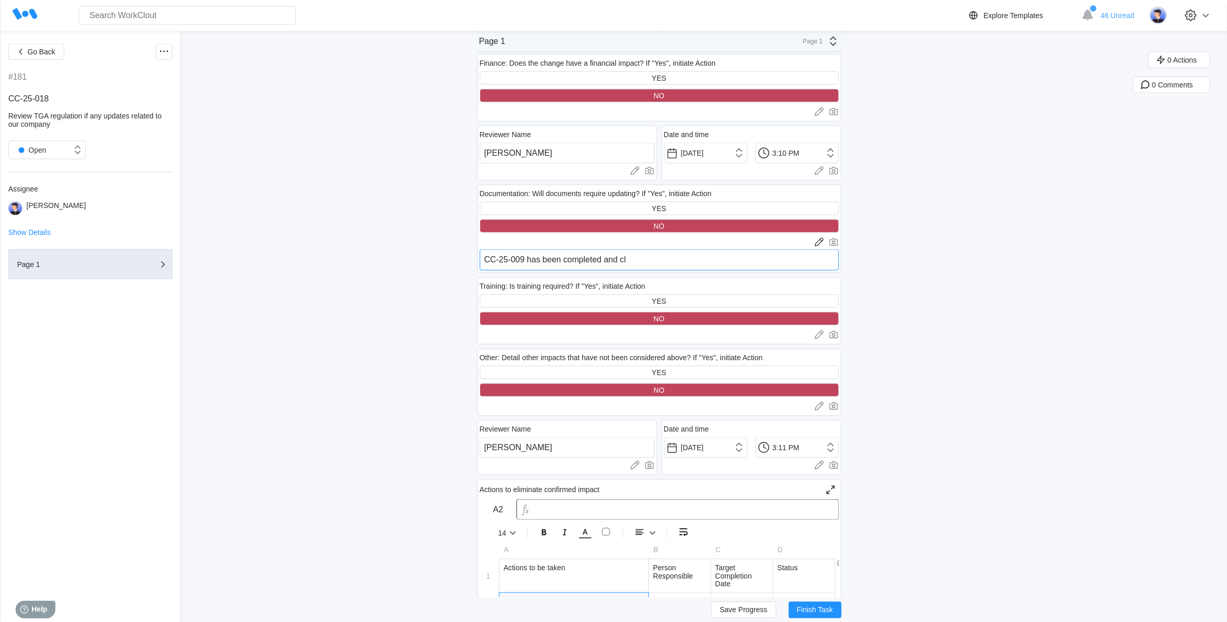
type textarea "CC-25-009 has been completed and clo"
type textarea "x"
type textarea "CC-25-009 has been completed and clos"
type textarea "x"
type textarea "CC-25-009 has been completed and close"
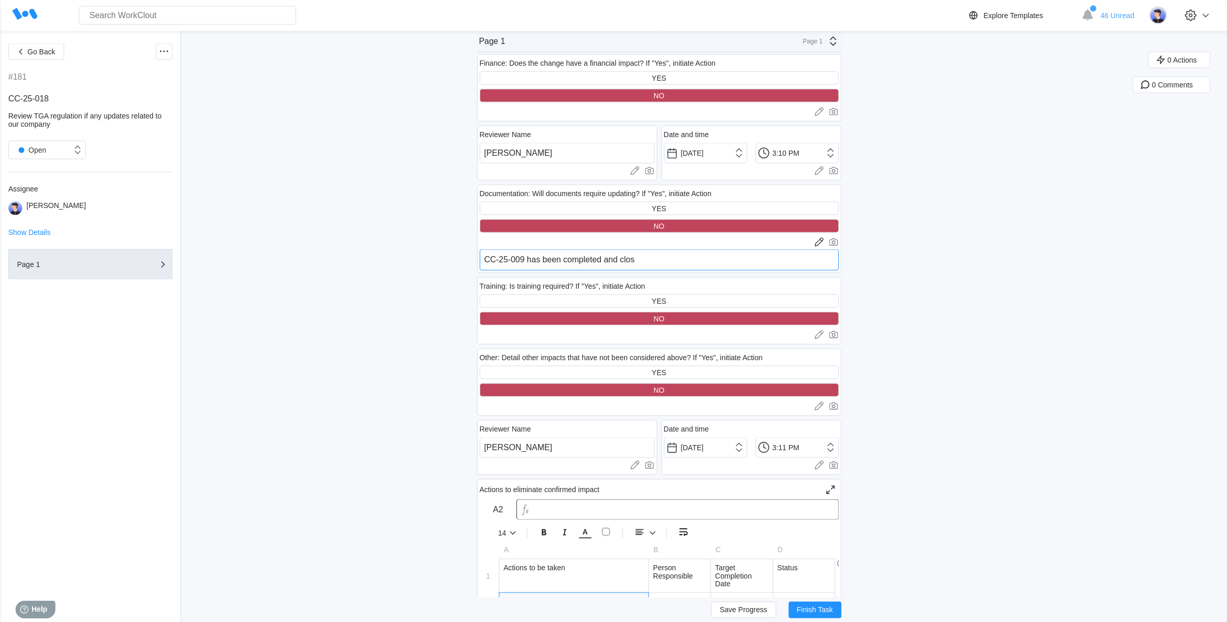
type textarea "x"
type textarea "CC-25-009 has been completed and closed"
type textarea "x"
type textarea "CC-25-009 has been completed and closed."
type textarea "x"
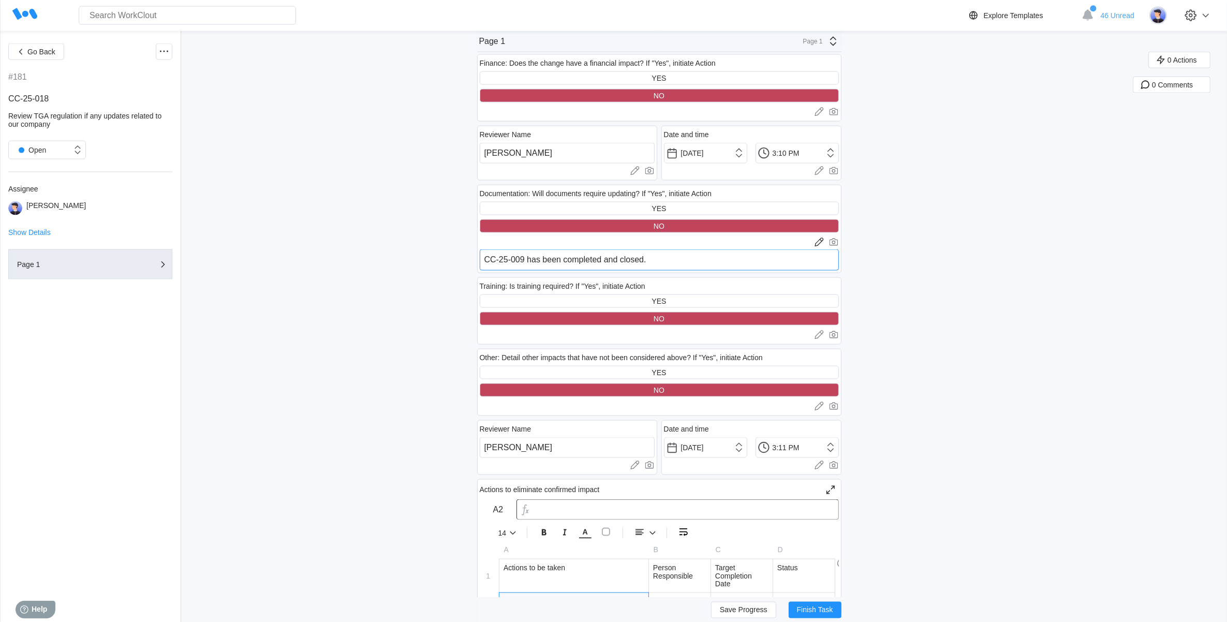
type textarea "CC-25-009 has been completed and closed."
type textarea "x"
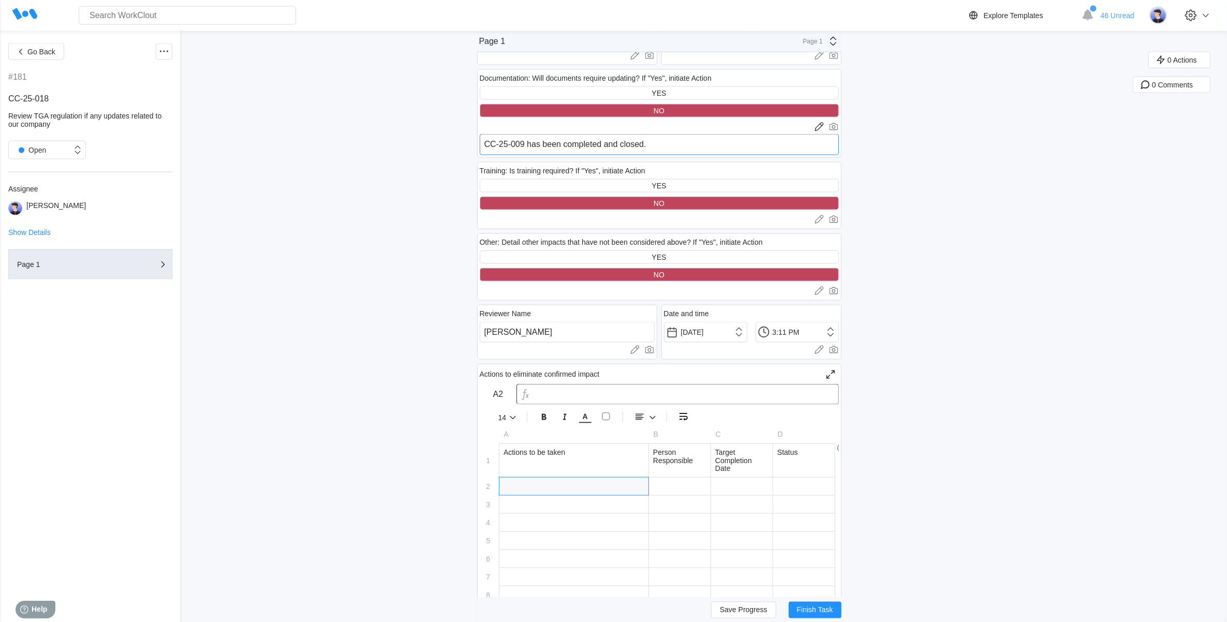
scroll to position [2005, 0]
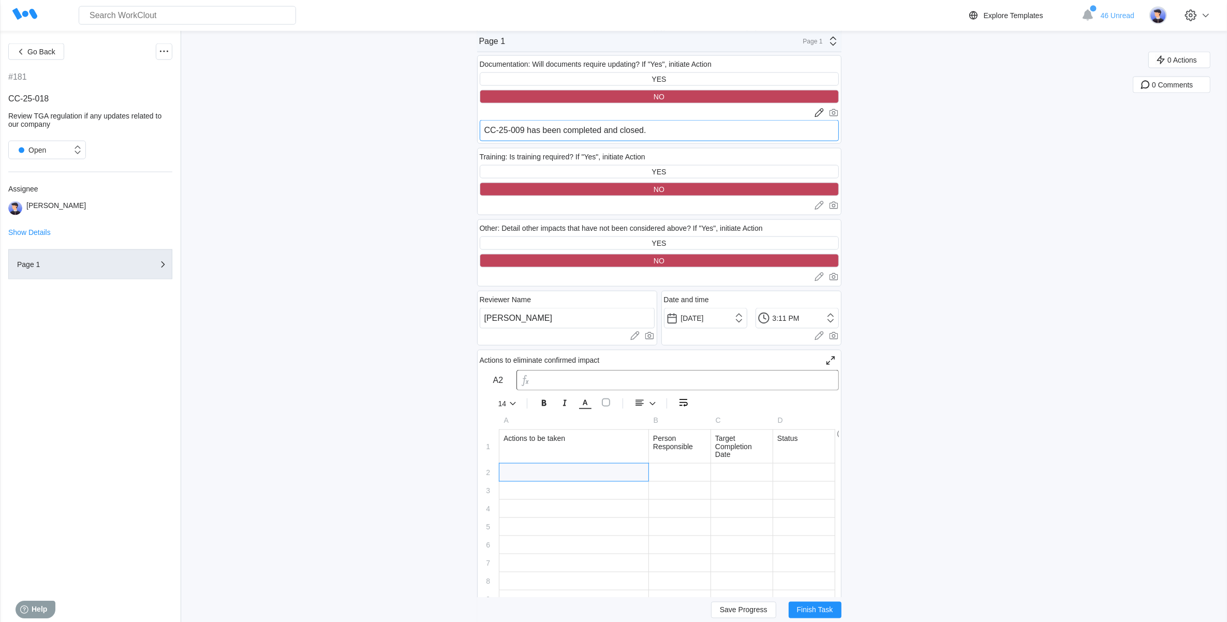
type textarea "CC-25-009 has been completed and closed."
click at [549, 470] on div at bounding box center [573, 473] width 149 height 18
type input "N/A"
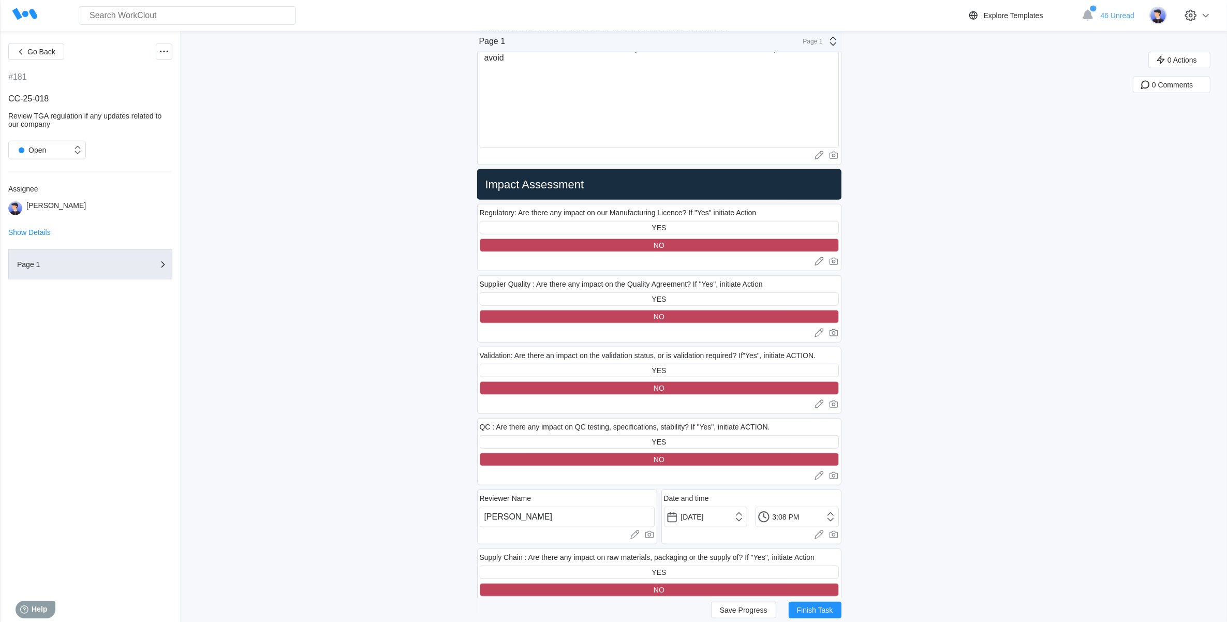
scroll to position [906, 0]
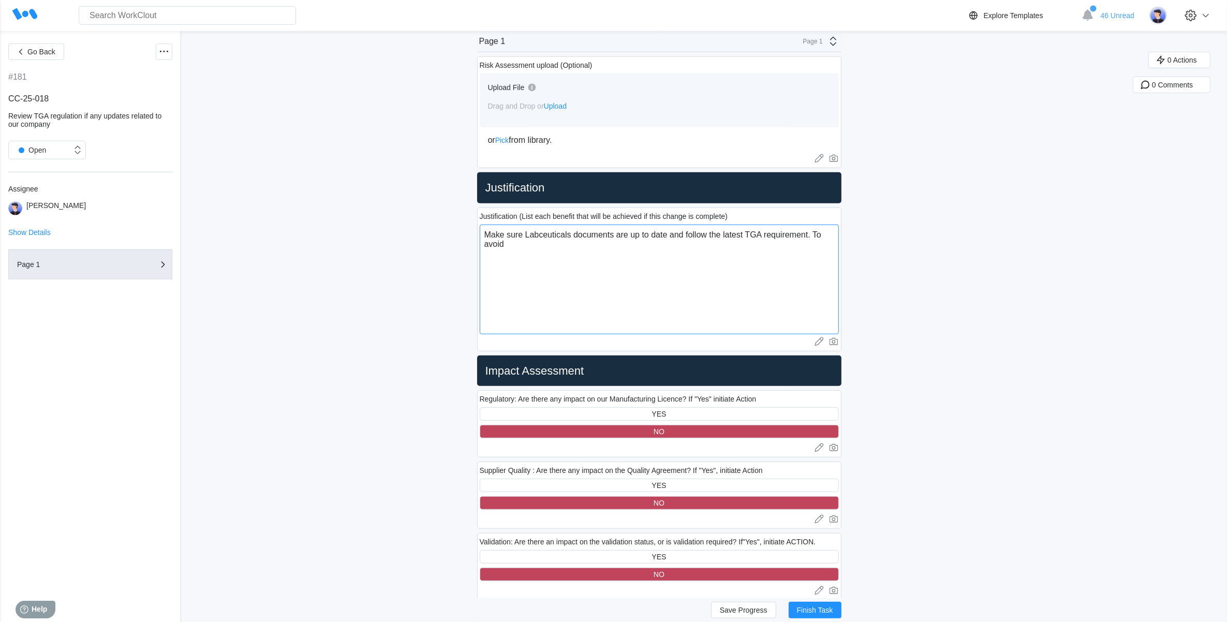
click at [539, 247] on textarea "Make sure Labceuticals documents are up to date and follow the latest TGA requi…" at bounding box center [659, 280] width 359 height 110
drag, startPoint x: 819, startPoint y: 233, endPoint x: 827, endPoint y: 240, distance: 10.7
click at [827, 240] on textarea "Make sure Labceuticals documents are up to date and follow the latest TGA requi…" at bounding box center [659, 280] width 359 height 110
click at [839, 231] on textarea "Make sure Labceuticals documents are up to date and follow the latest TGA requi…" at bounding box center [659, 280] width 359 height 110
drag, startPoint x: 841, startPoint y: 234, endPoint x: 819, endPoint y: 234, distance: 21.7
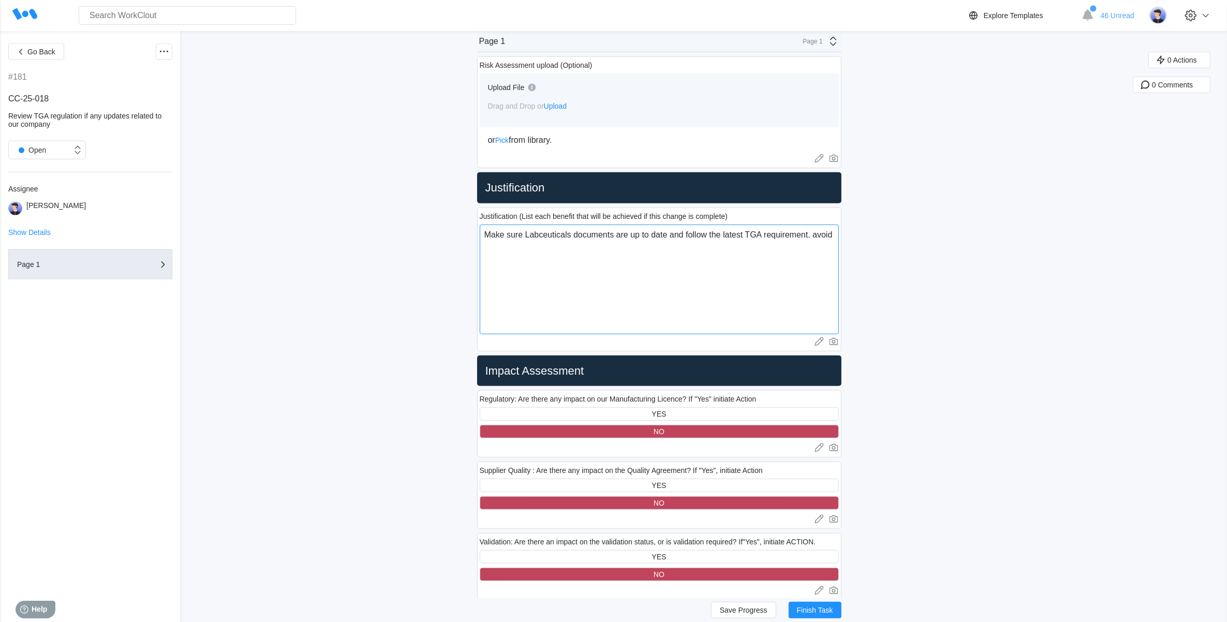
click at [819, 234] on textarea "Make sure Labceuticals documents are up to date and follow the latest TGA requi…" at bounding box center [659, 280] width 359 height 110
click at [784, 285] on textarea "Make sure Labceuticals documents are up to date and follow the latest TGA requi…" at bounding box center [659, 280] width 359 height 110
click at [831, 231] on textarea "Make sure Labceuticals documents are up to date and follow the latest TGA requi…" at bounding box center [659, 280] width 359 height 110
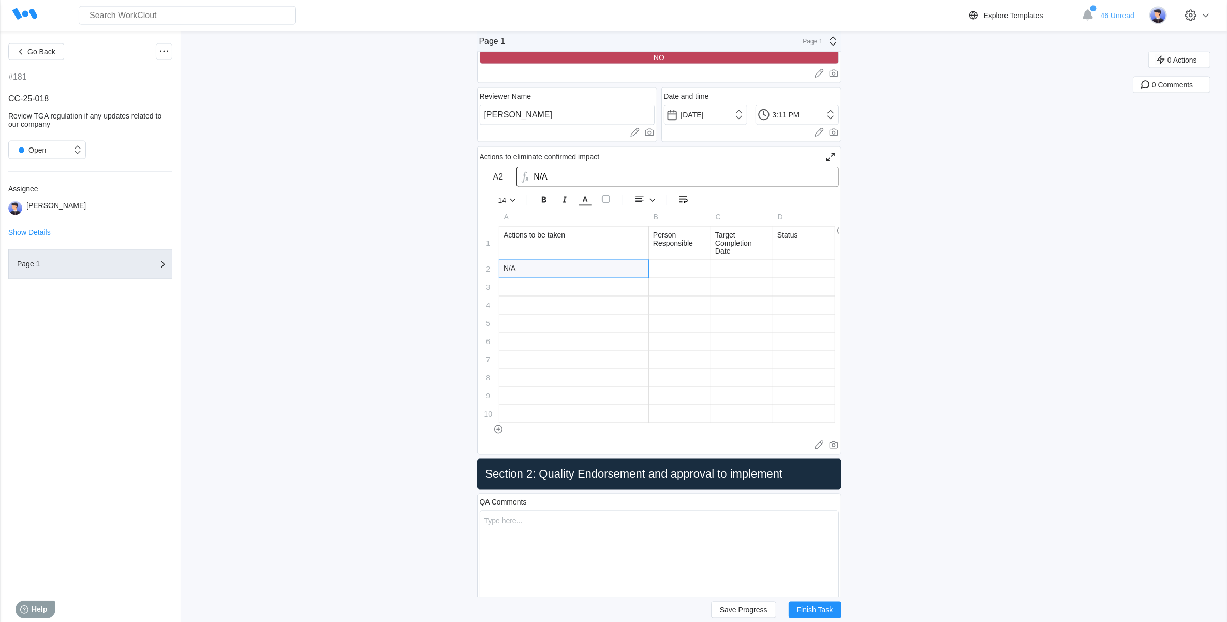
scroll to position [2329, 0]
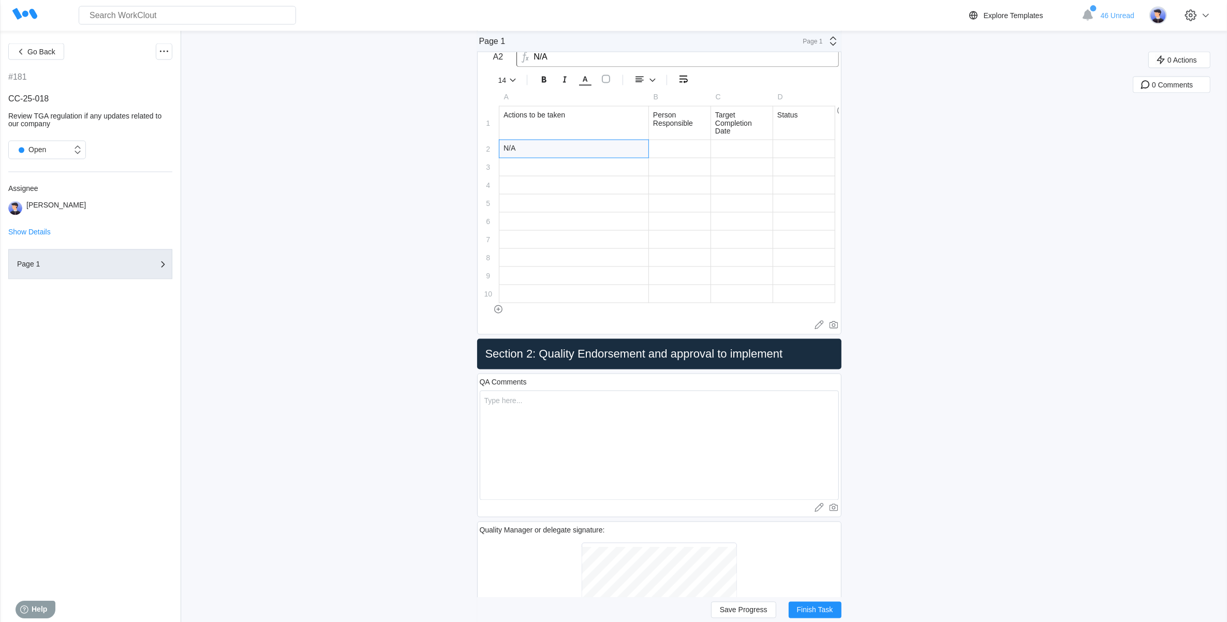
type textarea "Make sure Labceuticals documents are up to date and follow the latest TGA requi…"
click at [539, 418] on textarea at bounding box center [659, 446] width 359 height 110
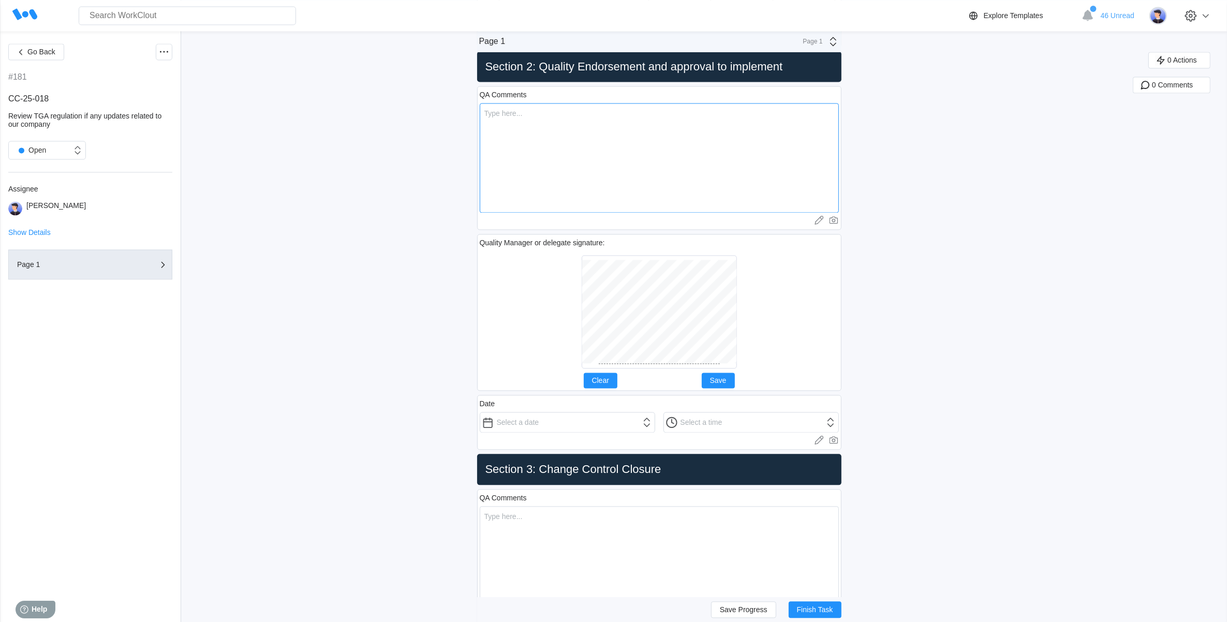
scroll to position [2652, 0]
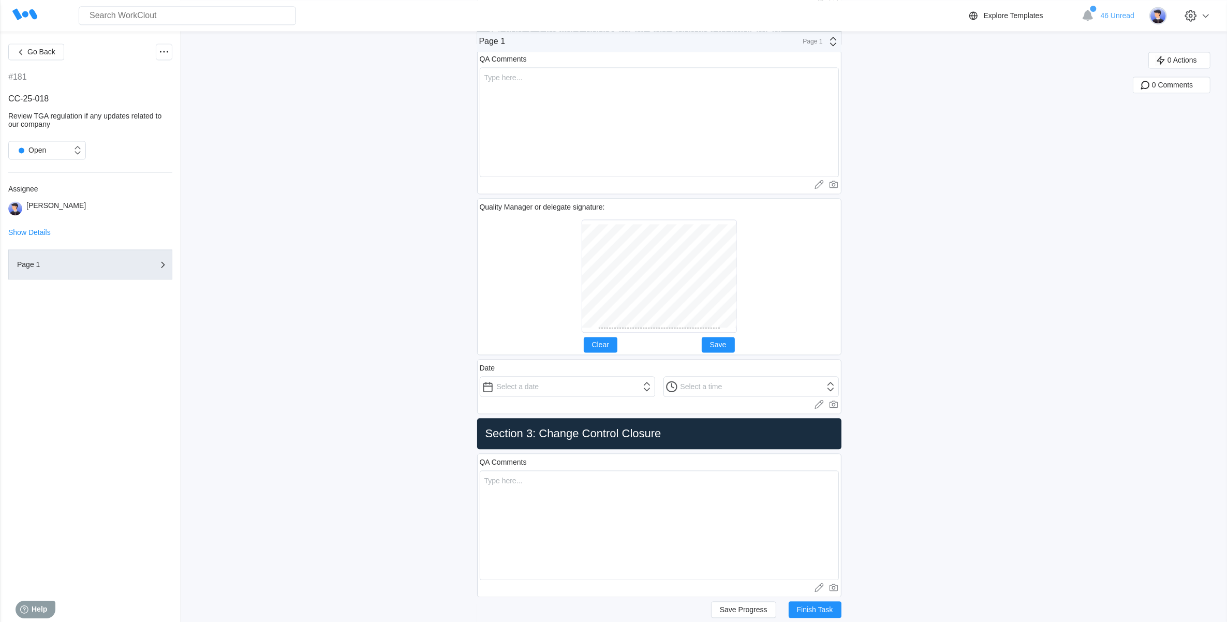
click at [754, 327] on div at bounding box center [659, 276] width 359 height 122
drag, startPoint x: 614, startPoint y: 350, endPoint x: 609, endPoint y: 340, distance: 11.1
click at [613, 350] on button "Clear" at bounding box center [601, 345] width 34 height 16
click at [716, 347] on span "Save" at bounding box center [718, 344] width 17 height 7
click at [530, 397] on input "text" at bounding box center [567, 386] width 175 height 21
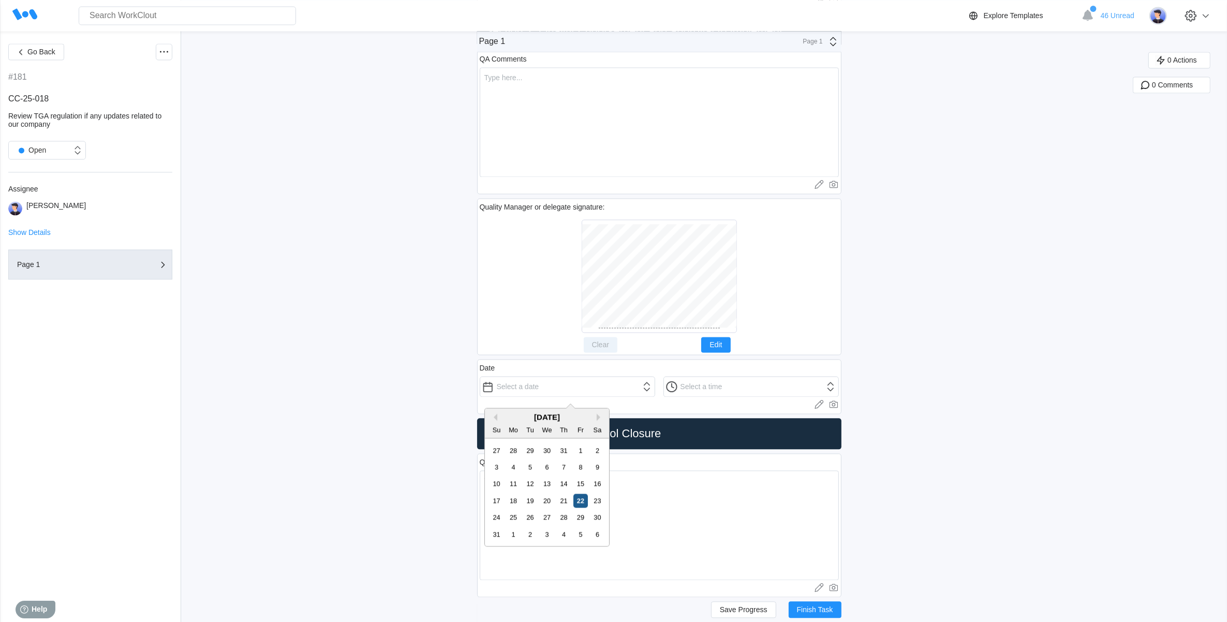
click at [579, 502] on div "22" at bounding box center [580, 501] width 14 height 14
type input "[DATE]"
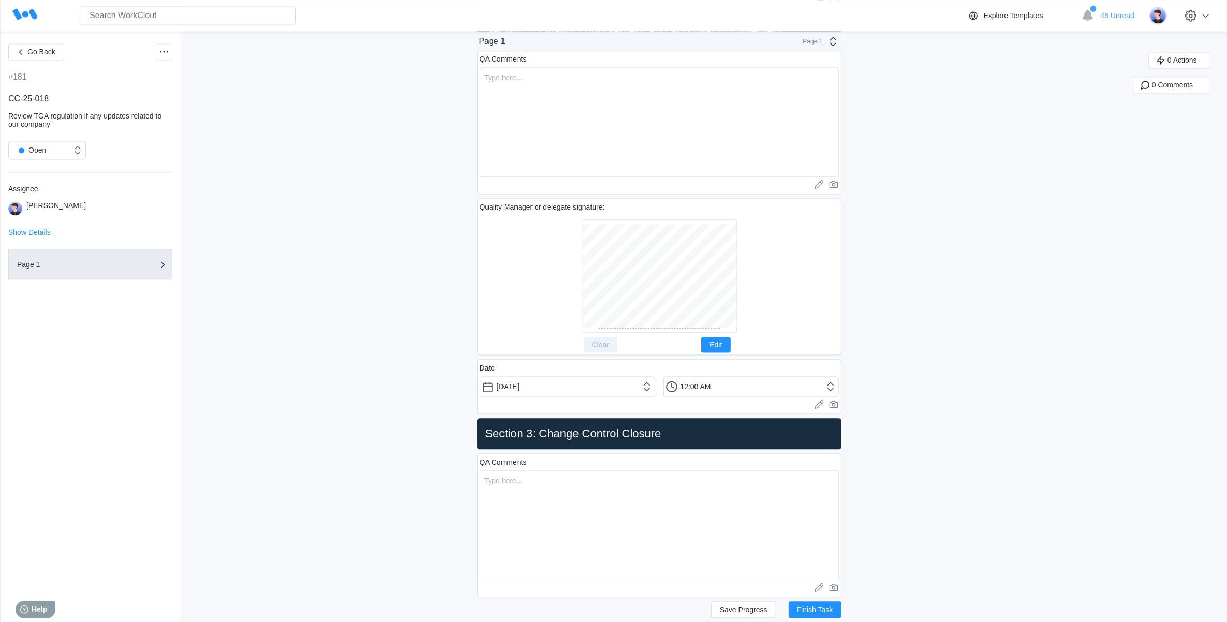
click at [841, 389] on div "Date [DATE] 12:00 AM Upload images or videos to this field Drag and Drop or Upl…" at bounding box center [659, 386] width 364 height 55
click at [837, 391] on input "12:00 AM" at bounding box center [750, 386] width 175 height 21
drag, startPoint x: 686, startPoint y: 521, endPoint x: 707, endPoint y: 465, distance: 59.8
click at [686, 520] on li "3:00 PM" at bounding box center [691, 522] width 44 height 16
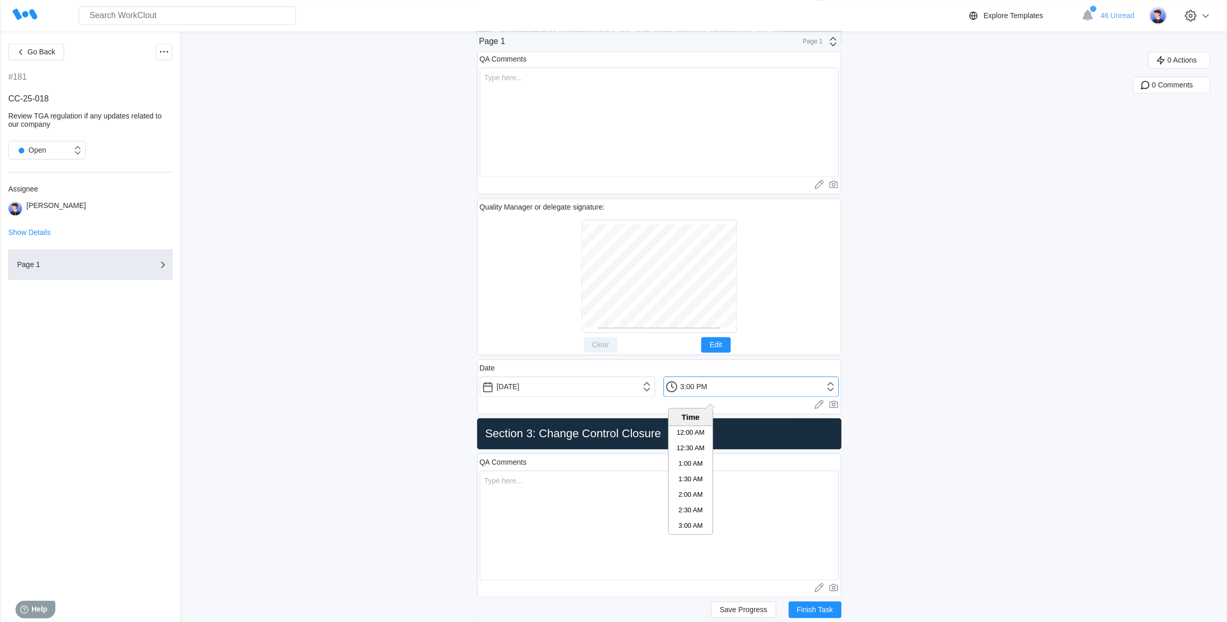
scroll to position [419, 0]
drag, startPoint x: 692, startPoint y: 392, endPoint x: 699, endPoint y: 393, distance: 6.4
click at [699, 393] on input "3:00 PM" at bounding box center [750, 386] width 175 height 21
type input "3:14 PM"
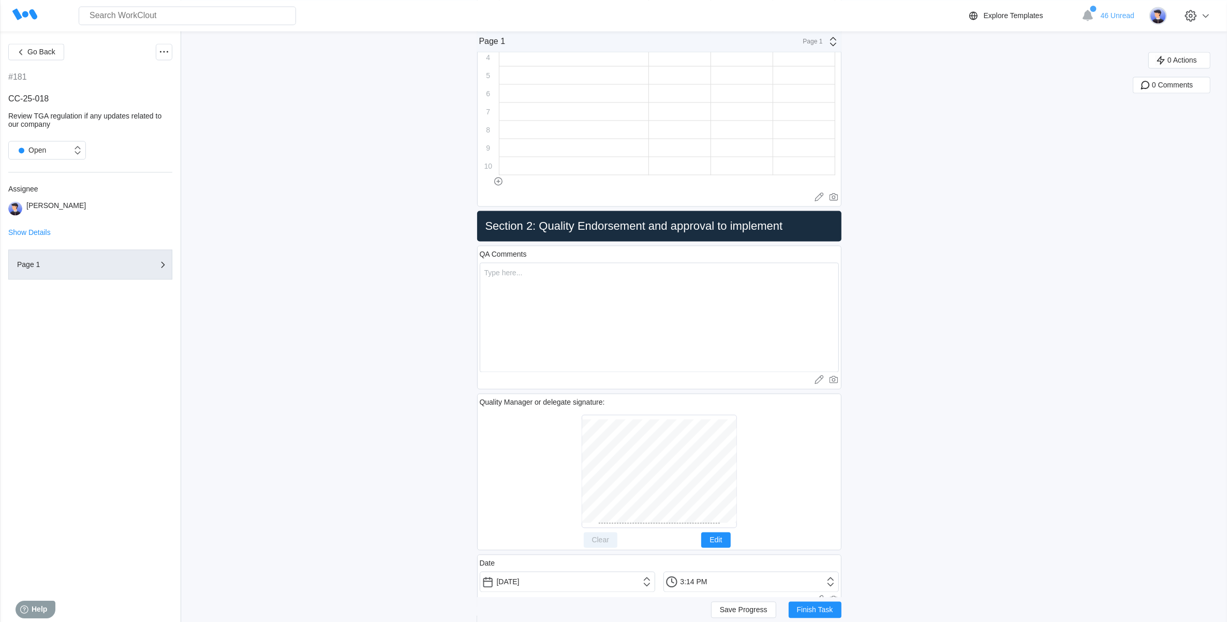
scroll to position [2458, 0]
click at [561, 279] on textarea at bounding box center [659, 316] width 359 height 110
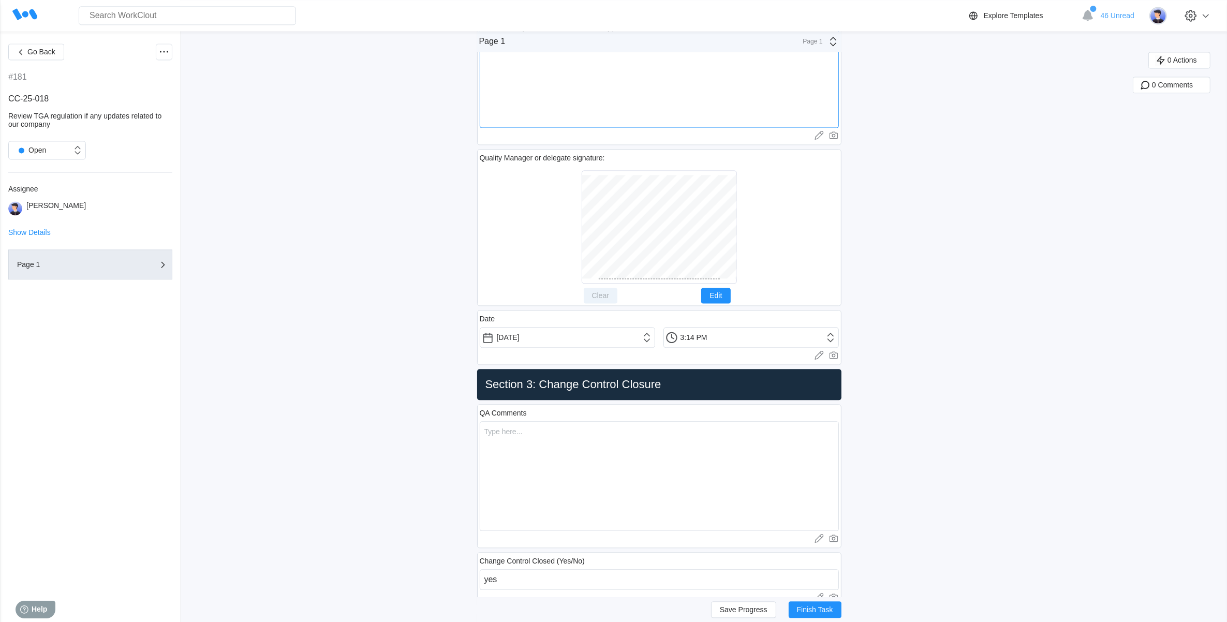
scroll to position [2717, 0]
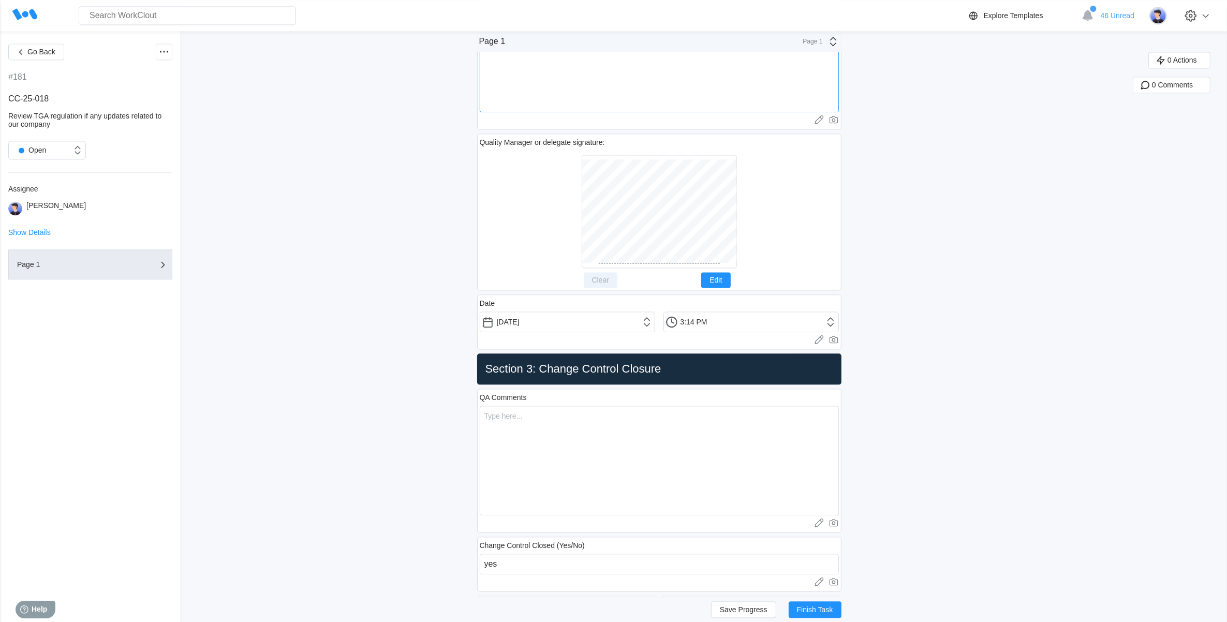
type textarea "Review impact assessment and approved to take actions."
click at [550, 431] on textarea at bounding box center [659, 461] width 359 height 110
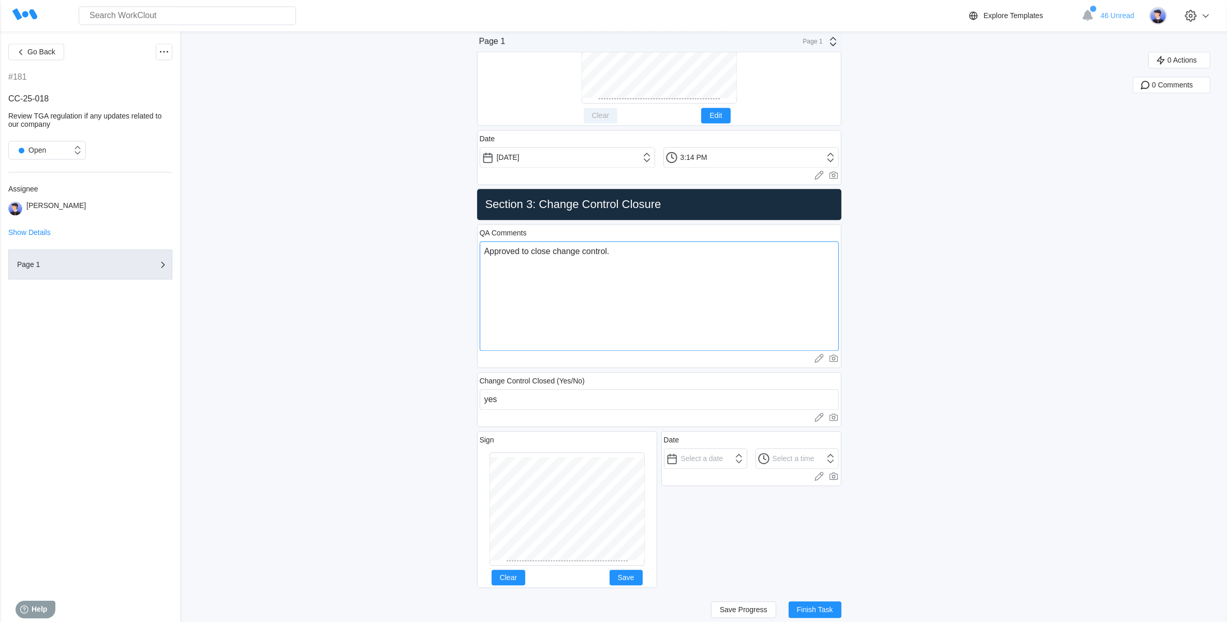
scroll to position [2897, 0]
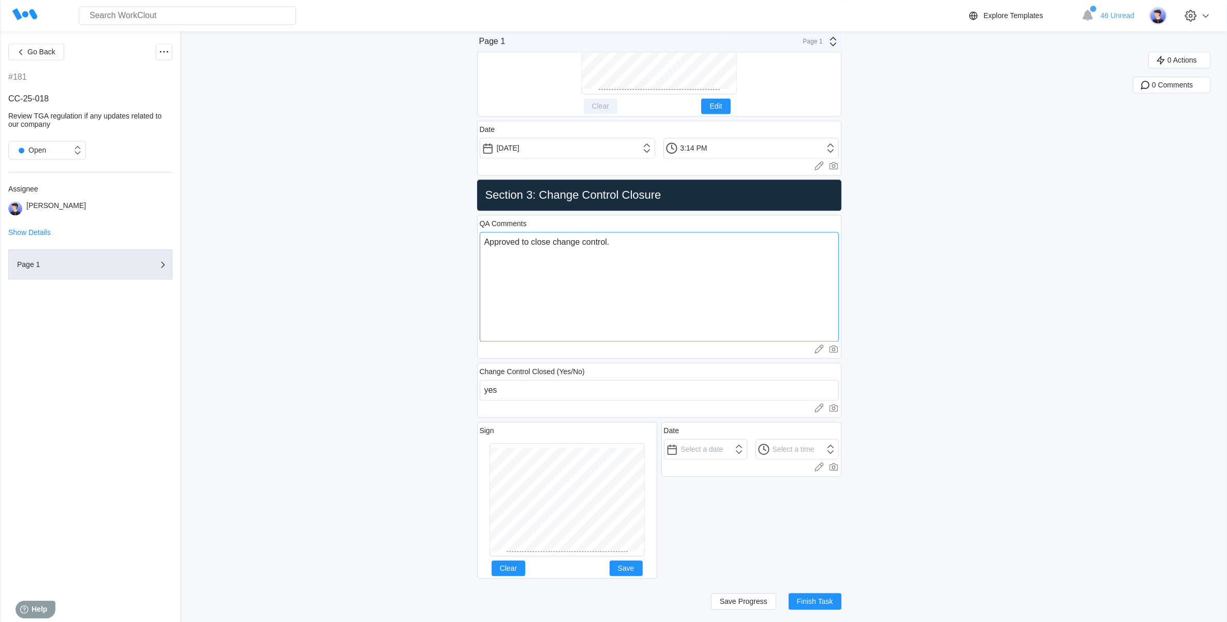
type textarea "Approved to close change control."
click at [511, 562] on button "Clear" at bounding box center [509, 568] width 34 height 16
click at [505, 566] on span "Clear" at bounding box center [508, 568] width 17 height 7
drag, startPoint x: 524, startPoint y: 567, endPoint x: 524, endPoint y: 551, distance: 16.0
click at [523, 567] on button "Clear" at bounding box center [509, 568] width 34 height 16
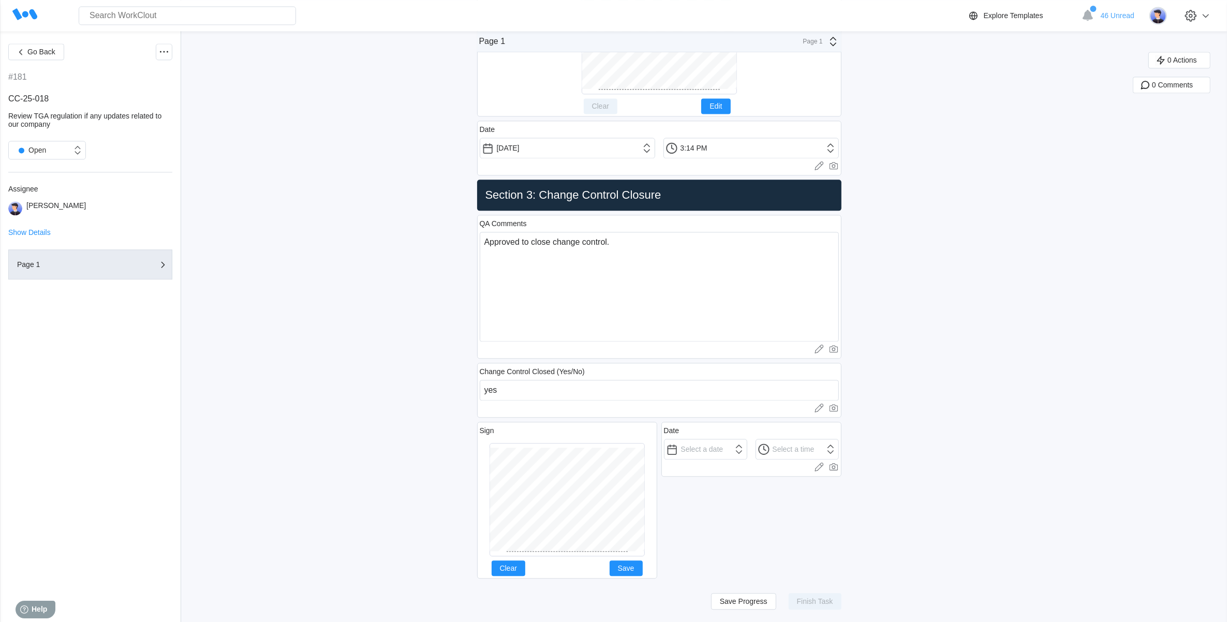
click at [635, 558] on div at bounding box center [567, 500] width 175 height 122
click at [634, 567] on span "Save" at bounding box center [626, 568] width 17 height 7
click at [722, 454] on input "text" at bounding box center [705, 449] width 83 height 21
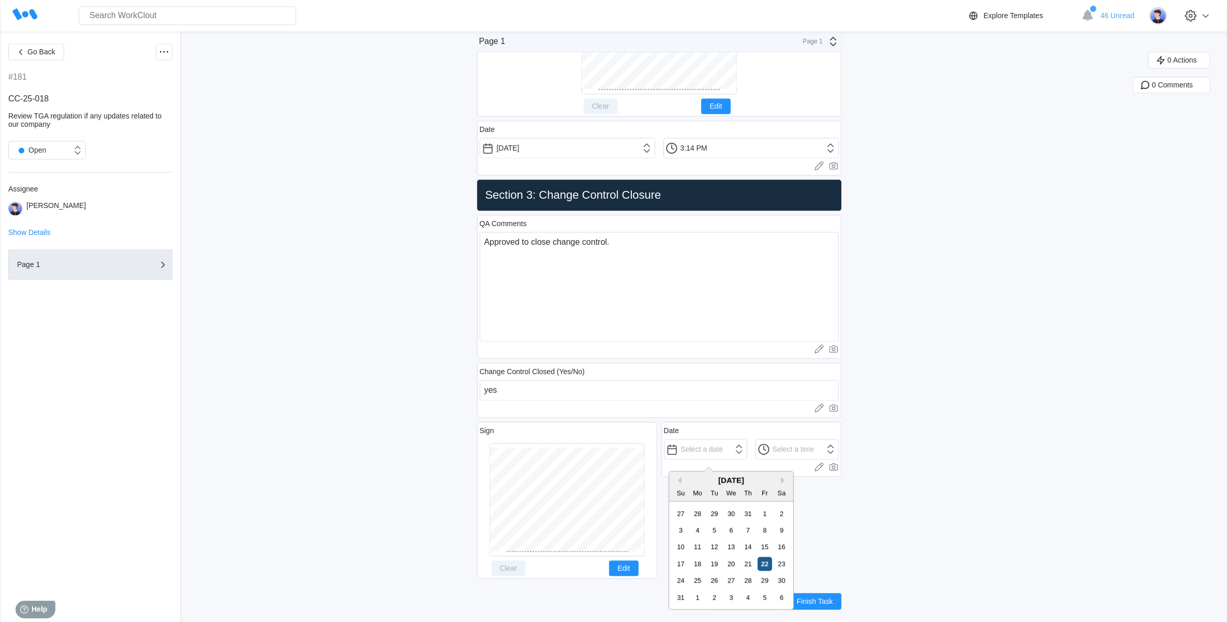
click at [761, 559] on div "22" at bounding box center [765, 564] width 14 height 14
type input "[DATE]"
click at [747, 445] on input "12:00 AM" at bounding box center [705, 449] width 83 height 21
click at [779, 570] on li "3:00 PM" at bounding box center [783, 574] width 44 height 16
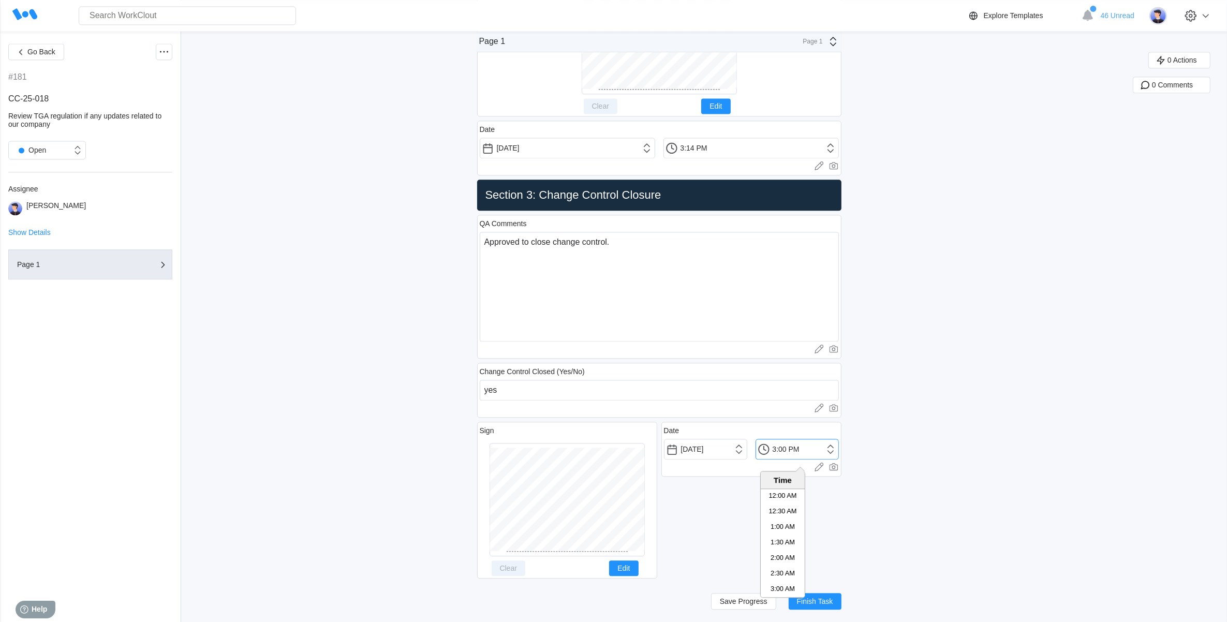
scroll to position [419, 0]
drag, startPoint x: 784, startPoint y: 451, endPoint x: 790, endPoint y: 453, distance: 6.1
click at [790, 453] on input "3:00 PM" at bounding box center [796, 449] width 83 height 21
type input "3:15 PM"
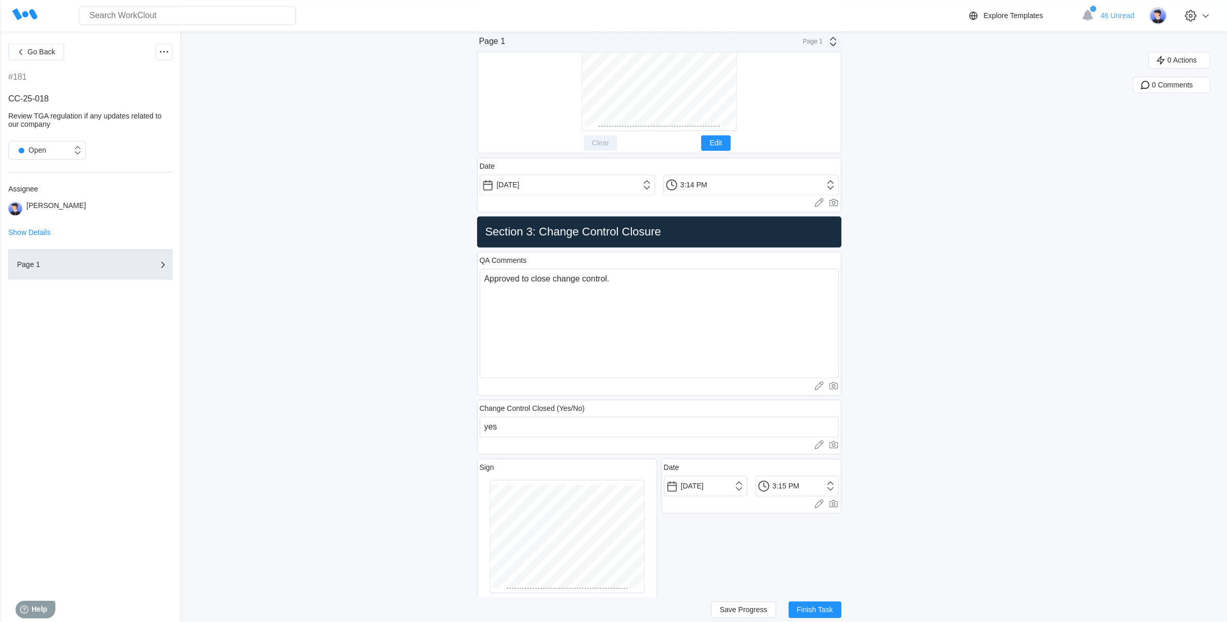
scroll to position [2832, 0]
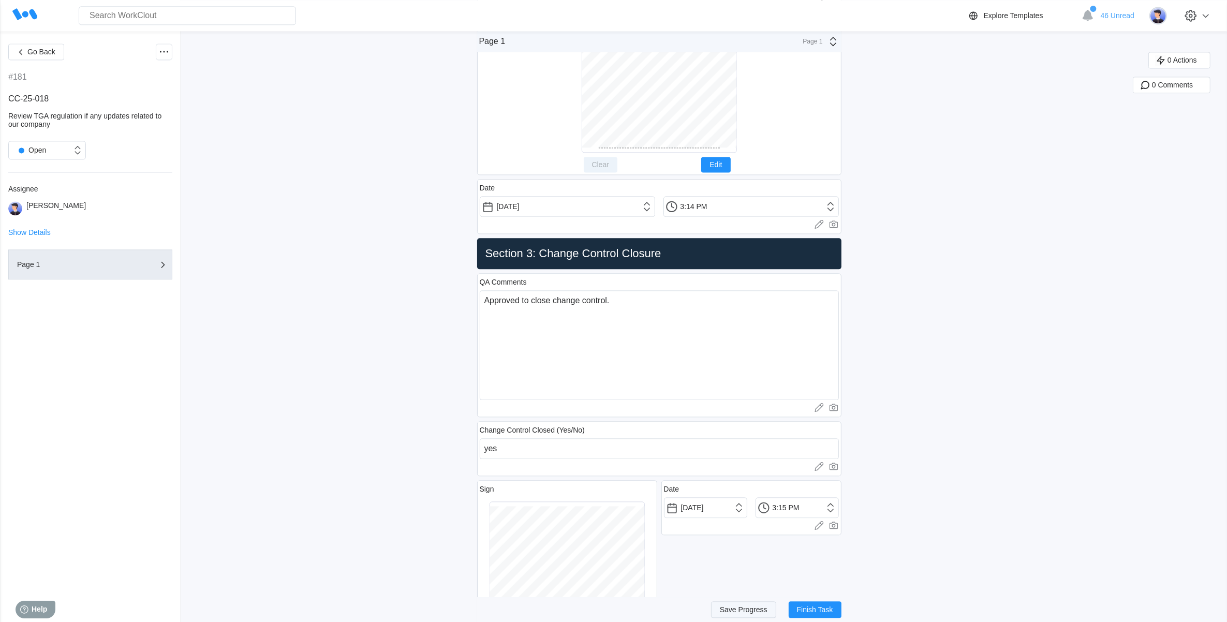
click at [748, 604] on button "Save Progress" at bounding box center [743, 609] width 65 height 17
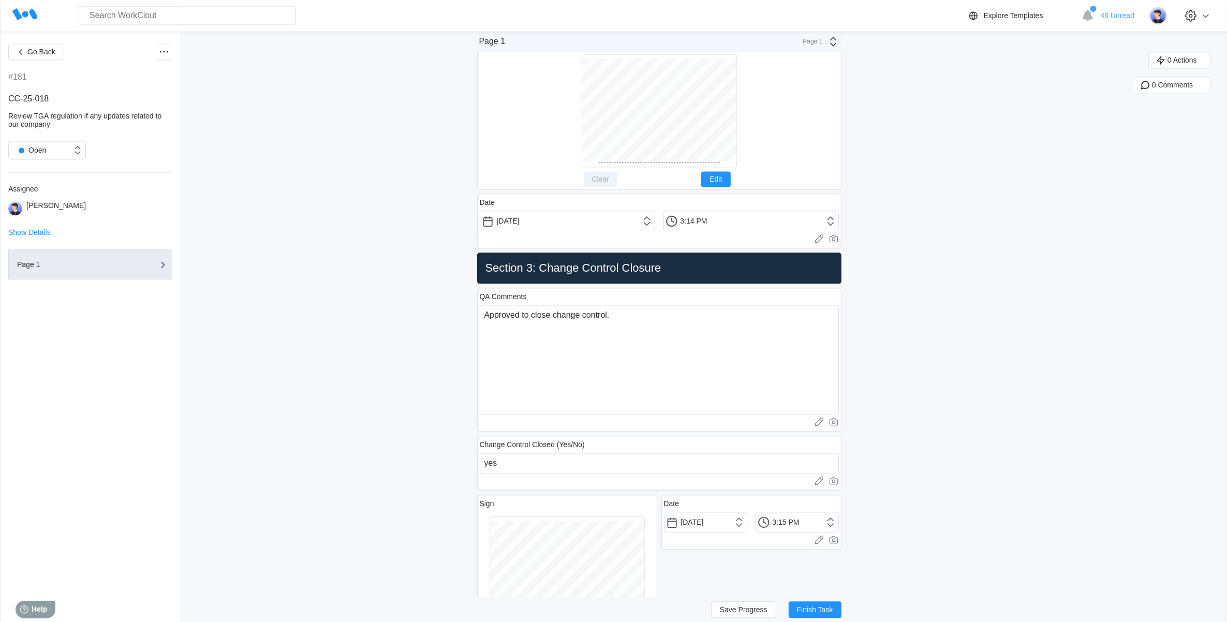
scroll to position [2897, 0]
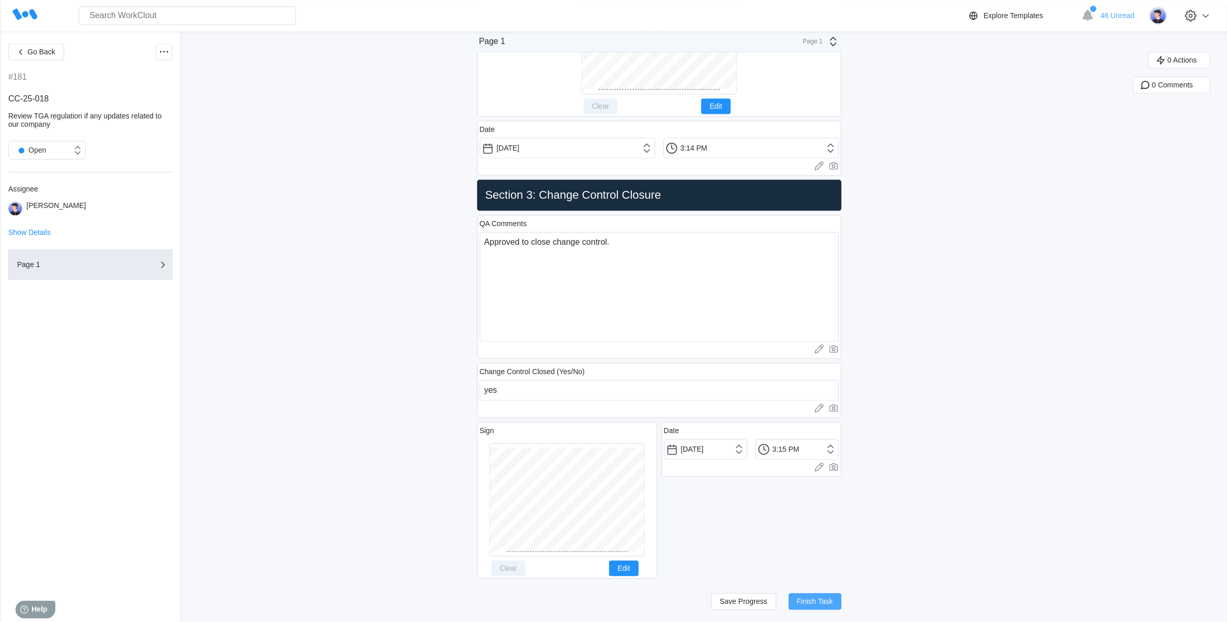
click at [820, 598] on span "Finish Task" at bounding box center [815, 601] width 36 height 7
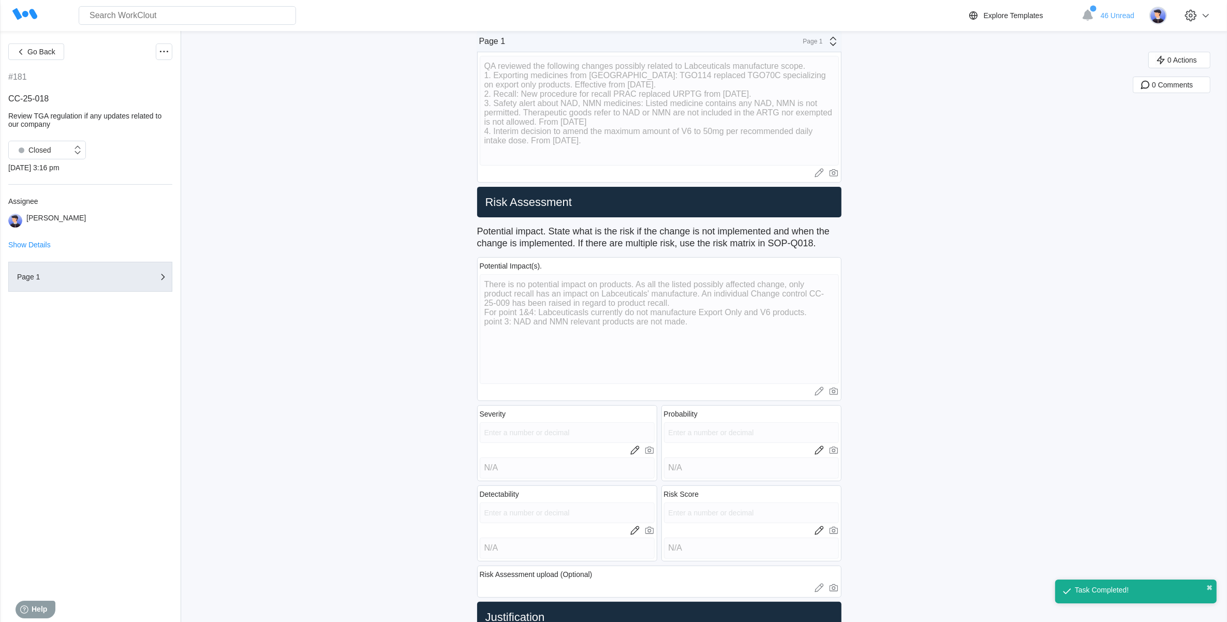
scroll to position [115, 0]
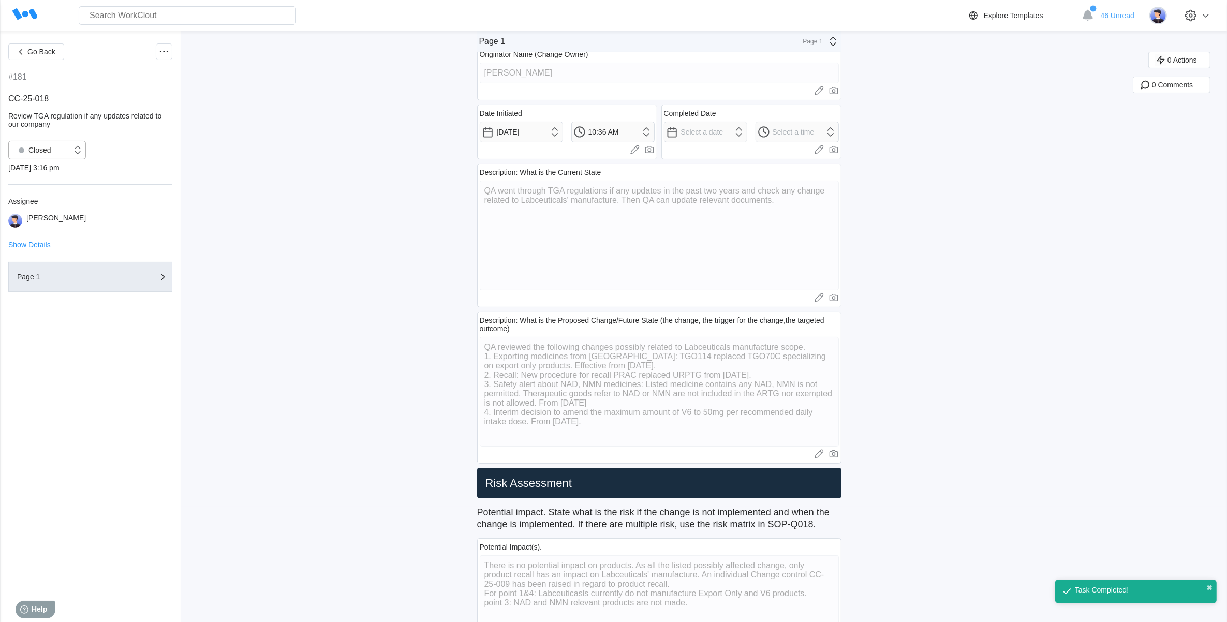
click at [56, 147] on div "Closed" at bounding box center [40, 150] width 63 height 10
click at [55, 172] on div "Open" at bounding box center [46, 177] width 65 height 14
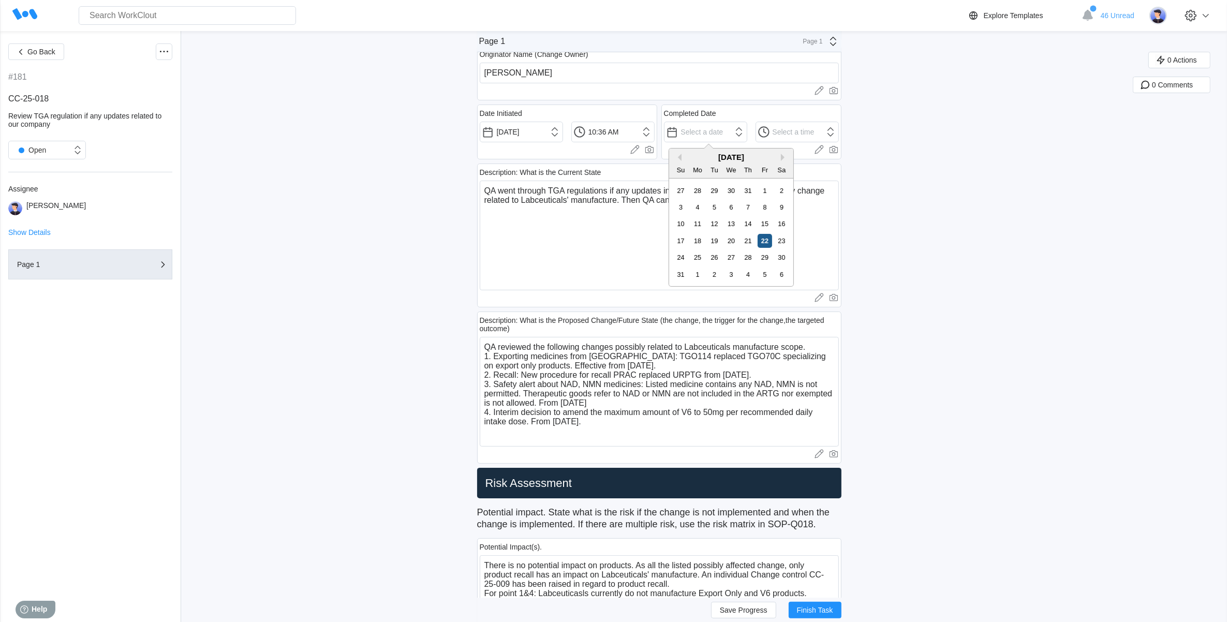
click at [766, 236] on div "22" at bounding box center [765, 241] width 14 height 14
type input "[DATE]"
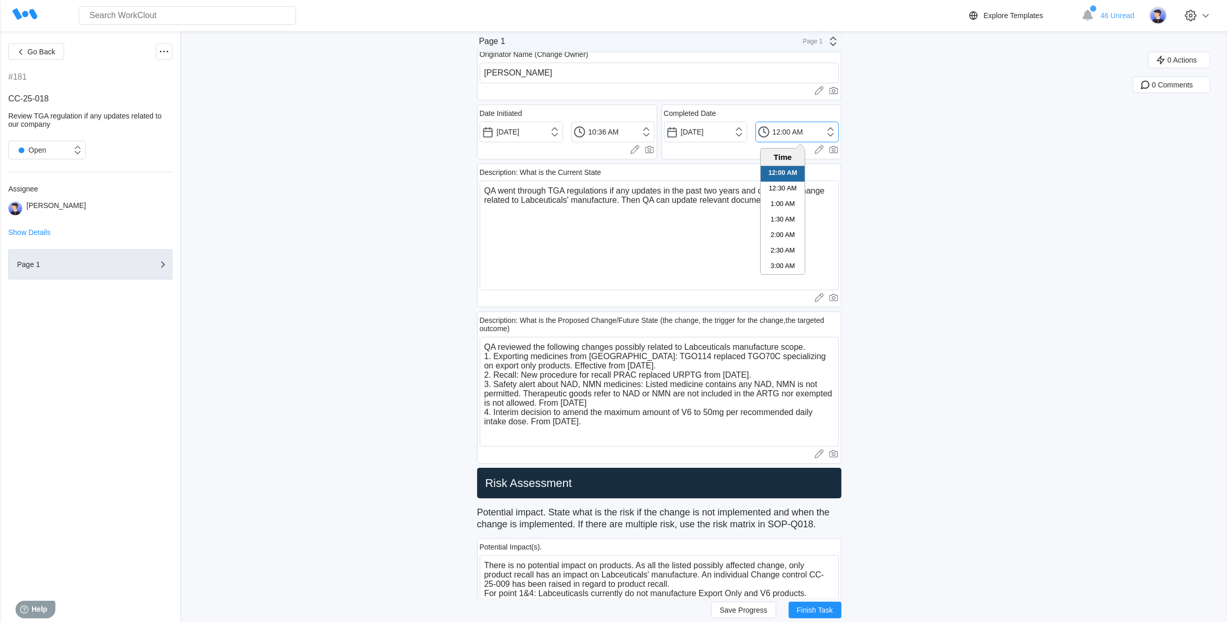
click at [832, 128] on input "12:00 AM" at bounding box center [796, 132] width 83 height 21
click at [787, 258] on li "3:00 PM" at bounding box center [783, 262] width 44 height 16
drag, startPoint x: 784, startPoint y: 132, endPoint x: 790, endPoint y: 132, distance: 6.2
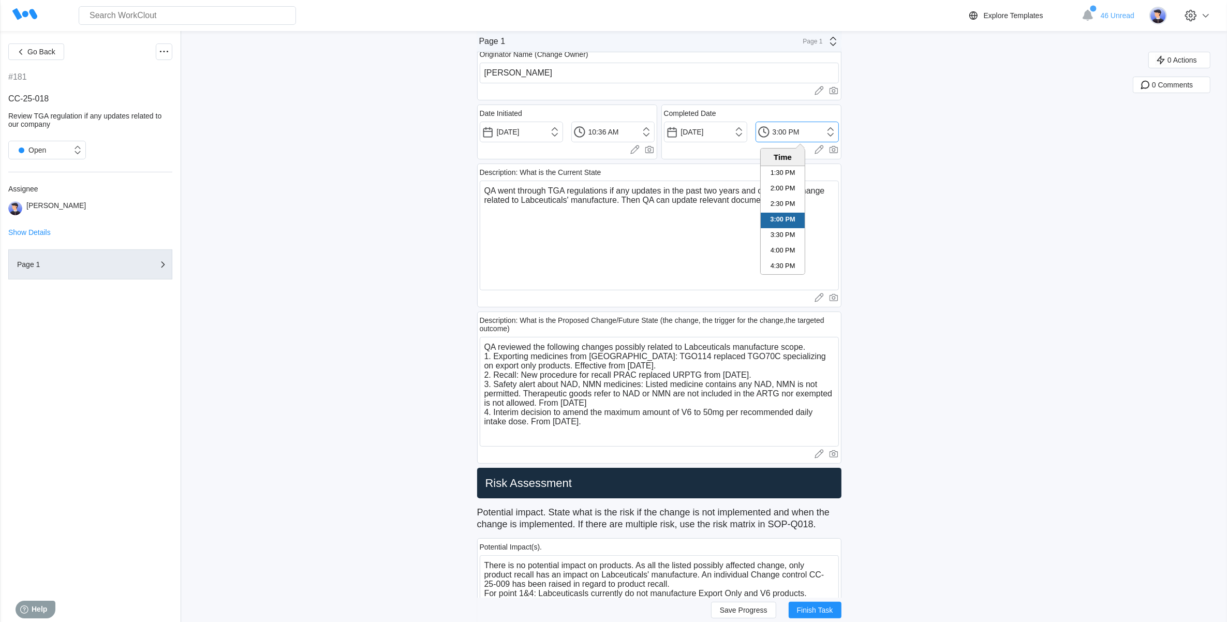
click at [790, 132] on input "3:00 PM" at bounding box center [796, 132] width 83 height 21
type input "3:16 PM"
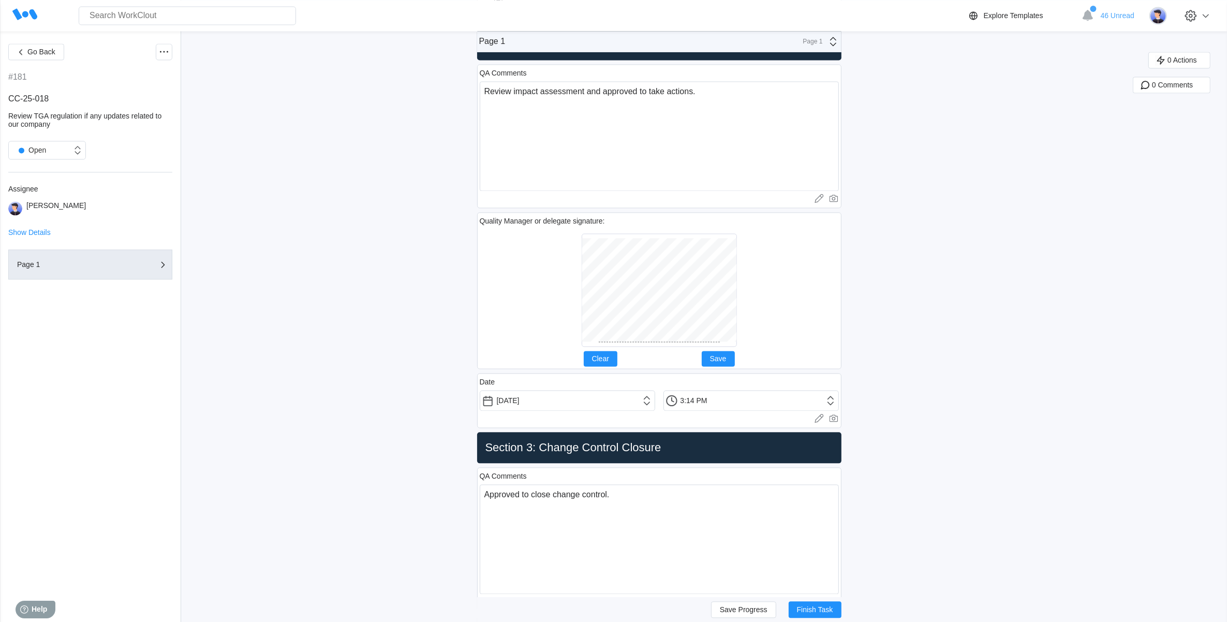
scroll to position [2897, 0]
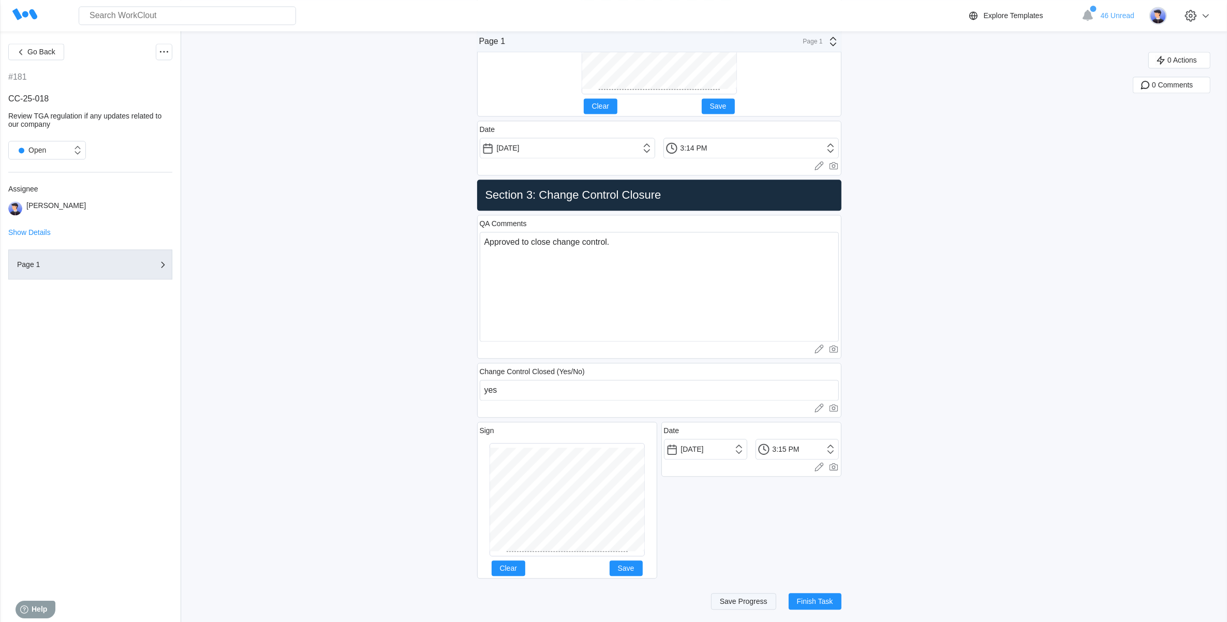
click at [754, 601] on span "Save Progress" at bounding box center [744, 601] width 48 height 7
click at [822, 604] on span "Finish Task" at bounding box center [815, 601] width 36 height 7
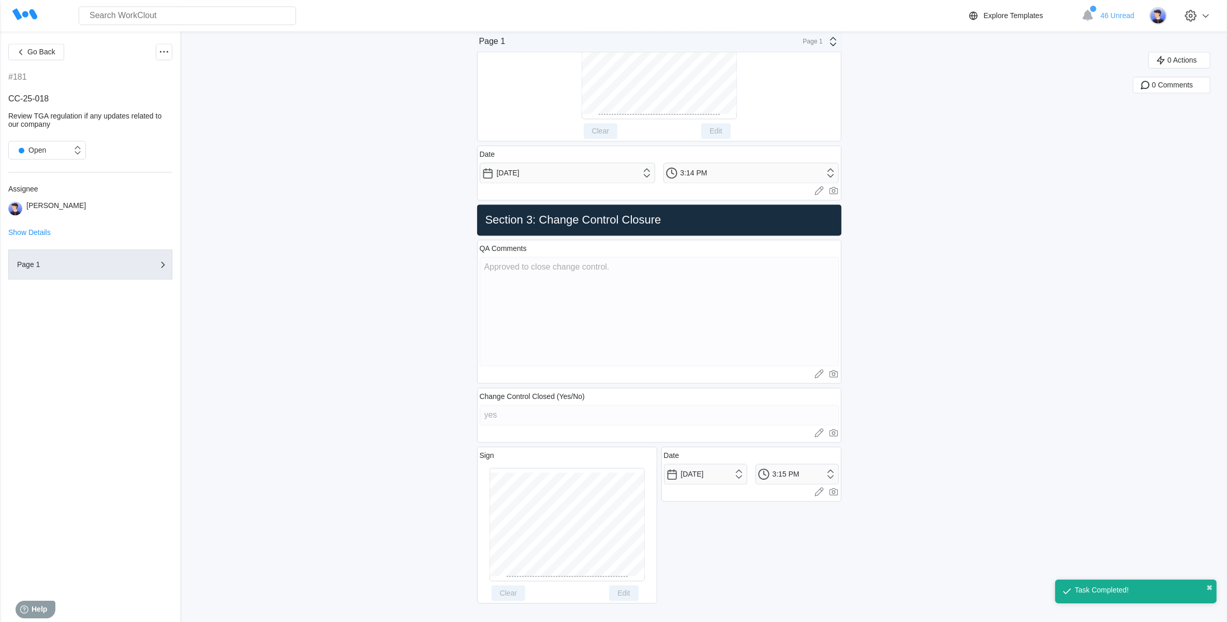
scroll to position [2774, 0]
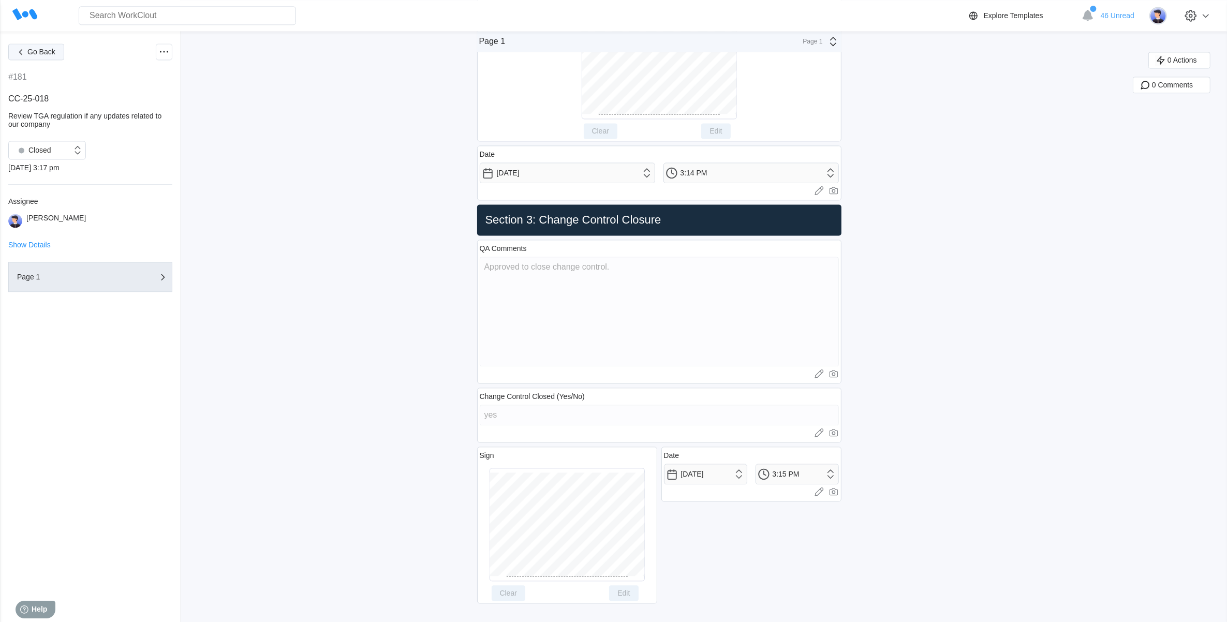
click at [49, 53] on span "Go Back" at bounding box center [41, 51] width 28 height 7
